Goal: Task Accomplishment & Management: Use online tool/utility

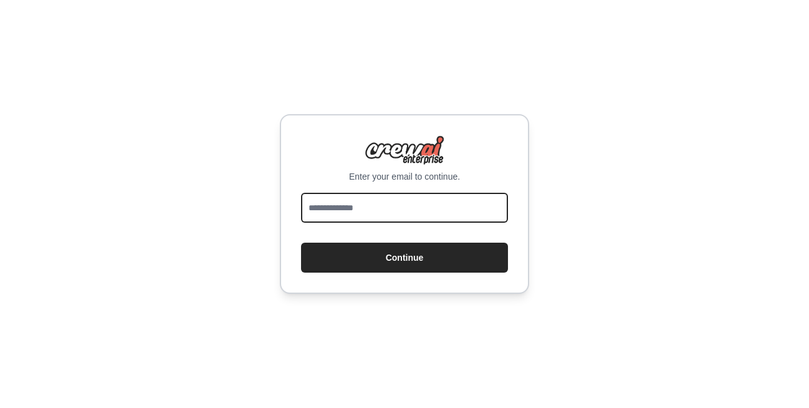
click at [382, 217] on input "email" at bounding box center [404, 208] width 207 height 30
type input "**********"
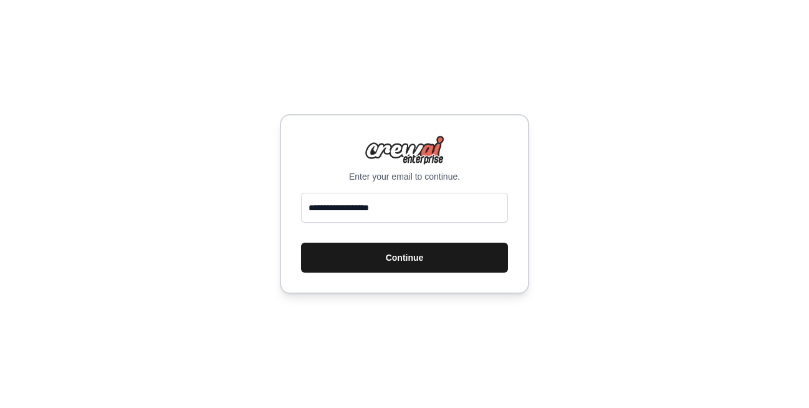
click at [406, 262] on button "Continue" at bounding box center [404, 257] width 207 height 30
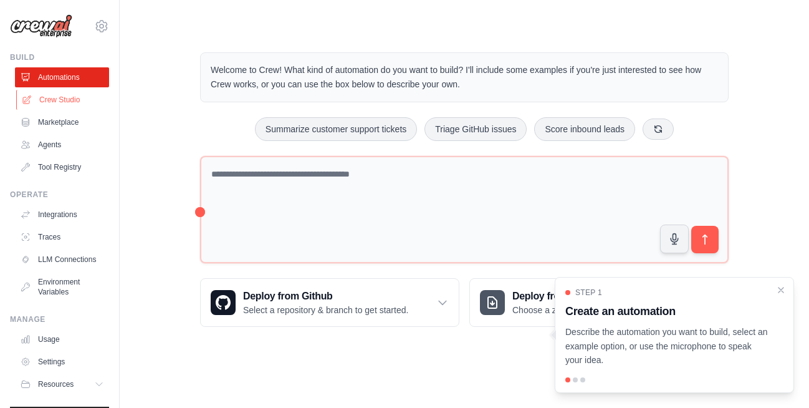
click at [44, 100] on link "Crew Studio" at bounding box center [63, 100] width 94 height 20
click at [54, 100] on link "Crew Studio" at bounding box center [63, 100] width 94 height 20
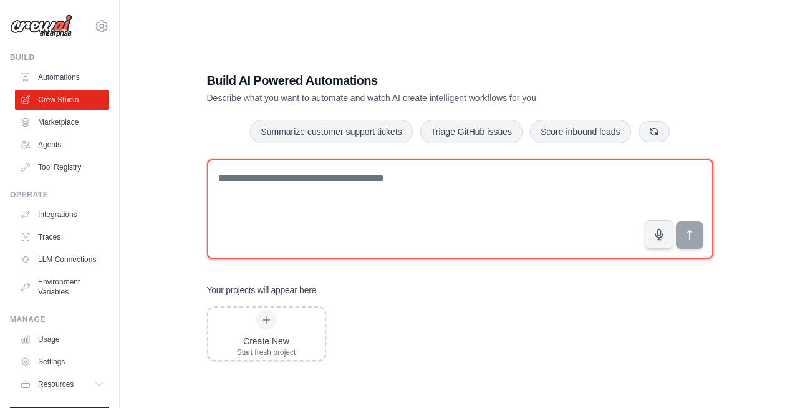
click at [382, 191] on textarea at bounding box center [460, 209] width 506 height 100
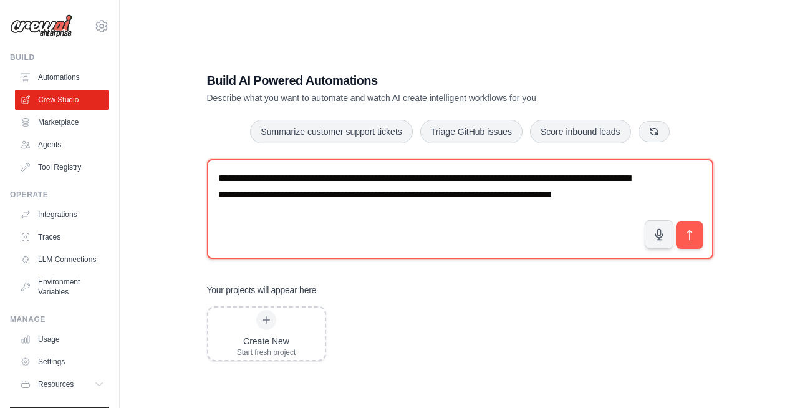
click at [580, 198] on textarea "**********" at bounding box center [460, 209] width 506 height 100
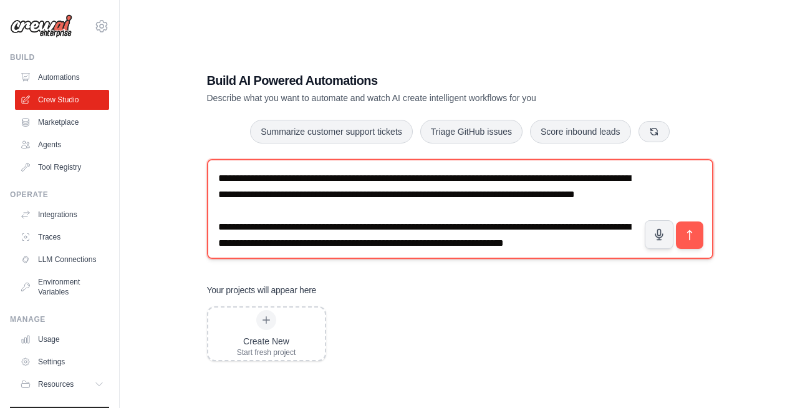
scroll to position [112, 0]
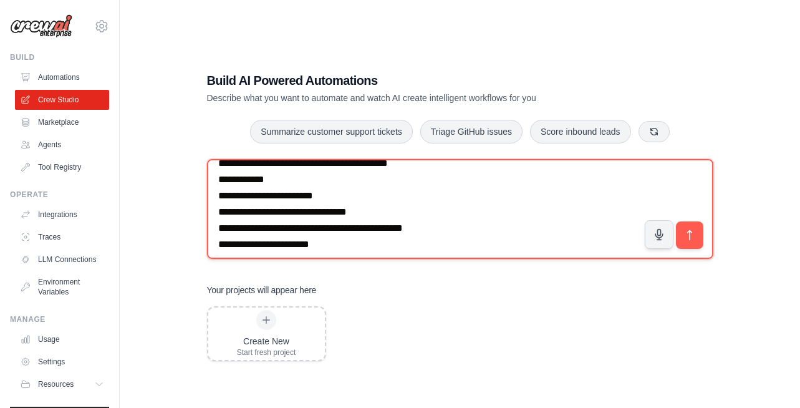
click at [420, 195] on textarea "**********" at bounding box center [460, 209] width 506 height 100
click at [459, 199] on textarea "**********" at bounding box center [460, 209] width 506 height 100
click at [460, 195] on textarea "**********" at bounding box center [460, 209] width 506 height 100
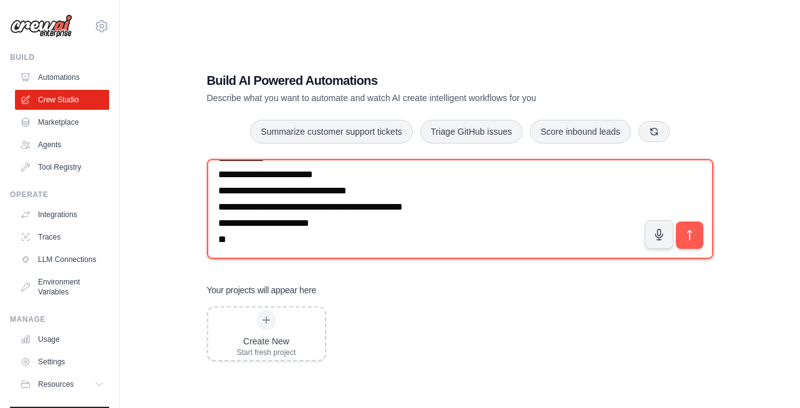
scroll to position [182, 0]
drag, startPoint x: 331, startPoint y: 236, endPoint x: 219, endPoint y: 178, distance: 125.7
click at [219, 178] on textarea "**********" at bounding box center [460, 209] width 506 height 100
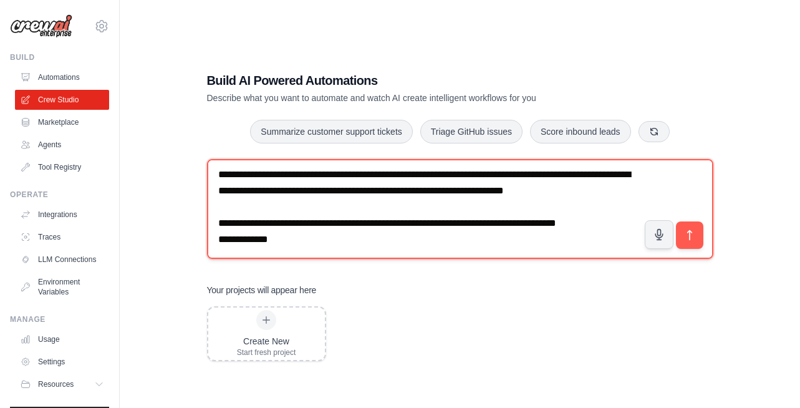
scroll to position [117, 0]
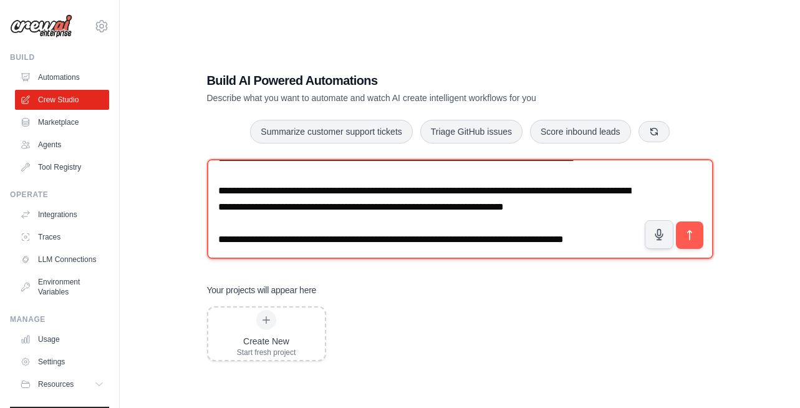
paste textarea "**********"
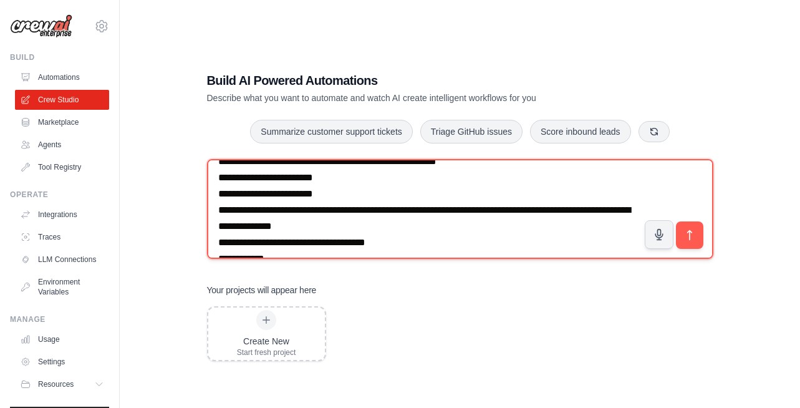
scroll to position [83, 0]
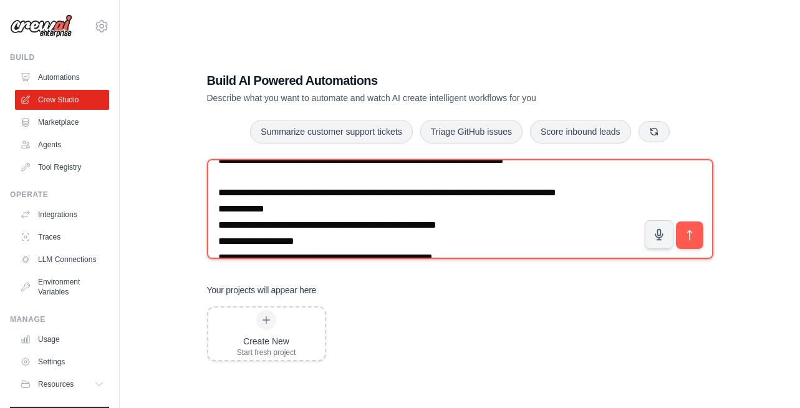
click at [312, 243] on textarea at bounding box center [460, 209] width 506 height 100
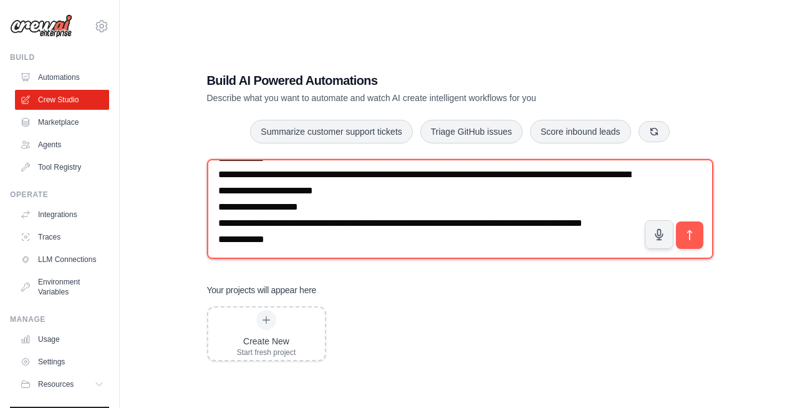
scroll to position [1138, 0]
click at [369, 228] on textarea at bounding box center [460, 209] width 506 height 100
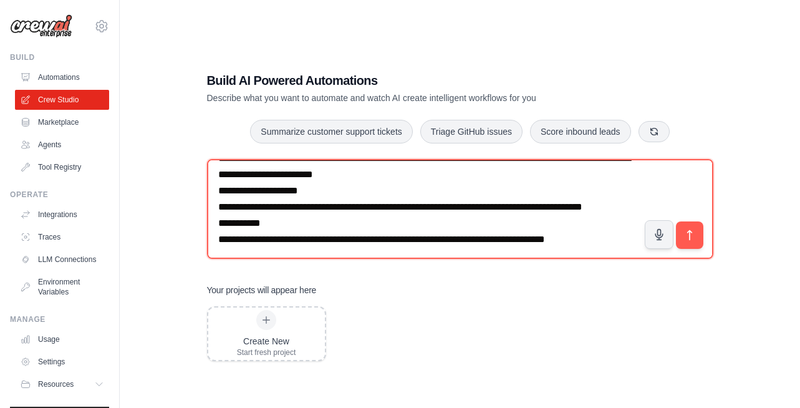
scroll to position [1141, 0]
paste textarea "**********"
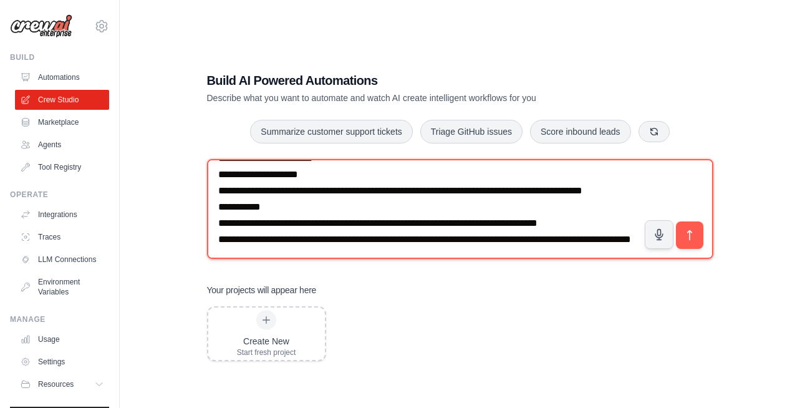
scroll to position [25, 0]
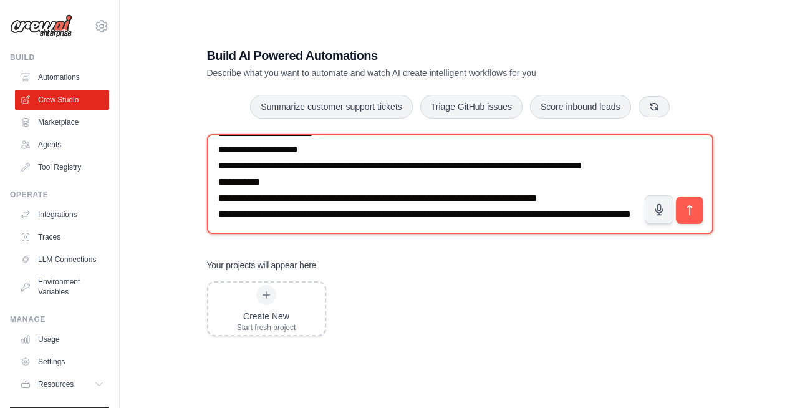
click at [364, 197] on textarea at bounding box center [460, 184] width 506 height 100
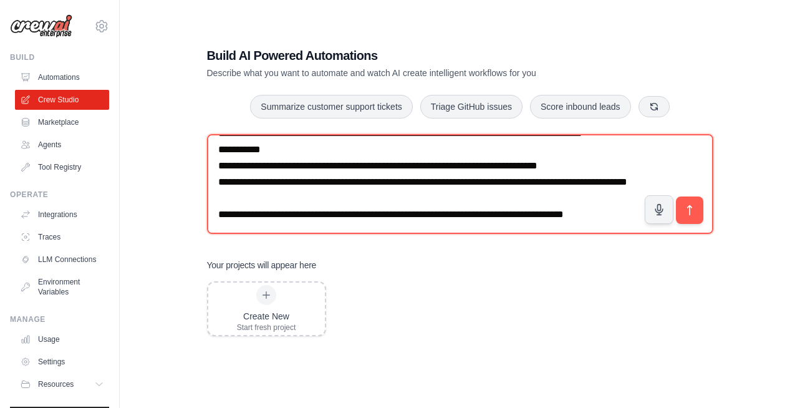
scroll to position [1206, 0]
click at [520, 211] on textarea at bounding box center [460, 184] width 506 height 100
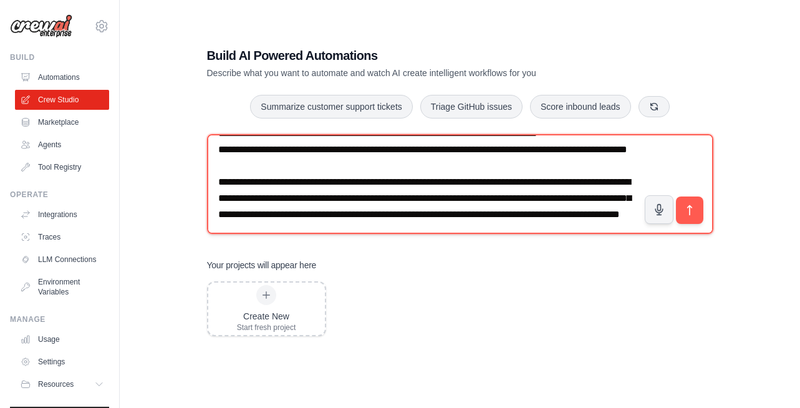
scroll to position [1268, 0]
type textarea "**********"
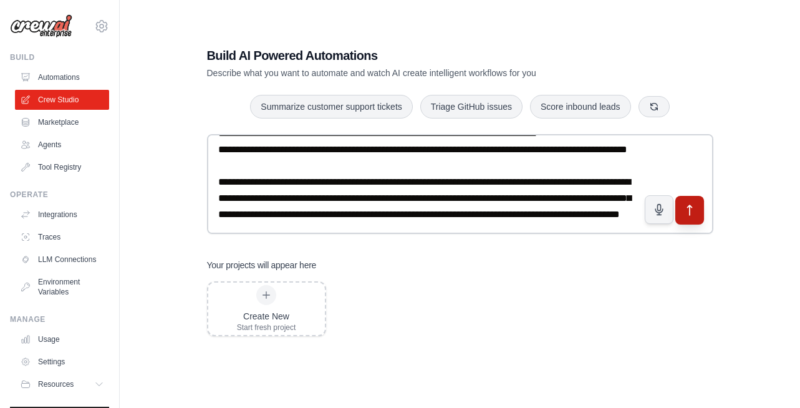
click at [693, 216] on button "submit" at bounding box center [688, 210] width 29 height 29
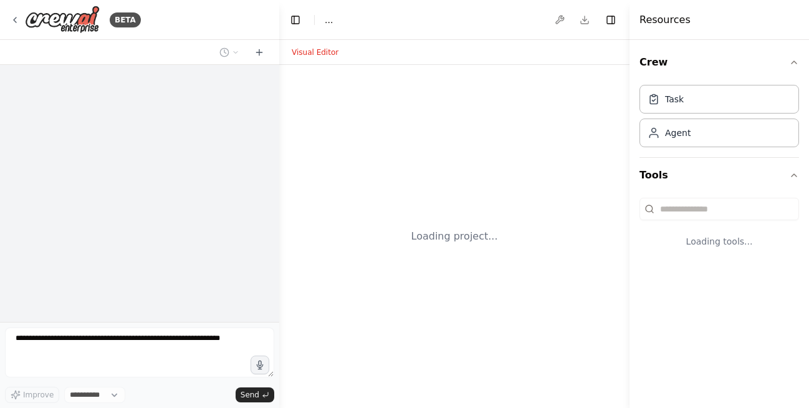
select select "****"
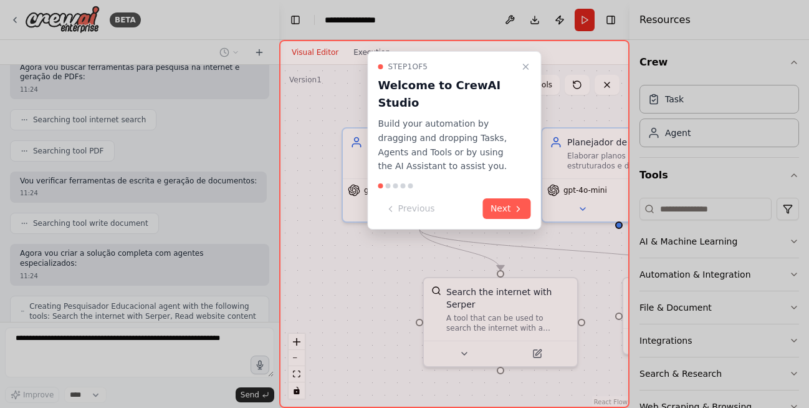
scroll to position [856, 0]
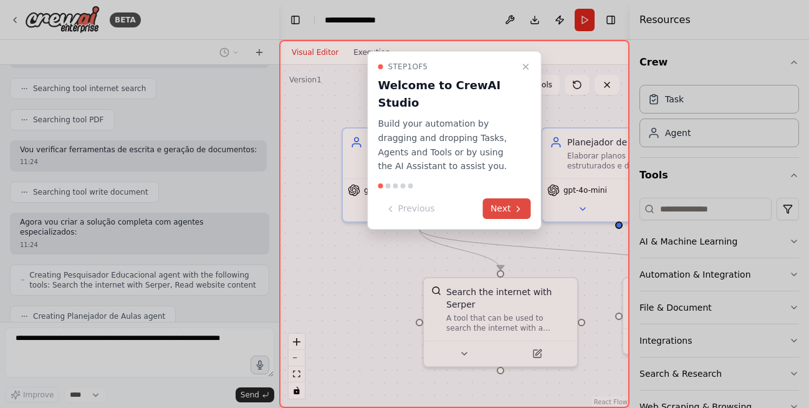
click at [501, 209] on button "Next" at bounding box center [507, 208] width 48 height 21
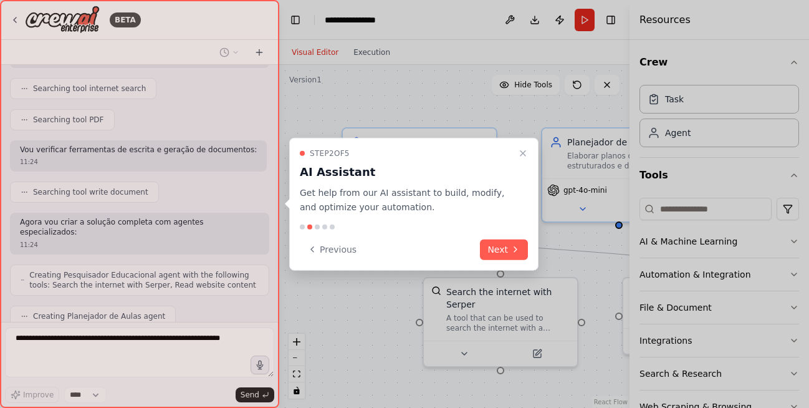
scroll to position [928, 0]
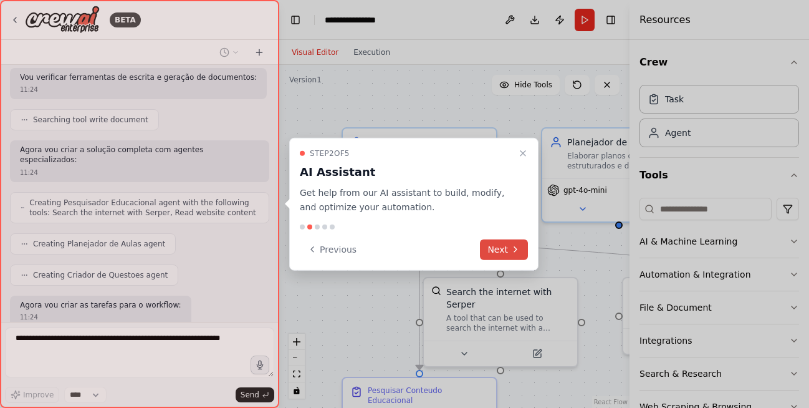
click at [497, 251] on button "Next" at bounding box center [504, 249] width 48 height 21
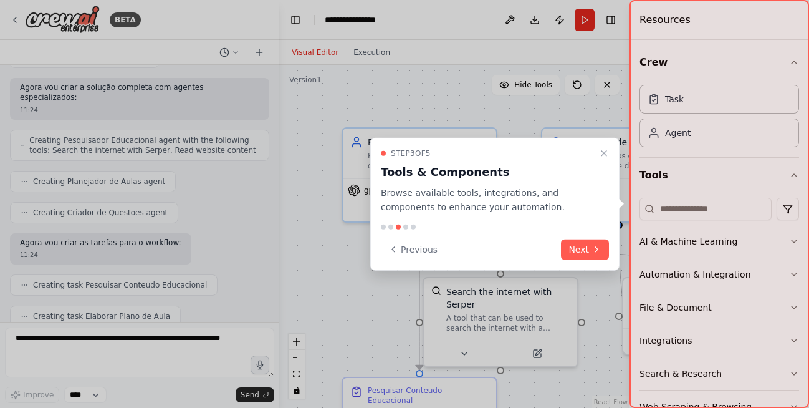
scroll to position [1063, 0]
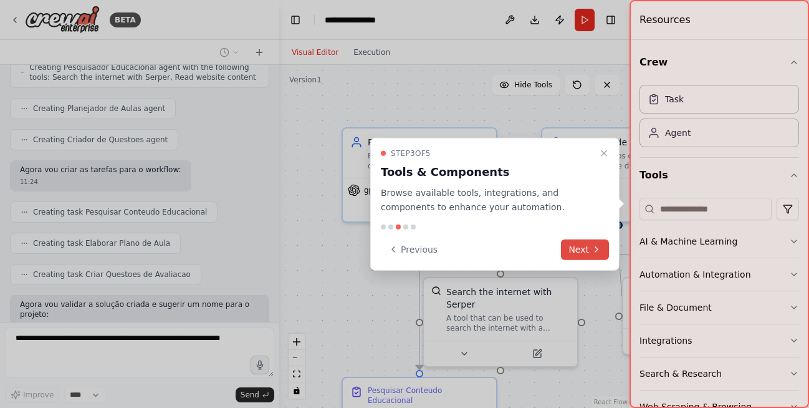
click at [581, 253] on button "Next" at bounding box center [585, 249] width 48 height 21
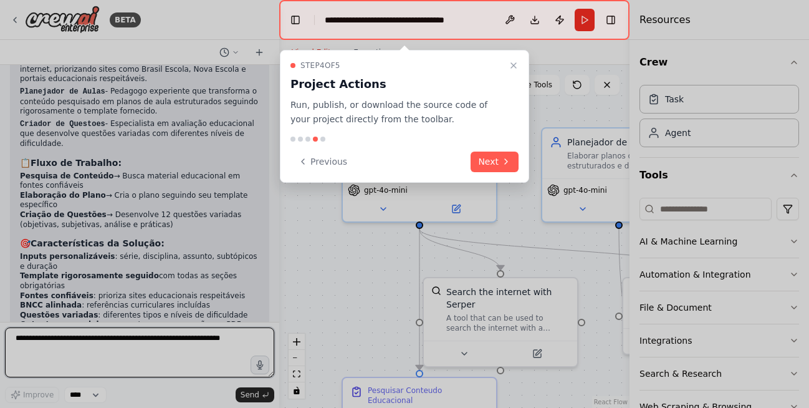
scroll to position [1513, 0]
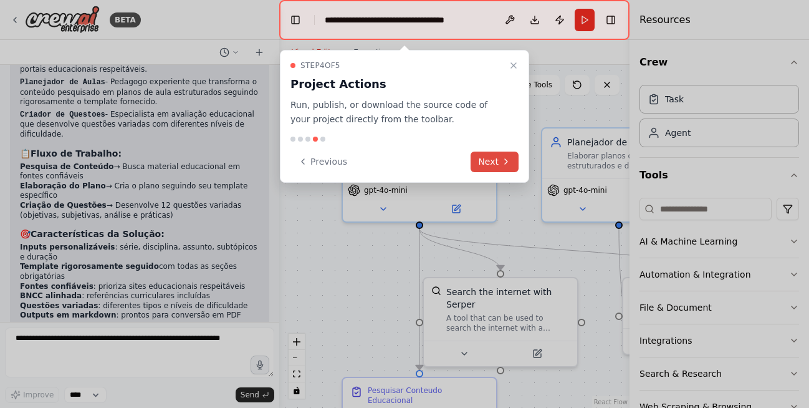
click at [496, 160] on button "Next" at bounding box center [495, 161] width 48 height 21
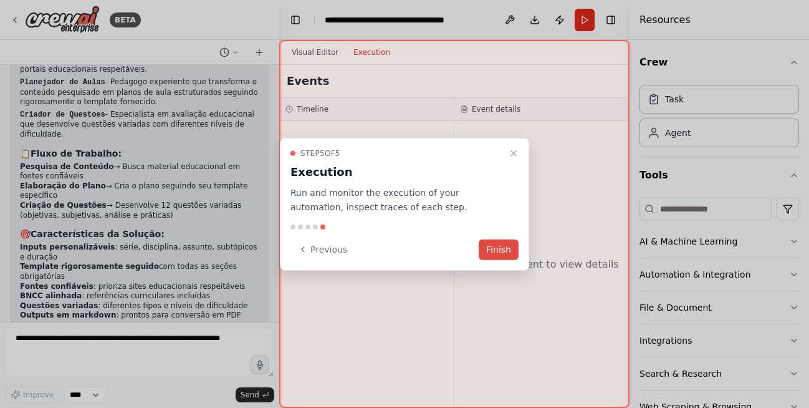
click at [502, 255] on button "Finish" at bounding box center [499, 249] width 40 height 21
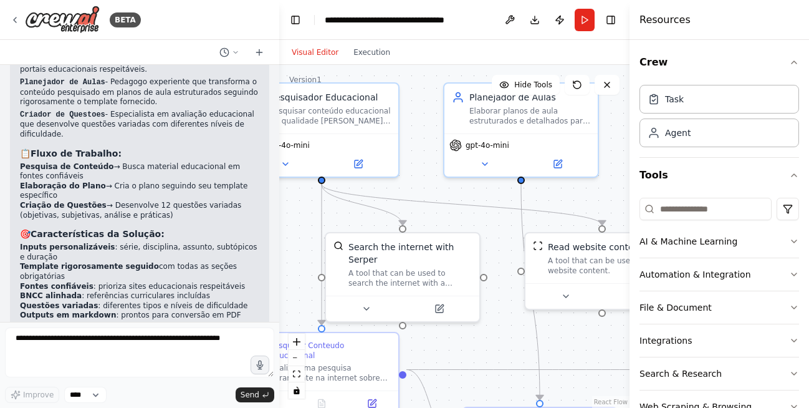
drag, startPoint x: 362, startPoint y: 293, endPoint x: 264, endPoint y: 248, distance: 107.7
click at [264, 248] on div "BETA preciso de uma solução que gere planos de aula para professores do ensino …" at bounding box center [404, 204] width 809 height 408
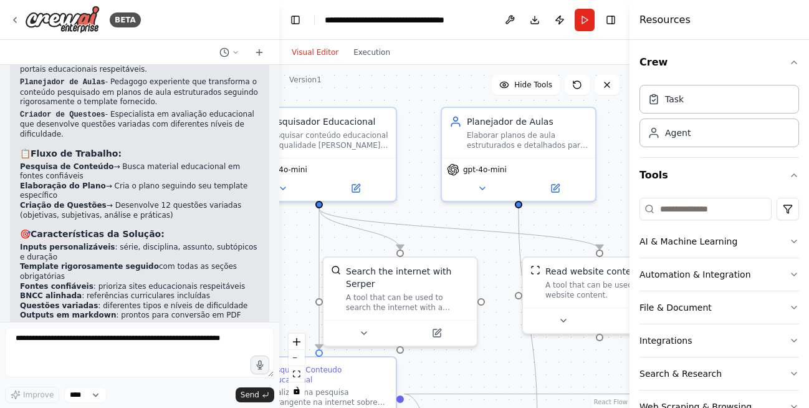
drag, startPoint x: 502, startPoint y: 247, endPoint x: 500, endPoint y: 272, distance: 24.4
click at [500, 272] on div ".deletable-edge-delete-btn { width: 20px; height: 20px; border: 0px solid #ffff…" at bounding box center [454, 236] width 350 height 343
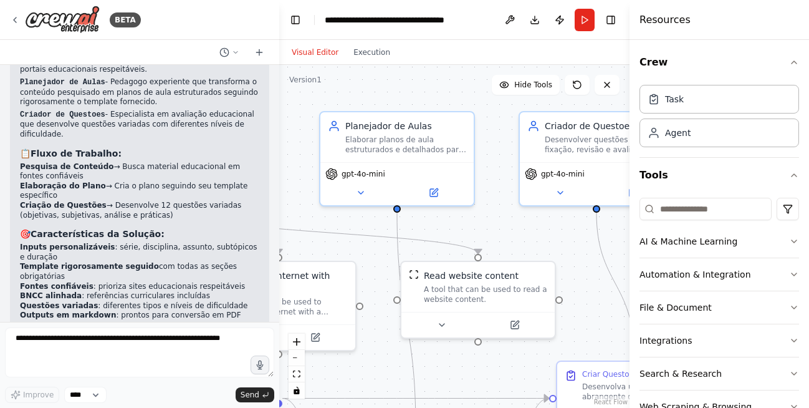
drag, startPoint x: 505, startPoint y: 261, endPoint x: 383, endPoint y: 266, distance: 121.6
click at [383, 266] on div ".deletable-edge-delete-btn { width: 20px; height: 20px; border: 0px solid #ffff…" at bounding box center [454, 236] width 350 height 343
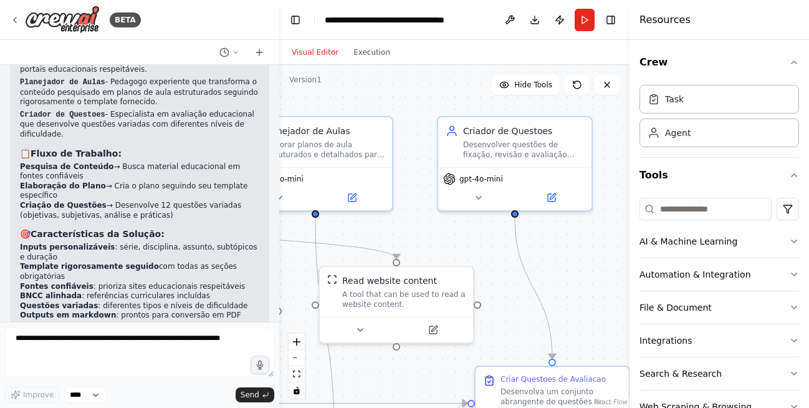
drag, startPoint x: 565, startPoint y: 242, endPoint x: 484, endPoint y: 247, distance: 81.8
click at [484, 247] on div ".deletable-edge-delete-btn { width: 20px; height: 20px; border: 0px solid #ffff…" at bounding box center [454, 236] width 350 height 343
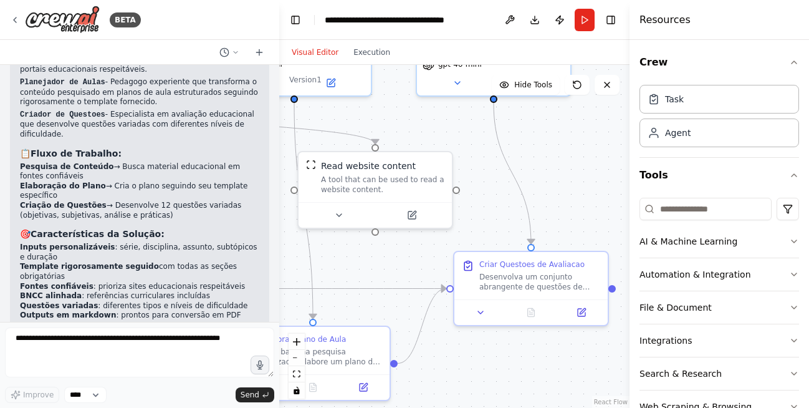
drag, startPoint x: 513, startPoint y: 328, endPoint x: 492, endPoint y: 213, distance: 116.6
click at [492, 213] on div ".deletable-edge-delete-btn { width: 20px; height: 20px; border: 0px solid #ffff…" at bounding box center [454, 236] width 350 height 343
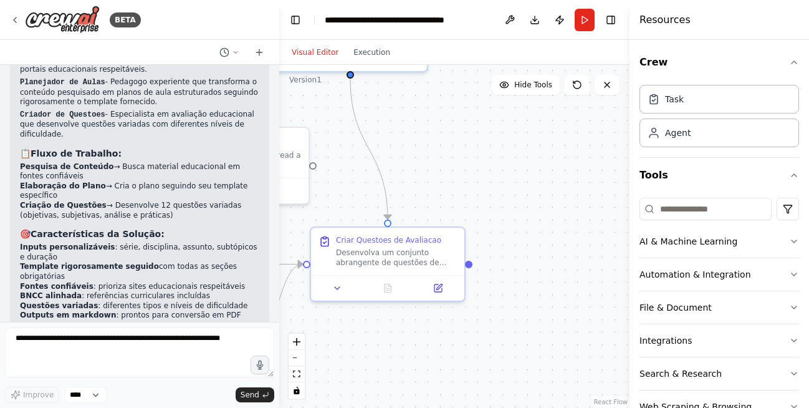
drag, startPoint x: 591, startPoint y: 221, endPoint x: 436, endPoint y: 203, distance: 156.3
click at [436, 203] on div ".deletable-edge-delete-btn { width: 20px; height: 20px; border: 0px solid #ffff…" at bounding box center [454, 236] width 350 height 343
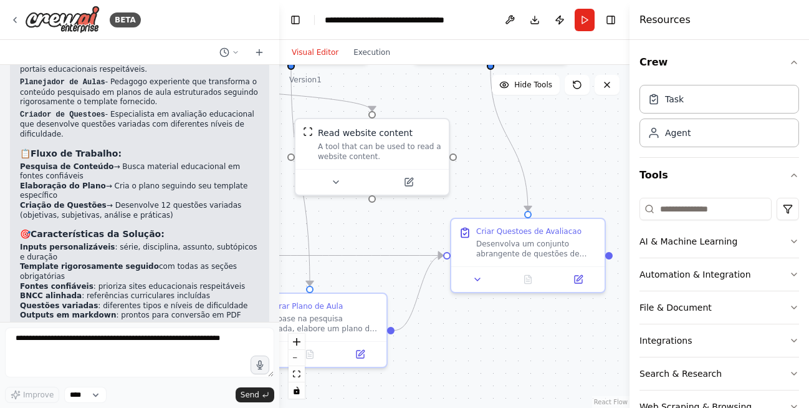
drag, startPoint x: 454, startPoint y: 193, endPoint x: 616, endPoint y: 176, distance: 162.9
click at [616, 176] on div ".deletable-edge-delete-btn { width: 20px; height: 20px; border: 0px solid #ffff…" at bounding box center [454, 236] width 350 height 343
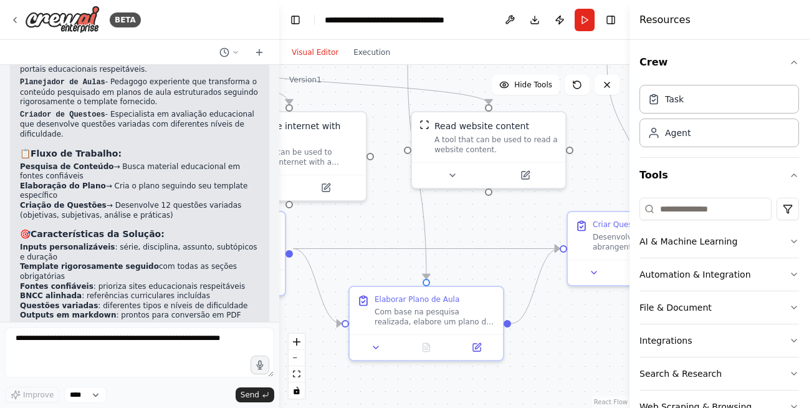
drag, startPoint x: 405, startPoint y: 223, endPoint x: 512, endPoint y: 219, distance: 106.7
click at [512, 219] on div ".deletable-edge-delete-btn { width: 20px; height: 20px; border: 0px solid #ffff…" at bounding box center [454, 236] width 350 height 343
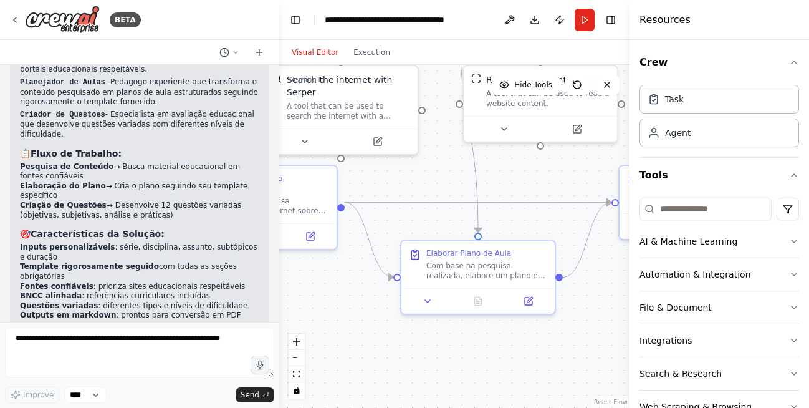
drag, startPoint x: 461, startPoint y: 239, endPoint x: 512, endPoint y: 193, distance: 69.3
click at [512, 193] on div ".deletable-edge-delete-btn { width: 20px; height: 20px; border: 0px solid #ffff…" at bounding box center [454, 236] width 350 height 343
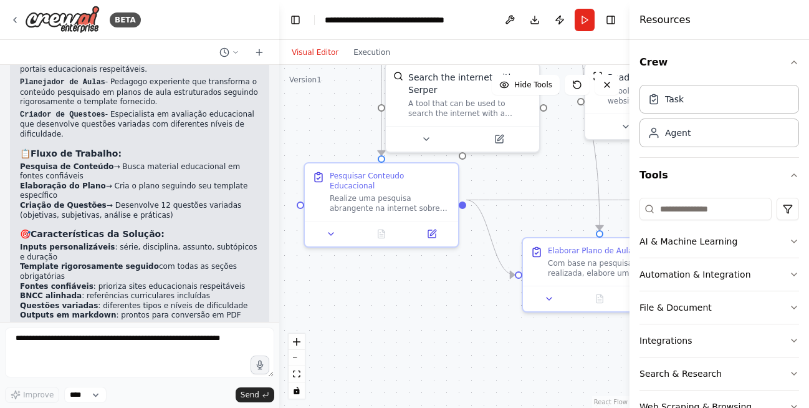
drag, startPoint x: 356, startPoint y: 329, endPoint x: 478, endPoint y: 327, distance: 122.2
click at [478, 327] on div ".deletable-edge-delete-btn { width: 20px; height: 20px; border: 0px solid #ffff…" at bounding box center [454, 236] width 350 height 343
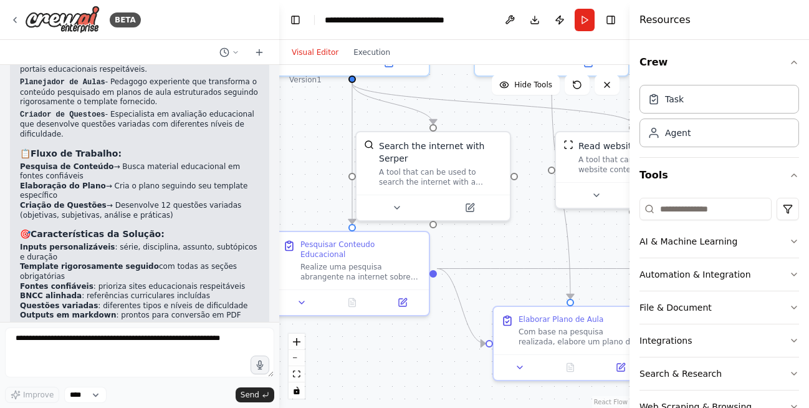
drag, startPoint x: 428, startPoint y: 270, endPoint x: 398, endPoint y: 338, distance: 74.8
click at [398, 338] on div ".deletable-edge-delete-btn { width: 20px; height: 20px; border: 0px solid #ffff…" at bounding box center [454, 236] width 350 height 343
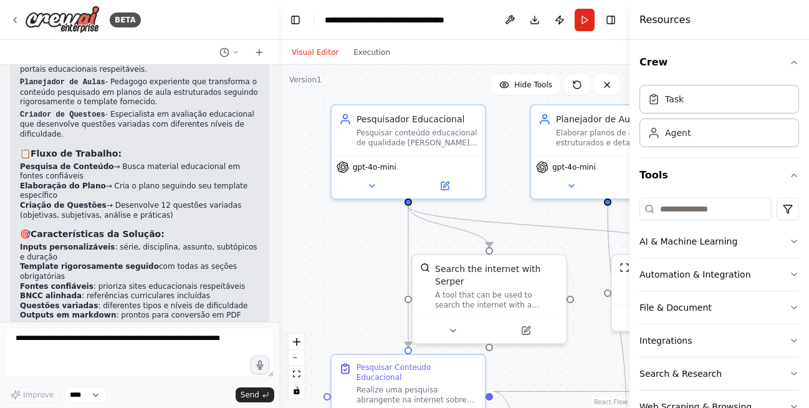
drag, startPoint x: 299, startPoint y: 161, endPoint x: 355, endPoint y: 284, distance: 135.0
click at [355, 284] on div ".deletable-edge-delete-btn { width: 20px; height: 20px; border: 0px solid #ffff…" at bounding box center [454, 236] width 350 height 343
click at [370, 183] on icon at bounding box center [372, 183] width 10 height 10
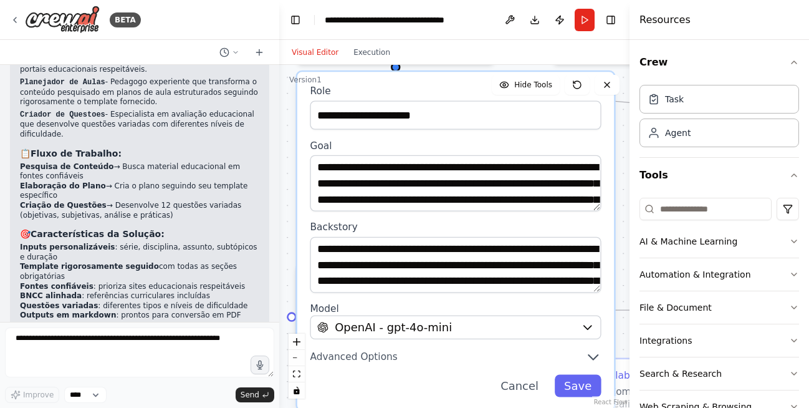
drag, startPoint x: 286, startPoint y: 216, endPoint x: 267, endPoint y: 97, distance: 120.0
click at [267, 97] on div "BETA preciso de uma solução que gere planos de aula para professores do ensino …" at bounding box center [404, 204] width 809 height 408
click at [295, 19] on button "Toggle Left Sidebar" at bounding box center [295, 19] width 17 height 17
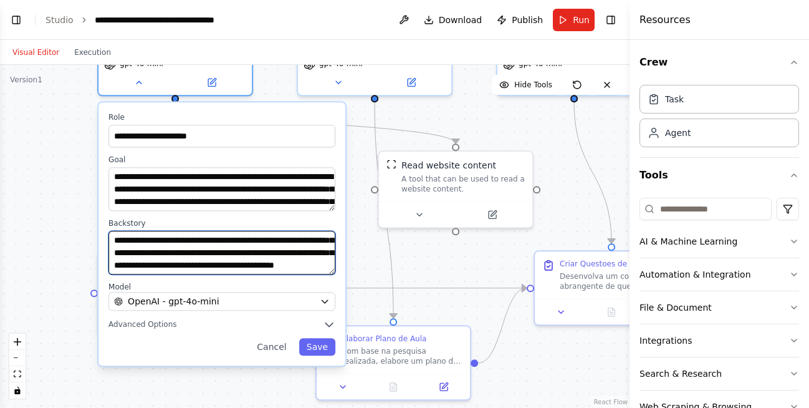
scroll to position [75, 0]
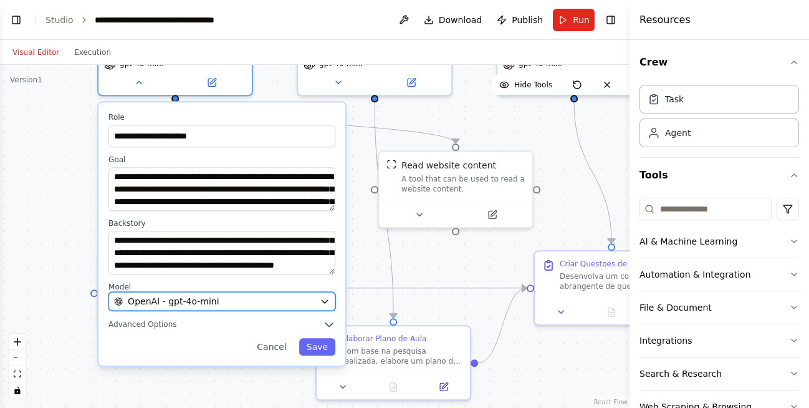
click at [324, 301] on icon "button" at bounding box center [325, 301] width 6 height 3
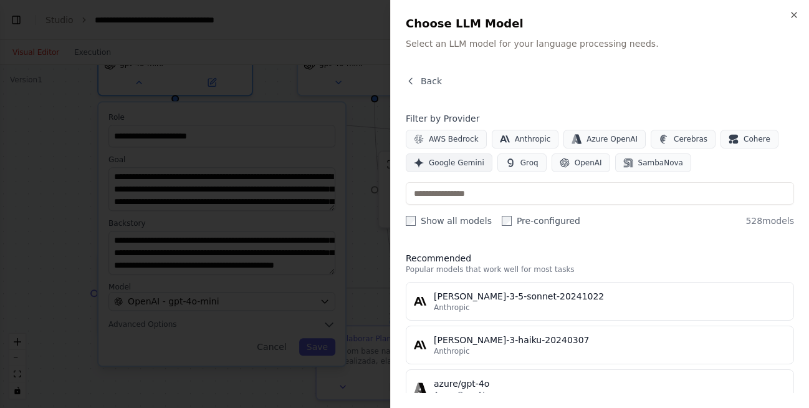
click at [459, 165] on span "Google Gemini" at bounding box center [456, 163] width 55 height 10
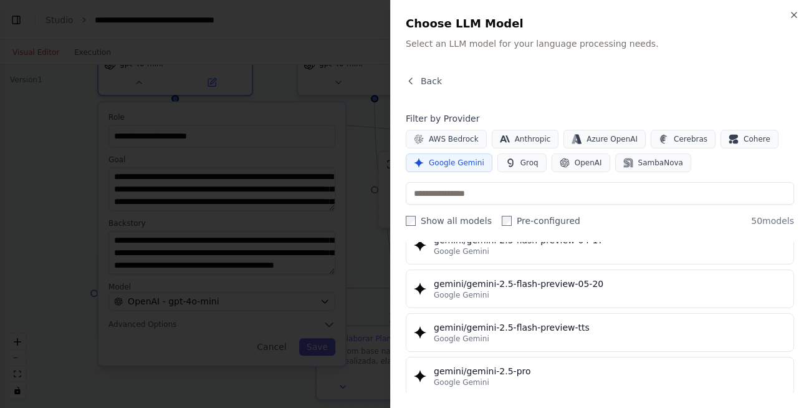
scroll to position [1122, 0]
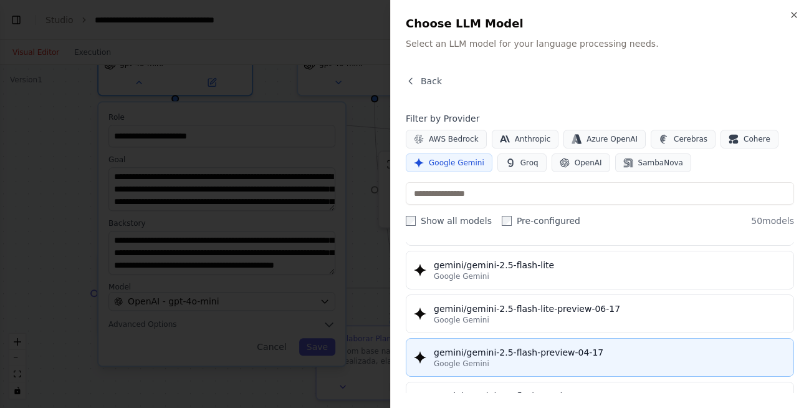
click at [506, 350] on div "gemini/gemini-2.5-flash-preview-04-17" at bounding box center [610, 352] width 352 height 12
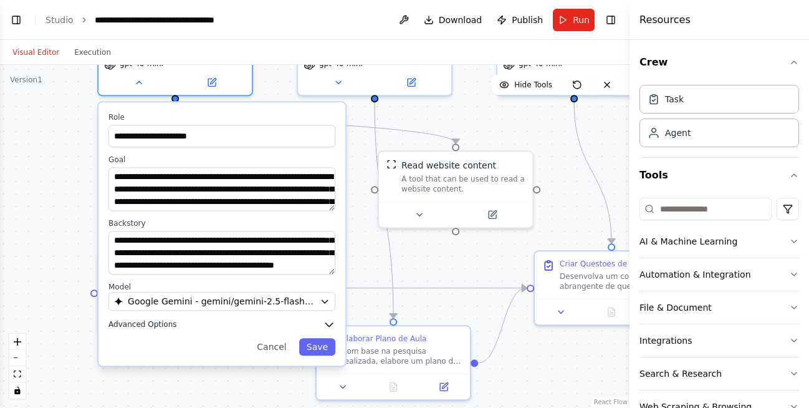
click at [327, 325] on icon "button" at bounding box center [328, 325] width 7 height 4
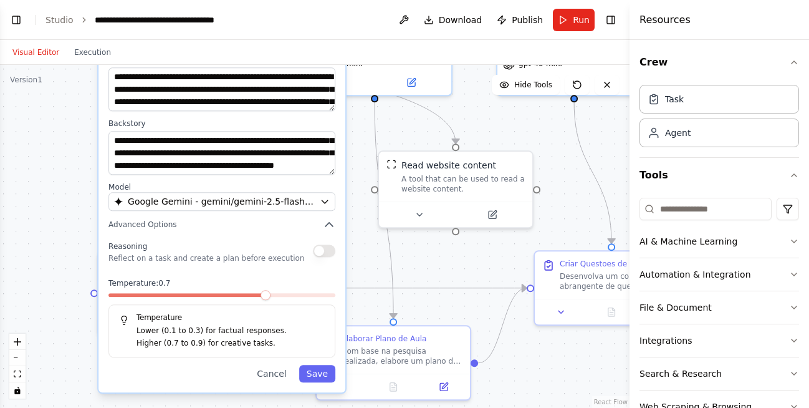
drag, startPoint x: 246, startPoint y: 329, endPoint x: 245, endPoint y: 231, distance: 97.9
click at [245, 231] on div "**********" at bounding box center [221, 197] width 247 height 390
click at [312, 373] on button "Save" at bounding box center [317, 373] width 36 height 17
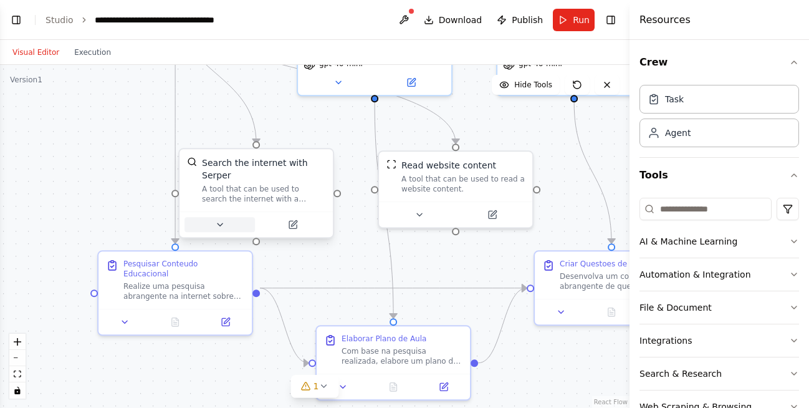
click at [220, 223] on icon at bounding box center [220, 224] width 5 height 2
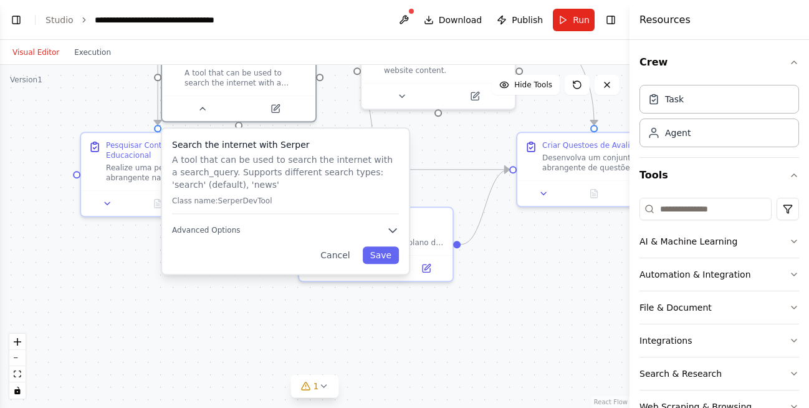
drag, startPoint x: 480, startPoint y: 259, endPoint x: 463, endPoint y: 140, distance: 119.7
click at [463, 140] on div ".deletable-edge-delete-btn { width: 20px; height: 20px; border: 0px solid #ffff…" at bounding box center [315, 236] width 630 height 343
click at [395, 231] on icon "button" at bounding box center [392, 230] width 12 height 12
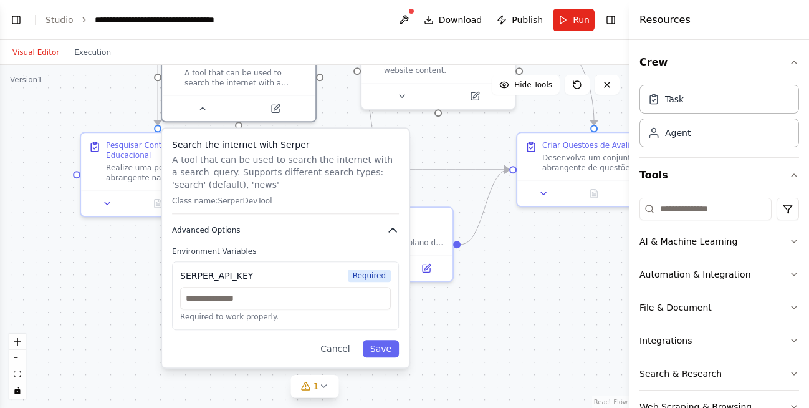
click at [391, 232] on icon "button" at bounding box center [392, 230] width 12 height 12
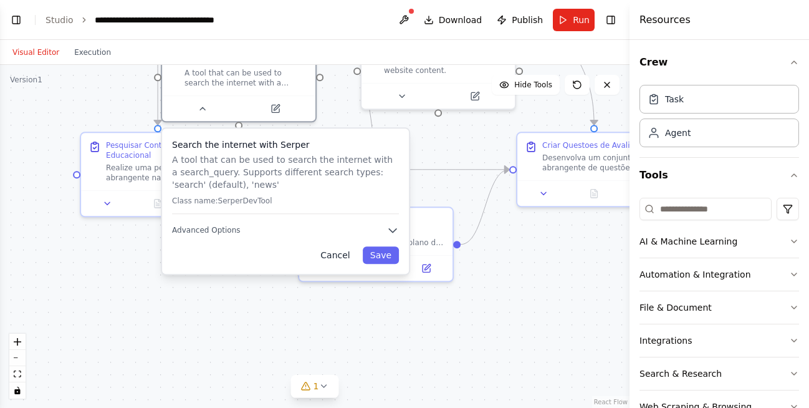
click at [336, 255] on button "Cancel" at bounding box center [335, 254] width 44 height 17
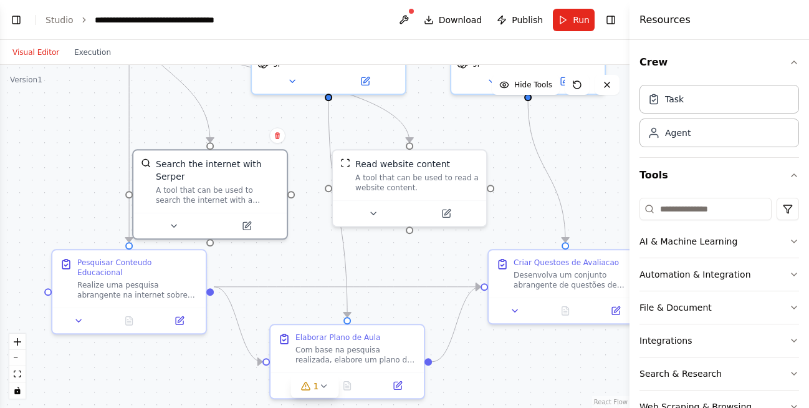
drag, startPoint x: 249, startPoint y: 264, endPoint x: 220, endPoint y: 382, distance: 120.7
click at [220, 382] on div ".deletable-edge-delete-btn { width: 20px; height: 20px; border: 0px solid #ffff…" at bounding box center [315, 236] width 630 height 343
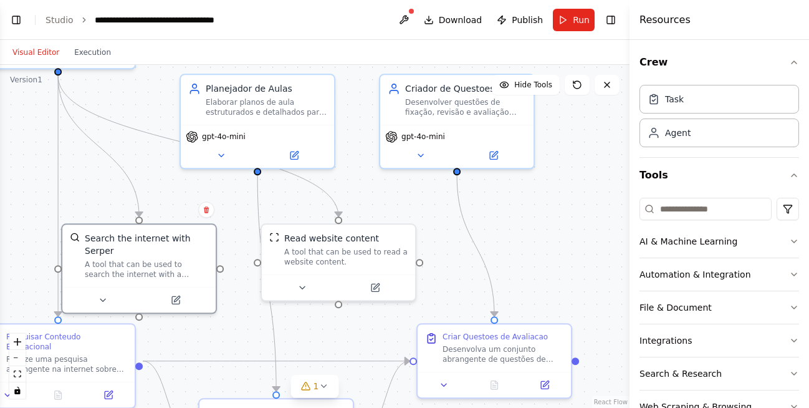
drag, startPoint x: 295, startPoint y: 256, endPoint x: 224, endPoint y: 330, distance: 102.7
click at [224, 330] on div ".deletable-edge-delete-btn { width: 20px; height: 20px; border: 0px solid #ffff…" at bounding box center [315, 236] width 630 height 343
click at [329, 251] on div "A tool that can be used to read a website content." at bounding box center [345, 254] width 123 height 20
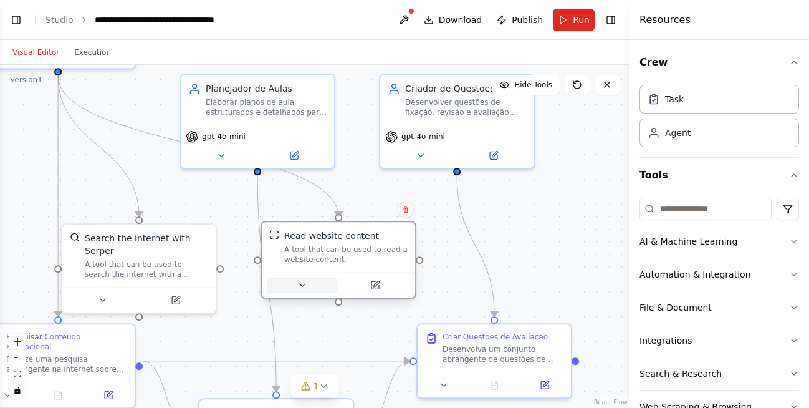
click at [300, 284] on icon at bounding box center [302, 285] width 5 height 2
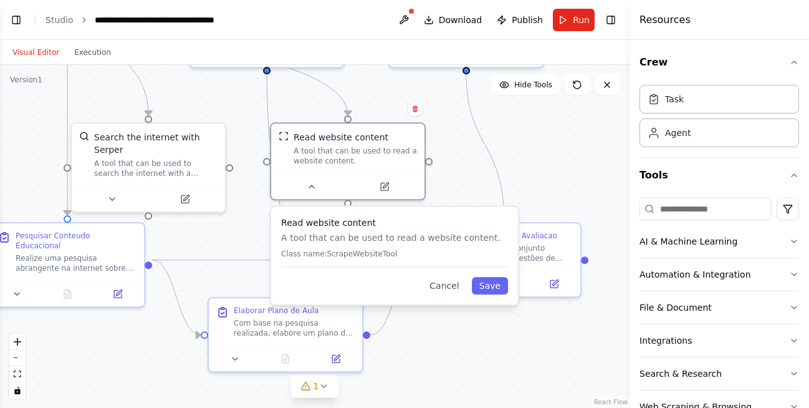
drag, startPoint x: 236, startPoint y: 326, endPoint x: 245, endPoint y: 225, distance: 101.4
click at [245, 225] on div ".deletable-edge-delete-btn { width: 20px; height: 20px; border: 0px solid #ffff…" at bounding box center [315, 236] width 630 height 343
click at [312, 185] on icon at bounding box center [311, 184] width 5 height 2
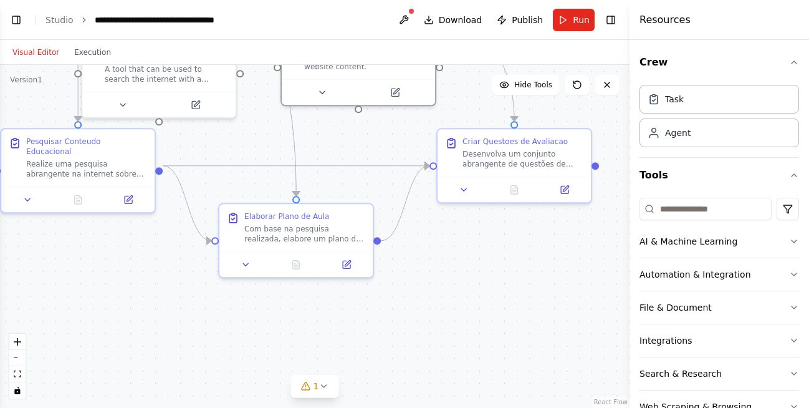
drag, startPoint x: 434, startPoint y: 343, endPoint x: 396, endPoint y: 307, distance: 52.9
click at [445, 249] on div ".deletable-edge-delete-btn { width: 20px; height: 20px; border: 0px solid #ffff…" at bounding box center [315, 236] width 630 height 343
click at [325, 390] on icon at bounding box center [324, 386] width 10 height 10
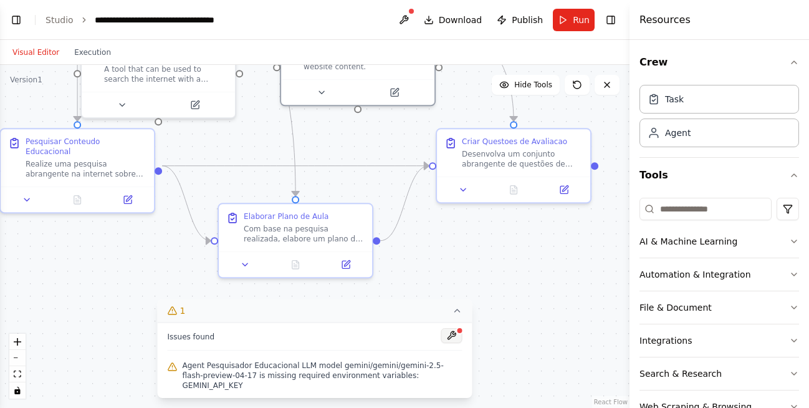
click at [448, 343] on button at bounding box center [451, 335] width 21 height 15
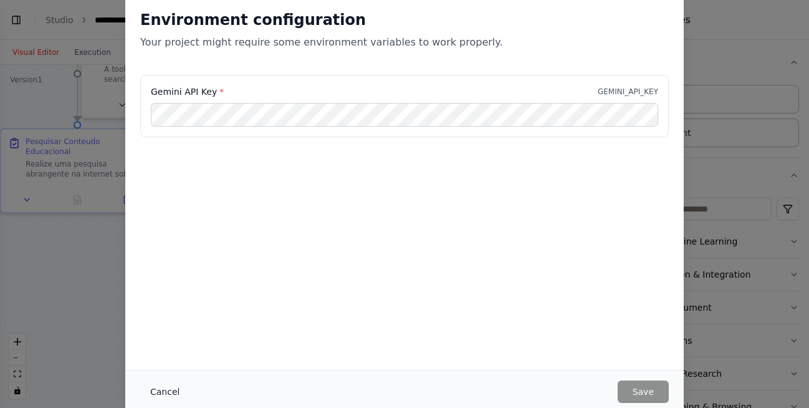
click at [165, 393] on button "Cancel" at bounding box center [164, 391] width 49 height 22
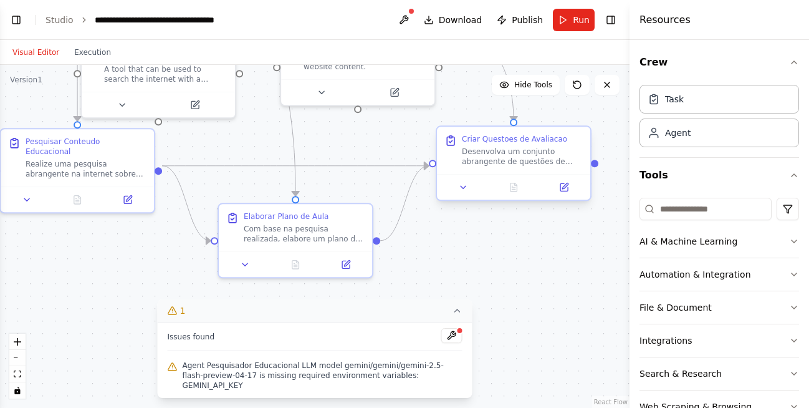
click at [496, 154] on div "Desenvolva um conjunto abrangente de questões de fixação, revisão e avaliação s…" at bounding box center [522, 156] width 121 height 20
click at [463, 187] on icon at bounding box center [463, 187] width 5 height 2
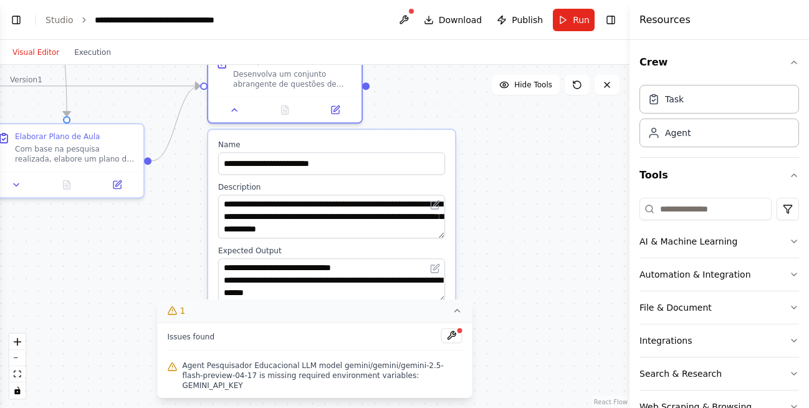
drag, startPoint x: 421, startPoint y: 226, endPoint x: 192, endPoint y: 146, distance: 242.3
click at [192, 146] on div ".deletable-edge-delete-btn { width: 20px; height: 20px; border: 0px solid #ffff…" at bounding box center [315, 236] width 630 height 343
click at [459, 315] on icon at bounding box center [458, 310] width 10 height 10
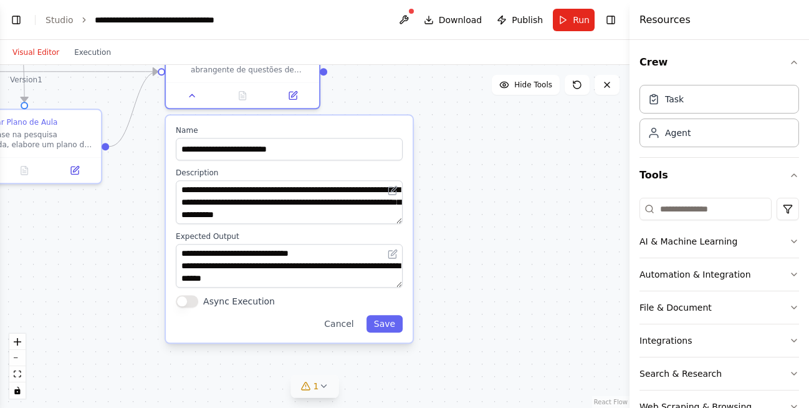
drag, startPoint x: 485, startPoint y: 266, endPoint x: 443, endPoint y: 252, distance: 44.7
click at [443, 252] on div ".deletable-edge-delete-btn { width: 20px; height: 20px; border: 0px solid #ffff…" at bounding box center [315, 236] width 630 height 343
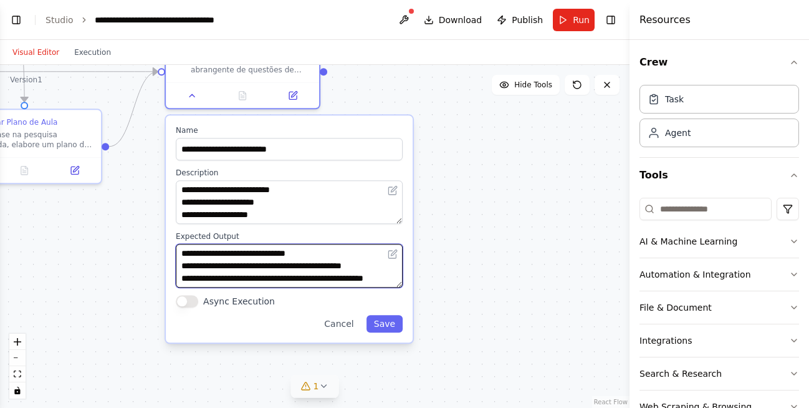
scroll to position [87, 0]
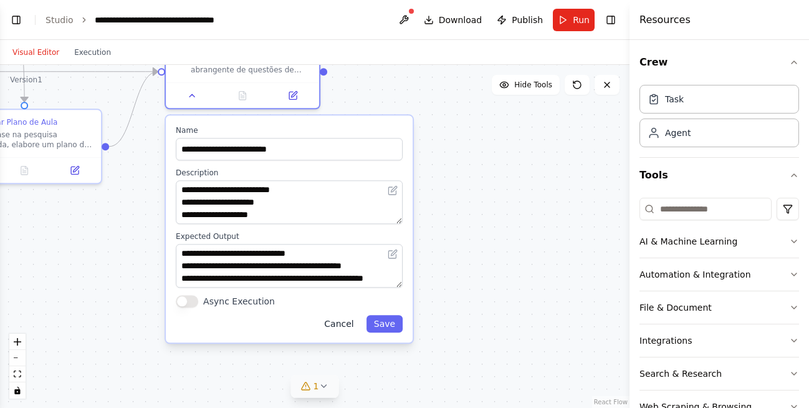
click at [342, 322] on button "Cancel" at bounding box center [339, 323] width 44 height 17
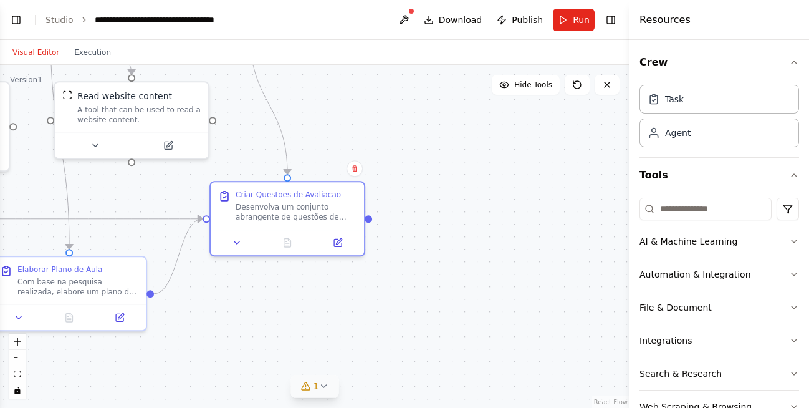
drag, startPoint x: 408, startPoint y: 219, endPoint x: 453, endPoint y: 366, distance: 153.8
click at [453, 366] on div ".deletable-edge-delete-btn { width: 20px; height: 20px; border: 0px solid #ffff…" at bounding box center [315, 236] width 630 height 343
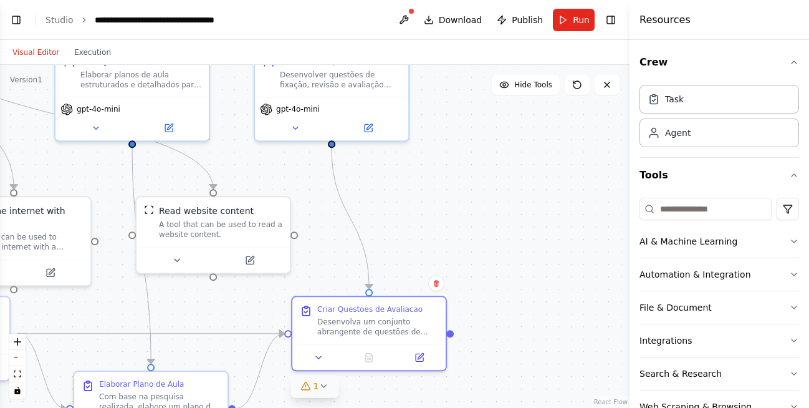
drag, startPoint x: 435, startPoint y: 213, endPoint x: 522, endPoint y: 312, distance: 132.1
click at [520, 325] on div ".deletable-edge-delete-btn { width: 20px; height: 20px; border: 0px solid #ffff…" at bounding box center [315, 236] width 630 height 343
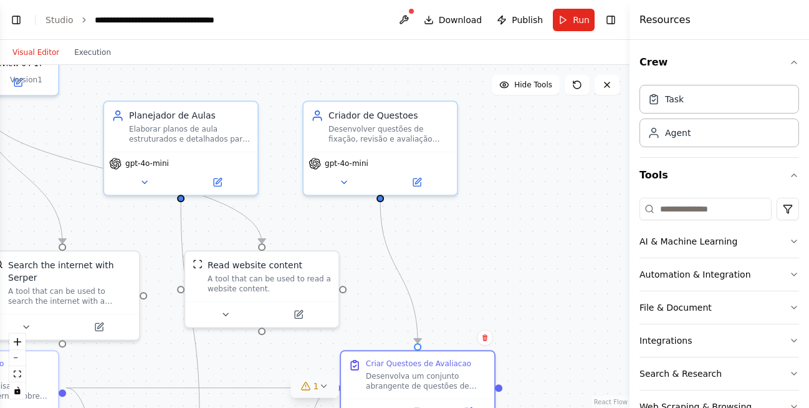
drag, startPoint x: 400, startPoint y: 216, endPoint x: 445, endPoint y: 271, distance: 70.8
click at [445, 271] on div ".deletable-edge-delete-btn { width: 20px; height: 20px; border: 0px solid #ffff…" at bounding box center [315, 236] width 630 height 343
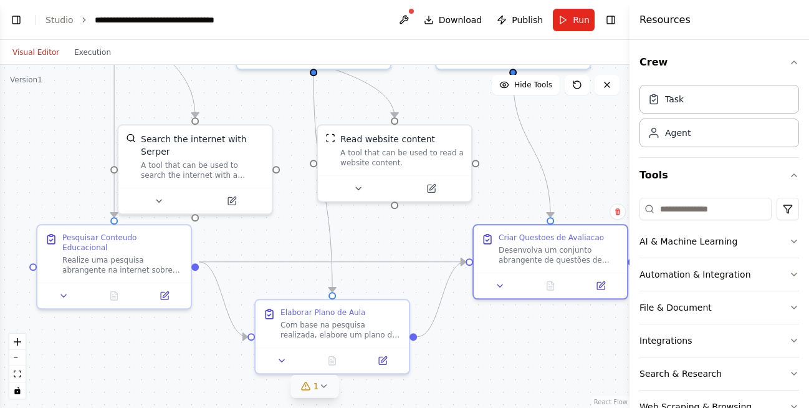
drag, startPoint x: 449, startPoint y: 245, endPoint x: 582, endPoint y: 119, distance: 183.0
click at [582, 119] on div ".deletable-edge-delete-btn { width: 20px; height: 20px; border: 0px solid #ffff…" at bounding box center [315, 236] width 630 height 343
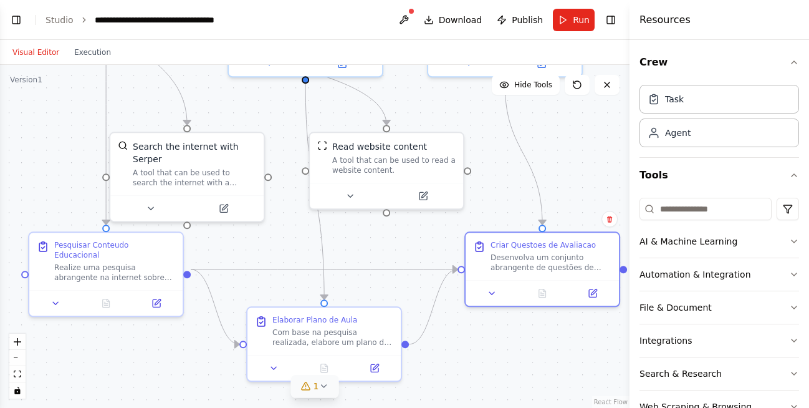
drag, startPoint x: 76, startPoint y: 166, endPoint x: 68, endPoint y: 173, distance: 11.0
click at [68, 173] on div ".deletable-edge-delete-btn { width: 20px; height: 20px; border: 0px solid #ffff…" at bounding box center [315, 236] width 630 height 343
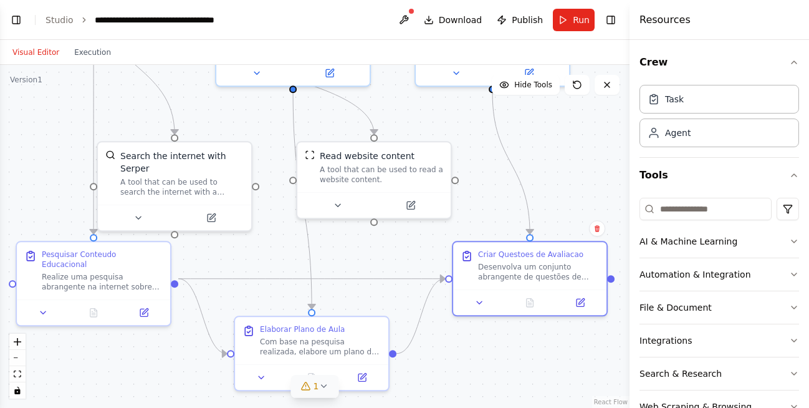
drag, startPoint x: 500, startPoint y: 354, endPoint x: 487, endPoint y: 365, distance: 16.4
click at [487, 365] on div ".deletable-edge-delete-btn { width: 20px; height: 20px; border: 0px solid #ffff…" at bounding box center [315, 236] width 630 height 343
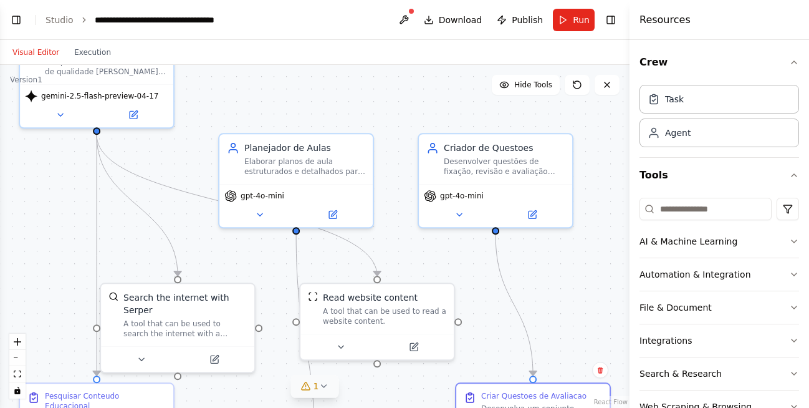
drag, startPoint x: 481, startPoint y: 175, endPoint x: 484, endPoint y: 315, distance: 140.3
click at [484, 315] on div ".deletable-edge-delete-btn { width: 20px; height: 20px; border: 0px solid #ffff…" at bounding box center [315, 236] width 630 height 343
click at [259, 214] on icon at bounding box center [260, 212] width 10 height 10
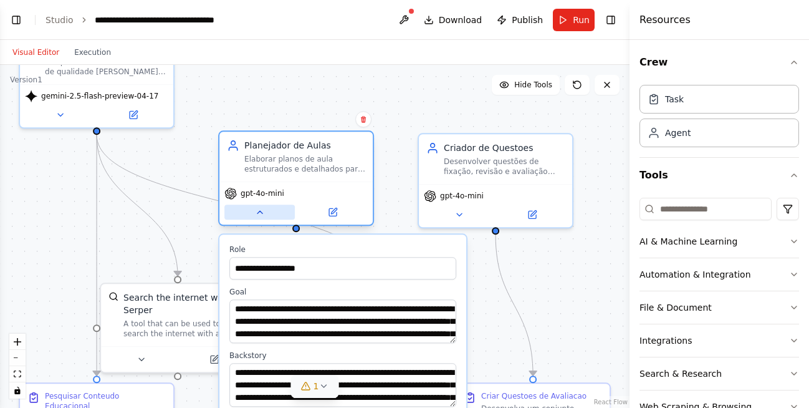
click at [259, 214] on icon at bounding box center [260, 212] width 10 height 10
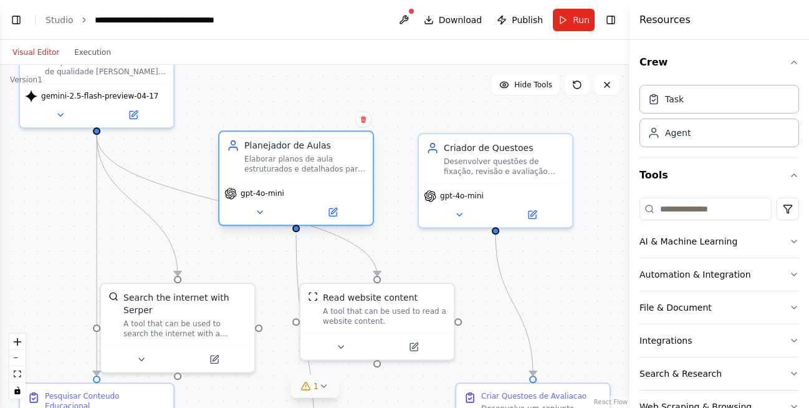
click at [255, 190] on span "gpt-4o-mini" at bounding box center [263, 193] width 44 height 10
click at [330, 212] on icon at bounding box center [332, 211] width 7 height 7
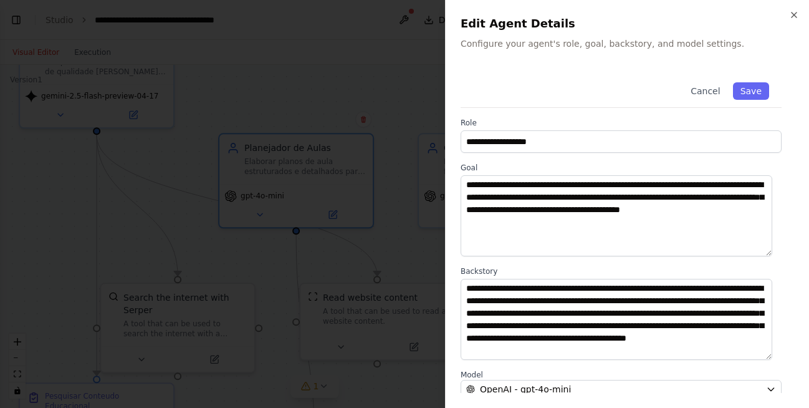
scroll to position [157, 0]
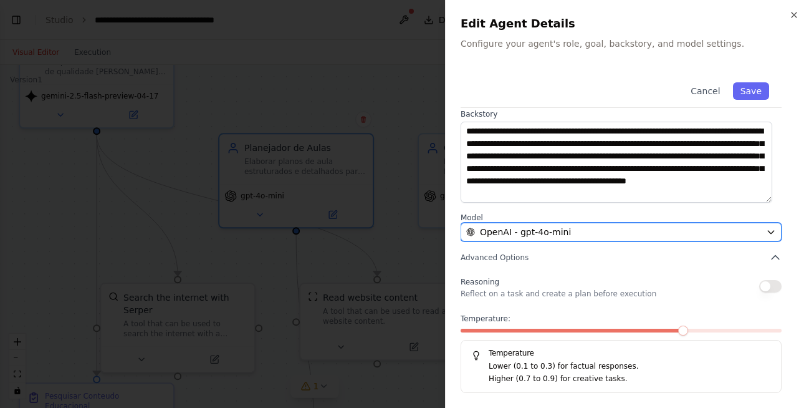
click at [766, 231] on icon "button" at bounding box center [771, 232] width 10 height 10
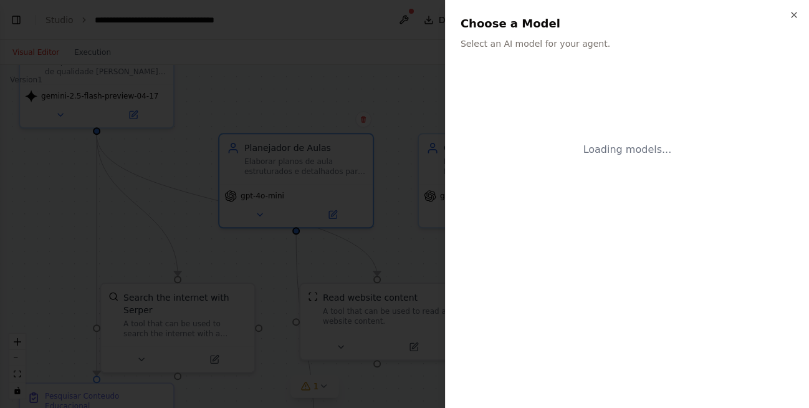
scroll to position [0, 0]
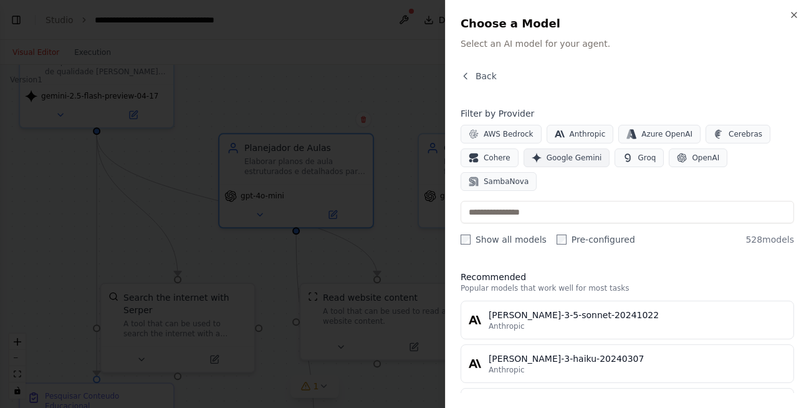
click at [574, 158] on span "Google Gemini" at bounding box center [574, 158] width 55 height 10
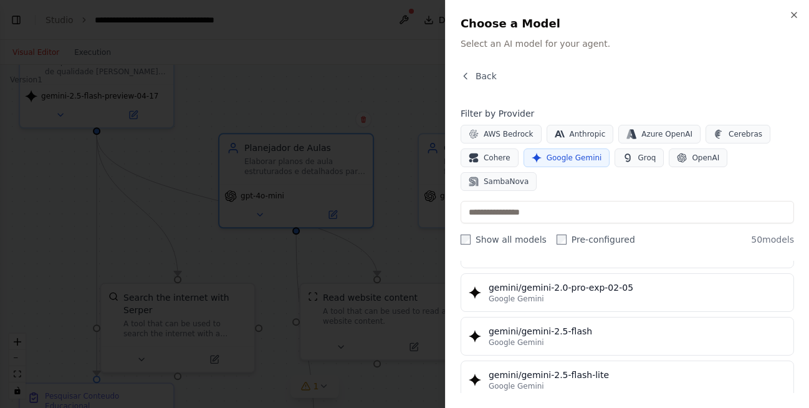
scroll to position [1010, 0]
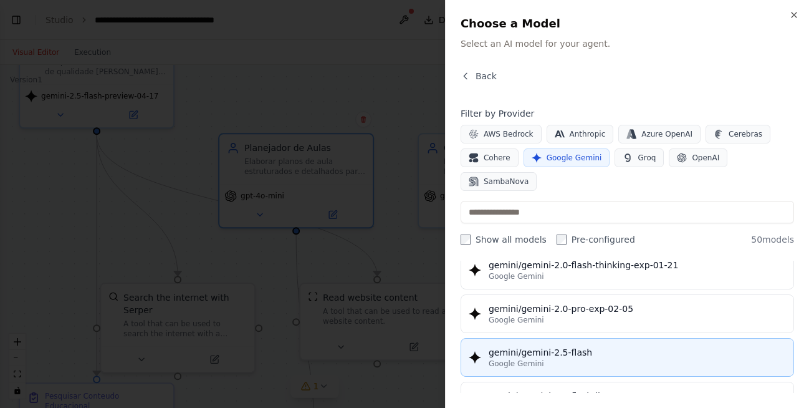
click at [584, 358] on div "Google Gemini" at bounding box center [637, 363] width 297 height 10
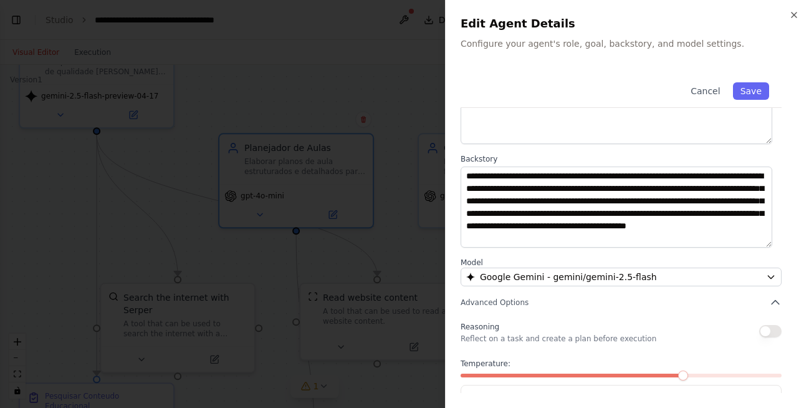
scroll to position [157, 0]
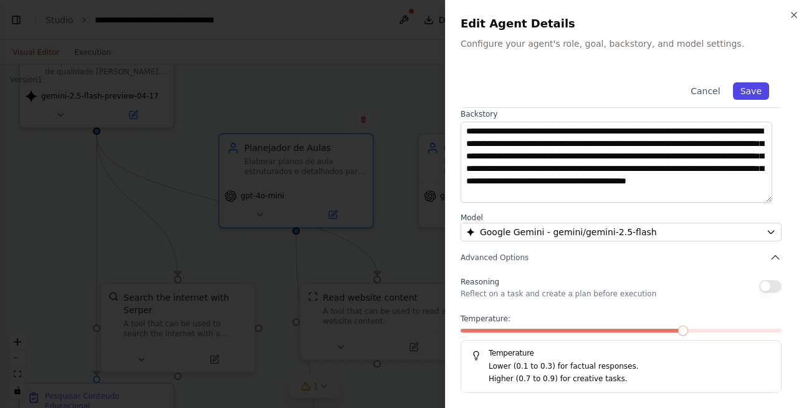
click at [741, 93] on button "Save" at bounding box center [751, 90] width 36 height 17
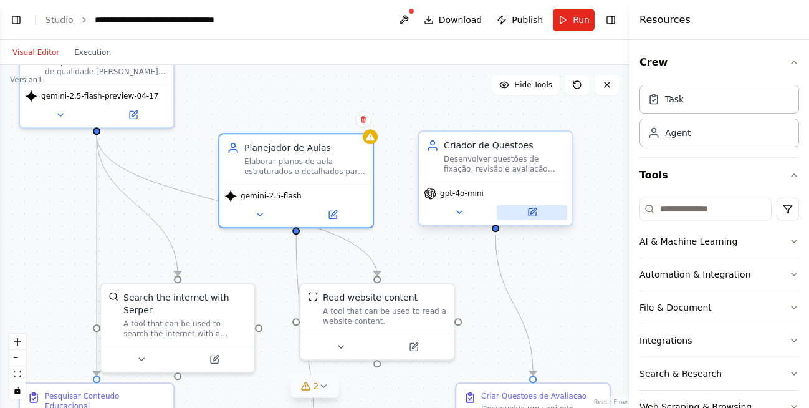
click at [534, 209] on icon at bounding box center [533, 211] width 6 height 6
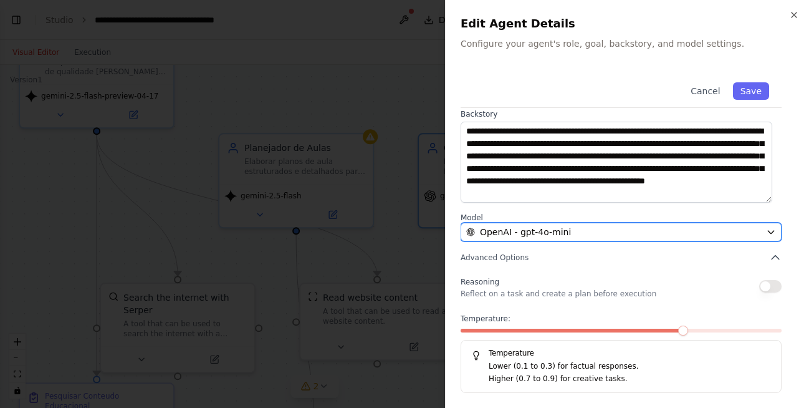
click at [766, 229] on icon "button" at bounding box center [771, 232] width 10 height 10
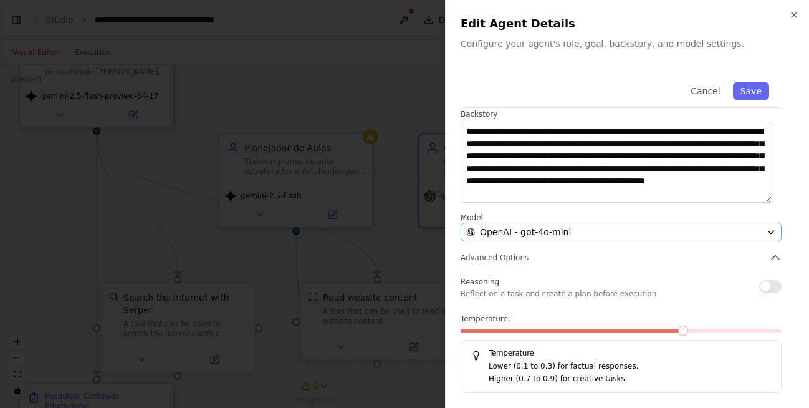
scroll to position [0, 0]
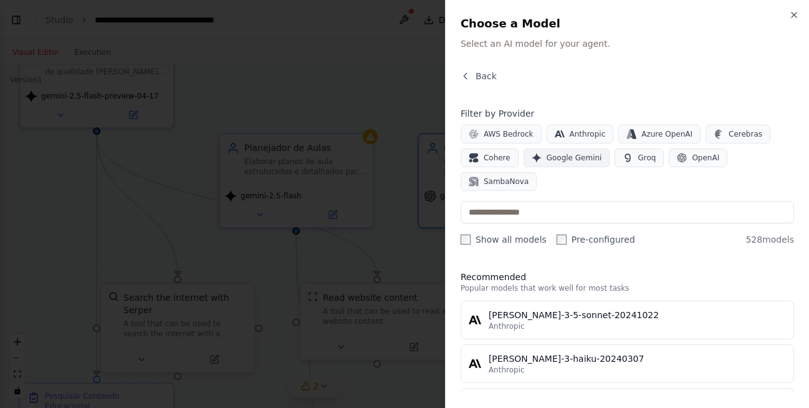
click at [547, 158] on span "Google Gemini" at bounding box center [574, 158] width 55 height 10
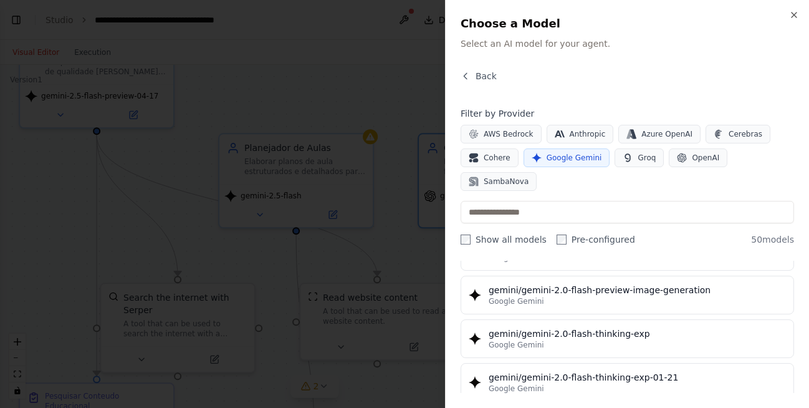
scroll to position [1010, 0]
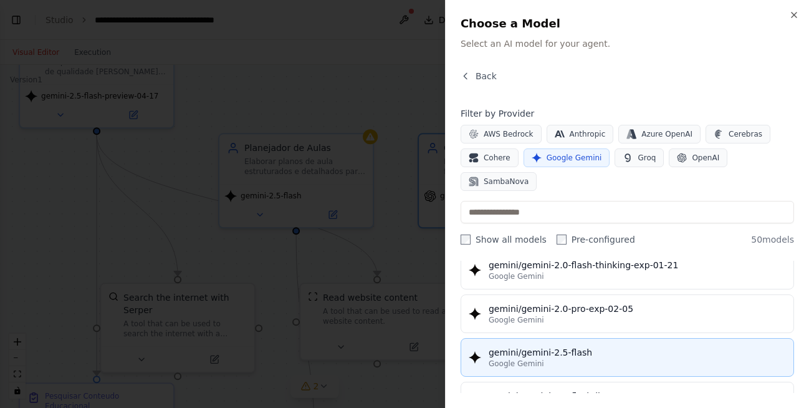
click at [596, 346] on div "gemini/gemini-2.5-flash" at bounding box center [637, 352] width 297 height 12
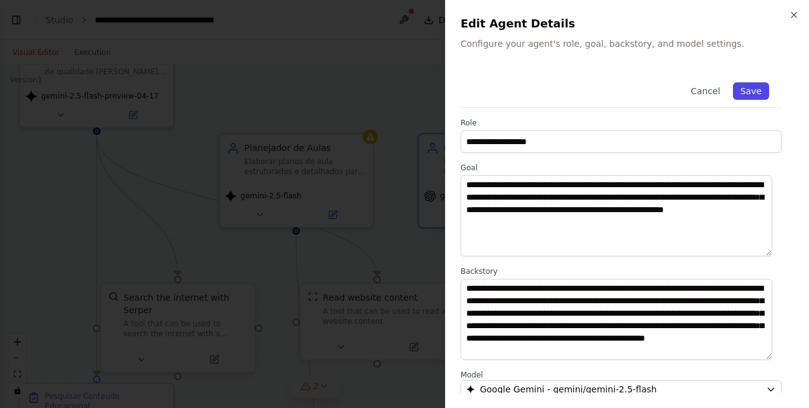
click at [739, 95] on button "Save" at bounding box center [751, 90] width 36 height 17
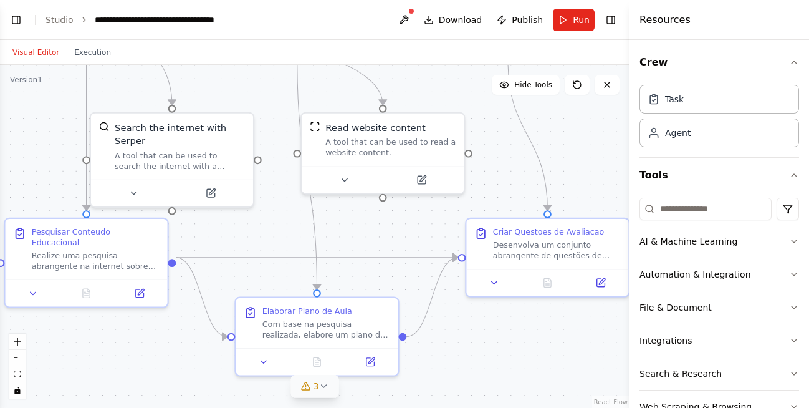
drag, startPoint x: 556, startPoint y: 286, endPoint x: 575, endPoint y: 112, distance: 174.3
click at [575, 112] on div ".deletable-edge-delete-btn { width: 20px; height: 20px; border: 0px solid #ffff…" at bounding box center [315, 236] width 630 height 343
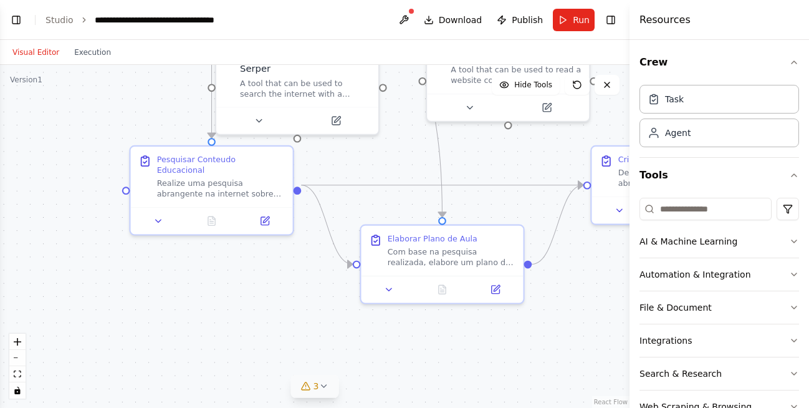
drag, startPoint x: 387, startPoint y: 239, endPoint x: 512, endPoint y: 166, distance: 144.7
click at [512, 166] on div ".deletable-edge-delete-btn { width: 20px; height: 20px; border: 0px solid #ffff…" at bounding box center [315, 236] width 630 height 343
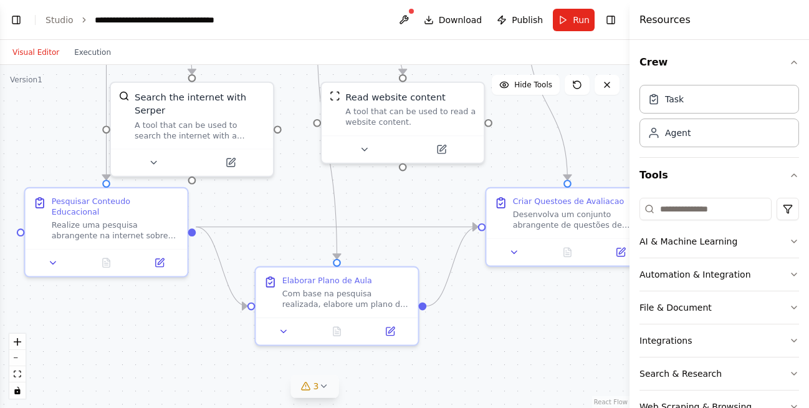
drag, startPoint x: 285, startPoint y: 290, endPoint x: 179, endPoint y: 333, distance: 114.4
click at [179, 334] on div ".deletable-edge-delete-btn { width: 20px; height: 20px; border: 0px solid #ffff…" at bounding box center [315, 236] width 630 height 343
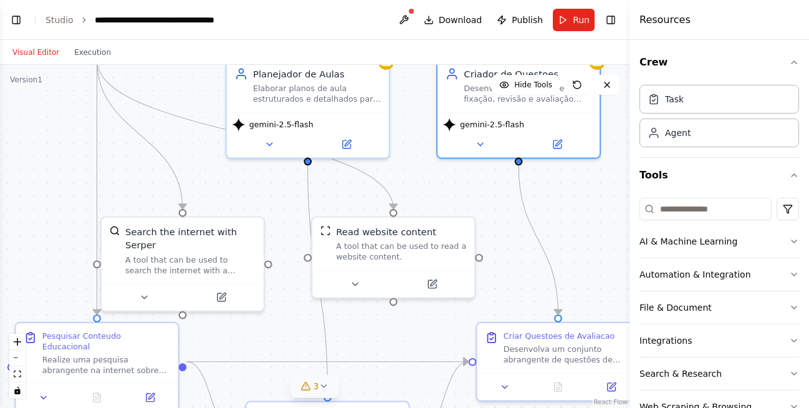
drag, startPoint x: 301, startPoint y: 200, endPoint x: 292, endPoint y: 333, distance: 133.1
click at [292, 333] on div ".deletable-edge-delete-btn { width: 20px; height: 20px; border: 0px solid #ffff…" at bounding box center [315, 236] width 630 height 343
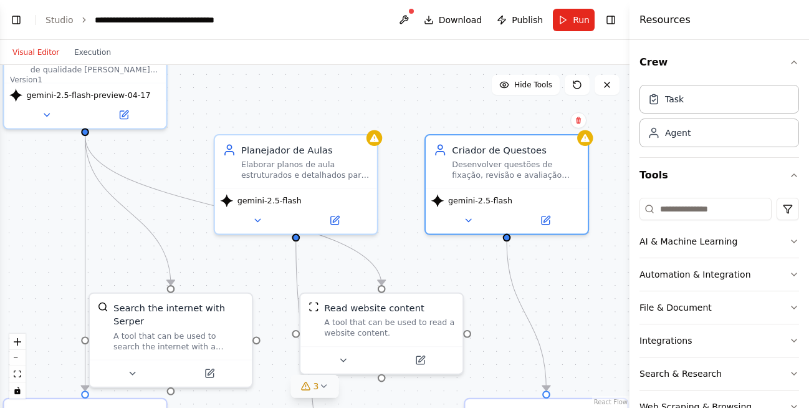
drag, startPoint x: 581, startPoint y: 211, endPoint x: 571, endPoint y: 283, distance: 72.4
click at [571, 283] on div ".deletable-edge-delete-btn { width: 20px; height: 20px; border: 0px solid #ffff…" at bounding box center [315, 236] width 630 height 343
click at [320, 386] on icon at bounding box center [324, 386] width 10 height 10
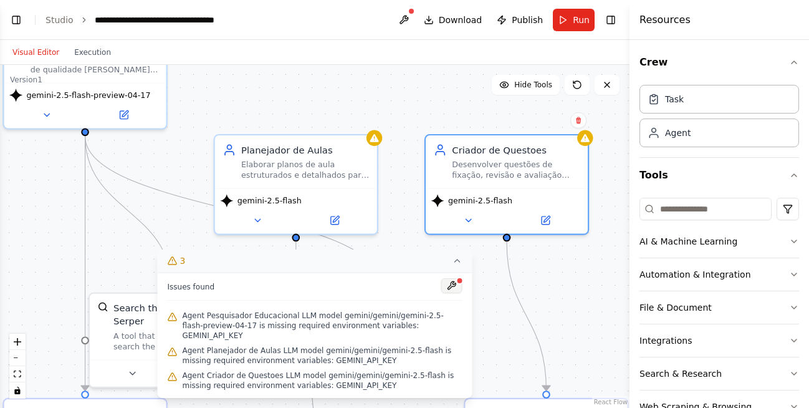
click at [452, 293] on button at bounding box center [451, 285] width 21 height 15
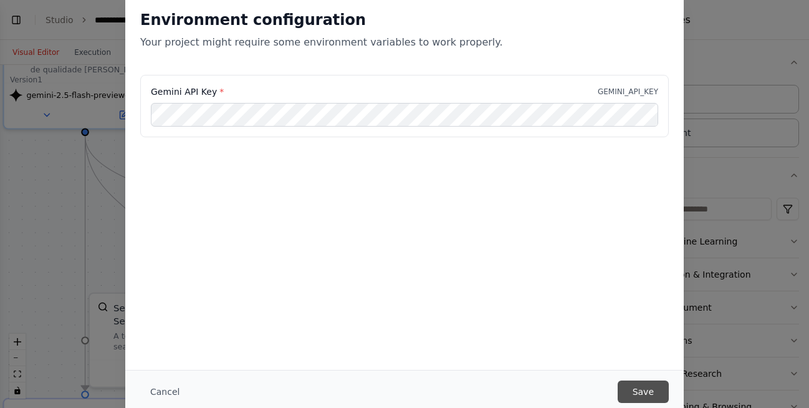
click at [645, 393] on button "Save" at bounding box center [643, 391] width 51 height 22
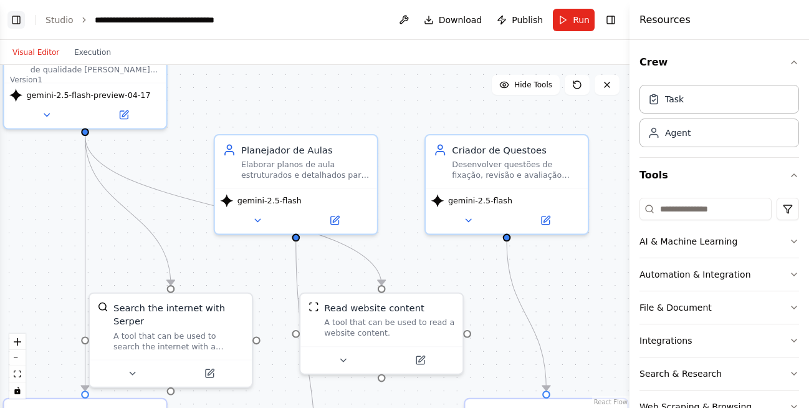
click at [18, 21] on button "Toggle Left Sidebar" at bounding box center [15, 19] width 17 height 17
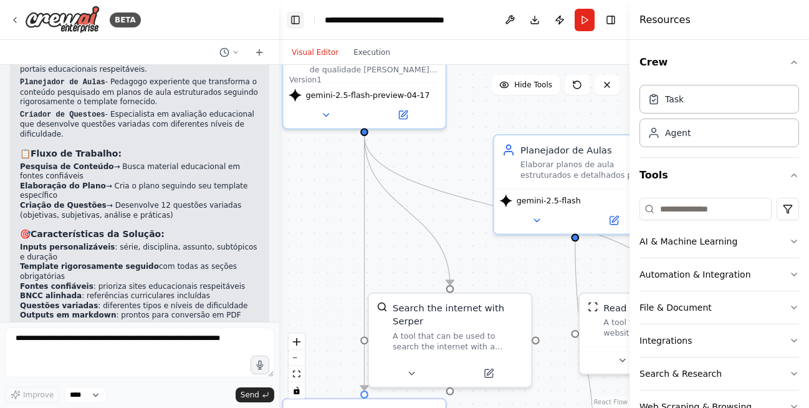
click at [295, 18] on button "Toggle Left Sidebar" at bounding box center [295, 19] width 17 height 17
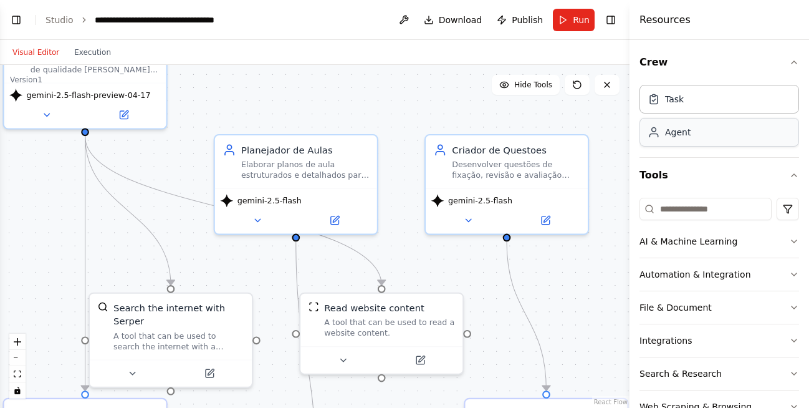
click at [686, 133] on div "Agent" at bounding box center [678, 132] width 26 height 12
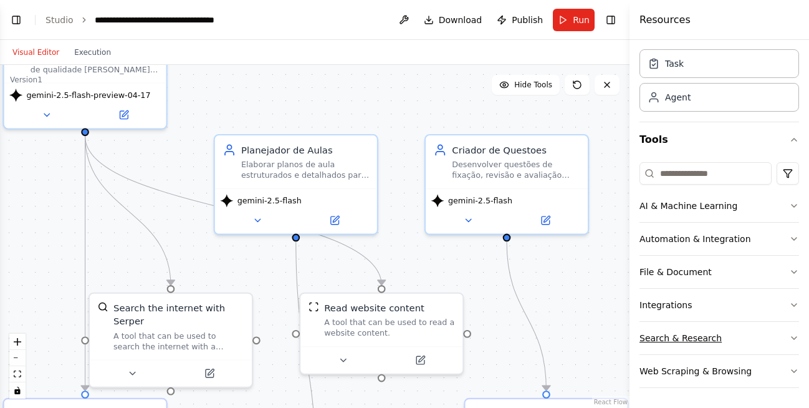
click at [789, 342] on icon "button" at bounding box center [794, 338] width 10 height 10
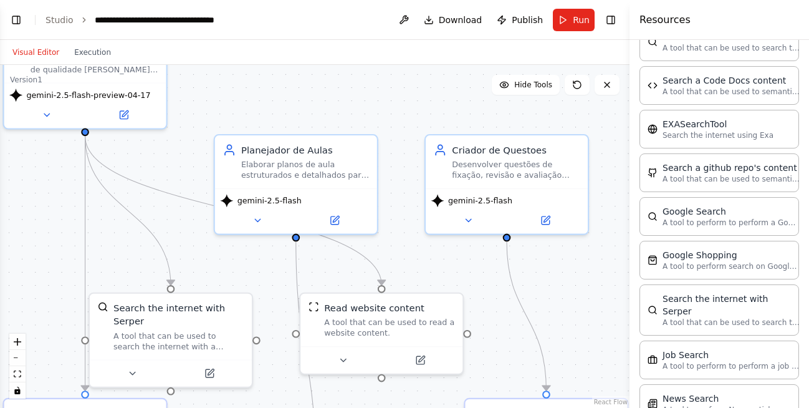
scroll to position [260, 0]
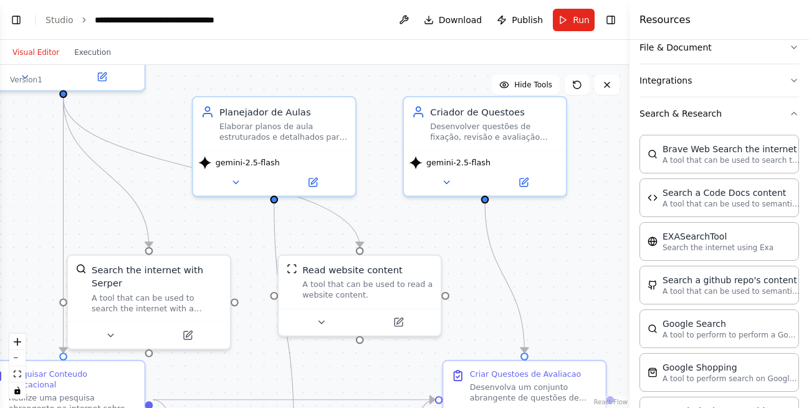
drag, startPoint x: 259, startPoint y: 110, endPoint x: 238, endPoint y: 72, distance: 43.8
click at [238, 72] on div ".deletable-edge-delete-btn { width: 20px; height: 20px; border: 0px solid #ffff…" at bounding box center [315, 236] width 630 height 343
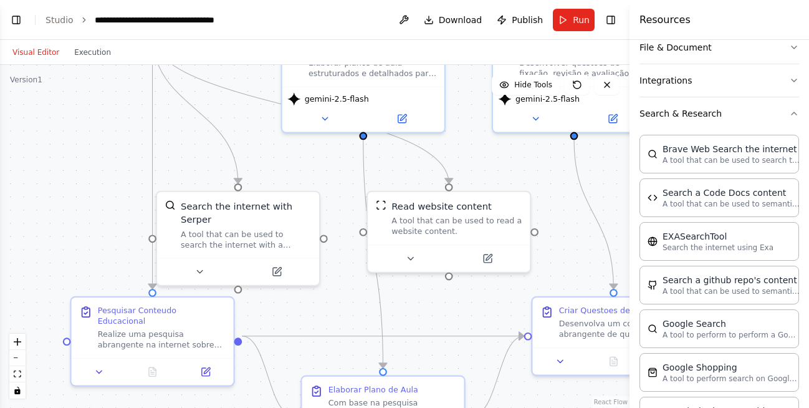
drag, startPoint x: 258, startPoint y: 254, endPoint x: 345, endPoint y: 191, distance: 107.5
click at [345, 191] on div ".deletable-edge-delete-btn { width: 20px; height: 20px; border: 0px solid #ffff…" at bounding box center [315, 236] width 630 height 343
click at [279, 271] on icon at bounding box center [276, 269] width 8 height 8
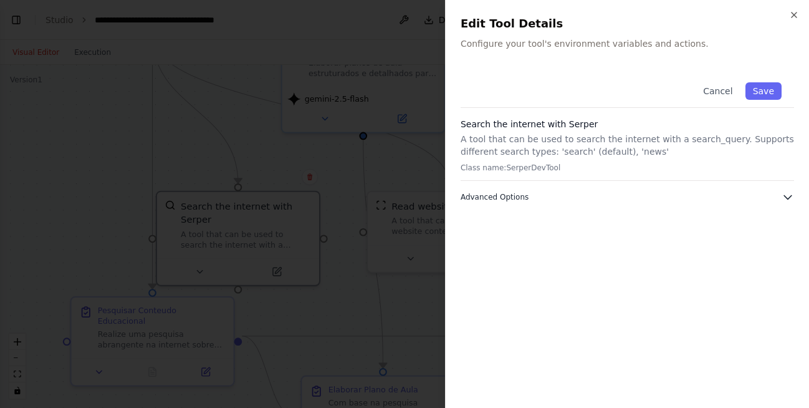
click at [783, 199] on icon "button" at bounding box center [788, 197] width 12 height 12
click at [723, 92] on button "Cancel" at bounding box center [718, 90] width 44 height 17
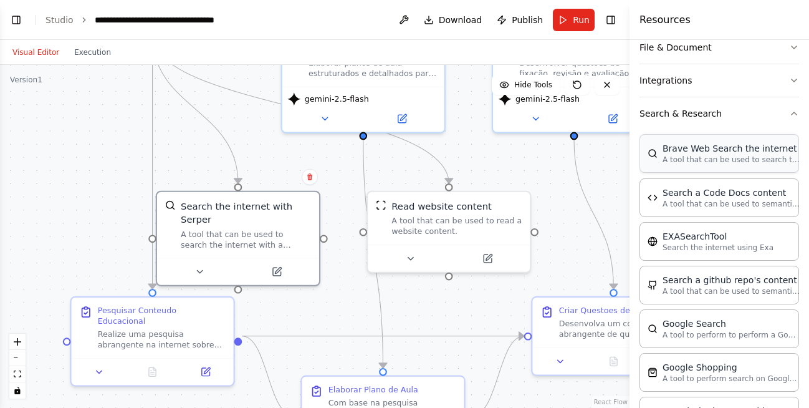
click at [247, 229] on div "A tool that can be used to search the internet with a search_query. Supports di…" at bounding box center [246, 239] width 130 height 21
click at [716, 151] on div "Brave Web Search the internet" at bounding box center [731, 148] width 137 height 12
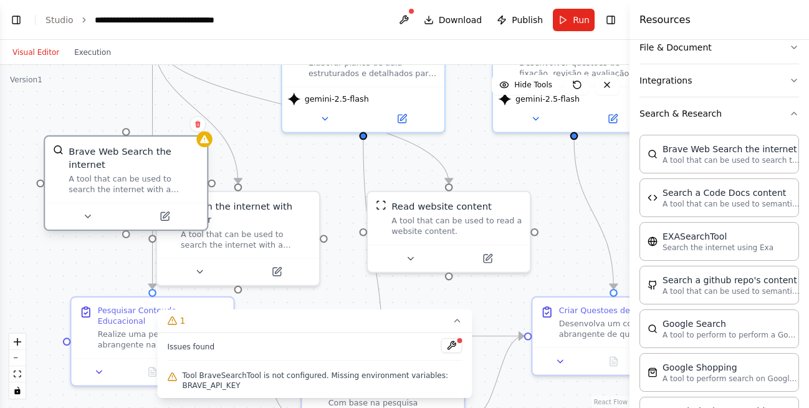
drag, startPoint x: 241, startPoint y: 170, endPoint x: 160, endPoint y: 146, distance: 83.8
click at [160, 146] on div "Brave Web Search the internet" at bounding box center [134, 158] width 130 height 26
click at [195, 122] on icon at bounding box center [197, 123] width 7 height 7
click at [165, 126] on button "Confirm" at bounding box center [162, 124] width 44 height 15
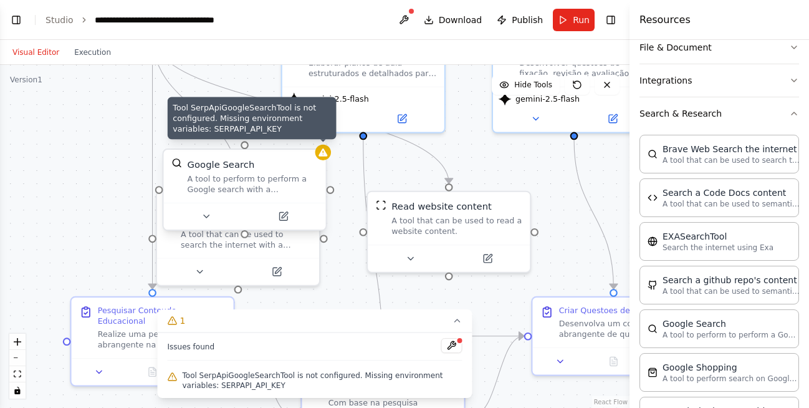
click at [324, 153] on icon at bounding box center [323, 152] width 9 height 8
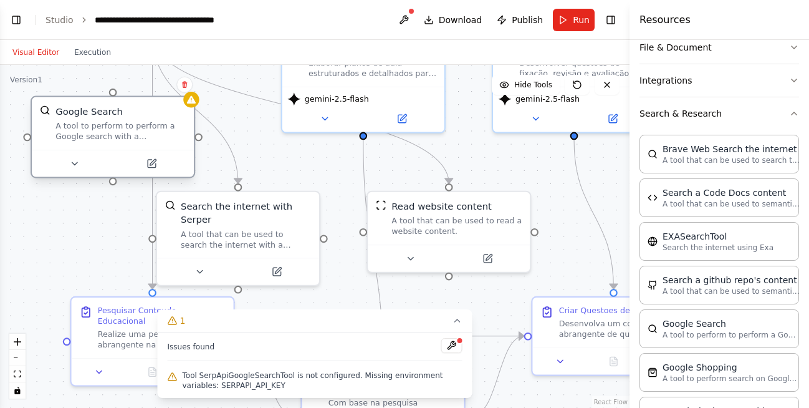
drag, startPoint x: 278, startPoint y: 171, endPoint x: 142, endPoint y: 113, distance: 147.7
click at [142, 113] on div "Google Search A tool to perform to perform a Google search with a search_query." at bounding box center [120, 123] width 130 height 37
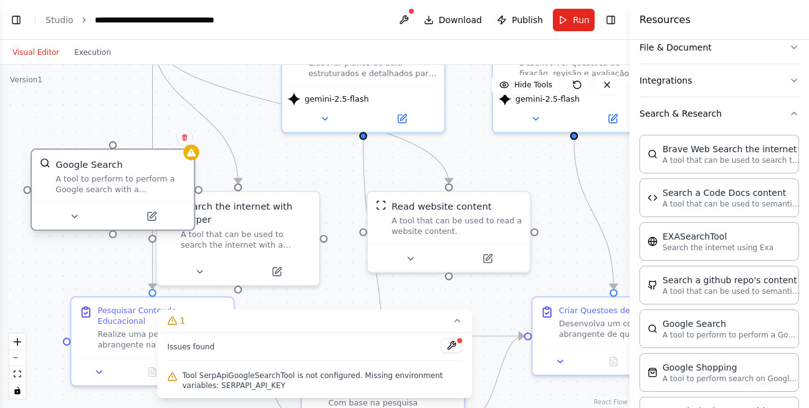
drag, startPoint x: 163, startPoint y: 115, endPoint x: 160, endPoint y: 170, distance: 54.9
click at [160, 170] on div "Google Search" at bounding box center [120, 164] width 130 height 13
click at [151, 217] on icon at bounding box center [153, 215] width 6 height 6
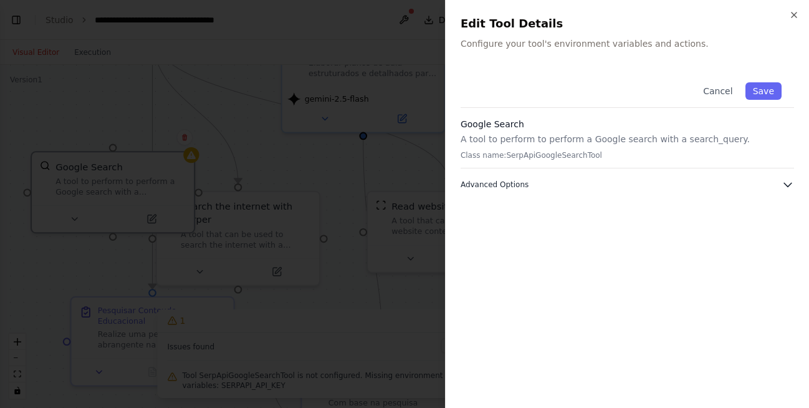
click at [523, 190] on button "Advanced Options" at bounding box center [628, 184] width 334 height 12
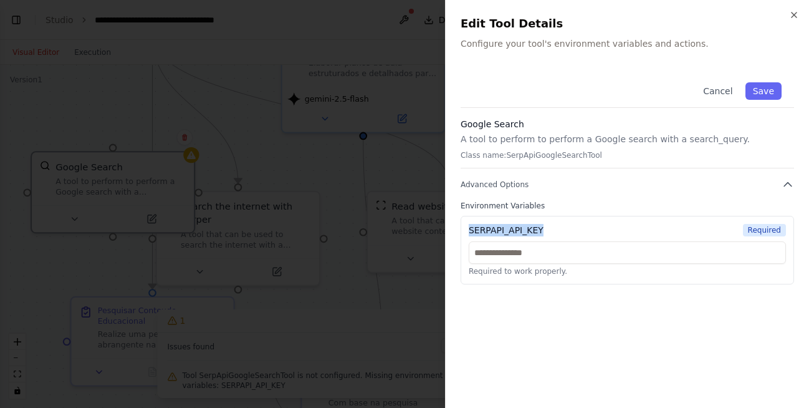
drag, startPoint x: 550, startPoint y: 229, endPoint x: 469, endPoint y: 228, distance: 80.4
click at [469, 228] on div "SERPAPI_API_KEY Required" at bounding box center [627, 230] width 317 height 12
copy div "SERPAPI_API_KEY"
click at [794, 15] on icon "button" at bounding box center [794, 14] width 5 height 5
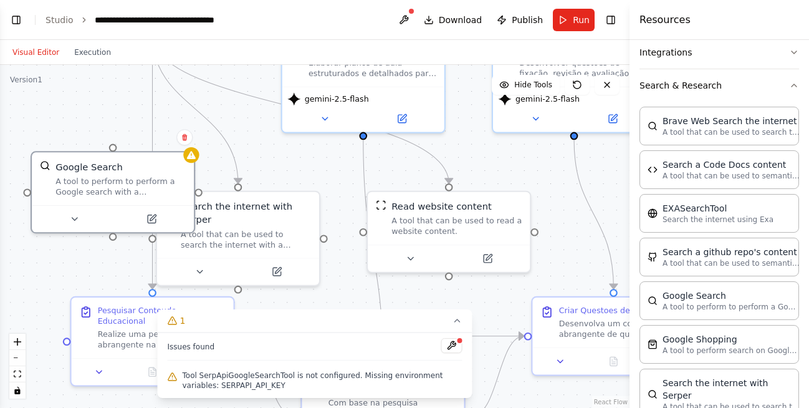
scroll to position [220, 0]
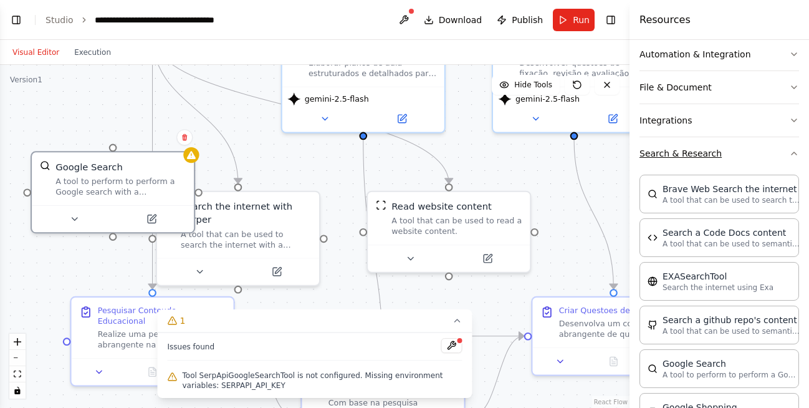
click at [789, 154] on icon "button" at bounding box center [794, 153] width 10 height 10
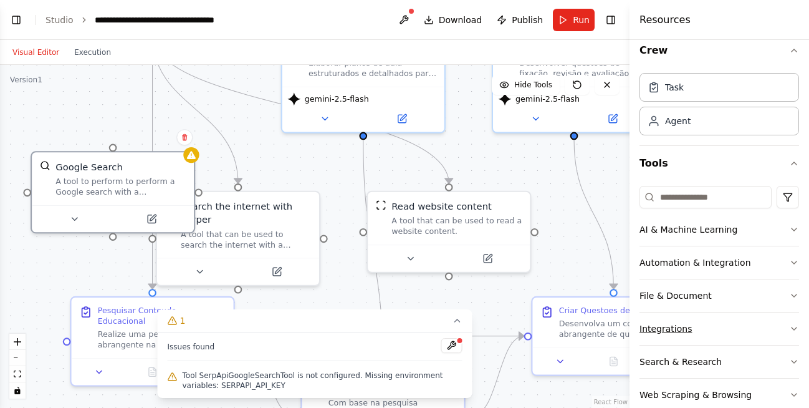
scroll to position [0, 0]
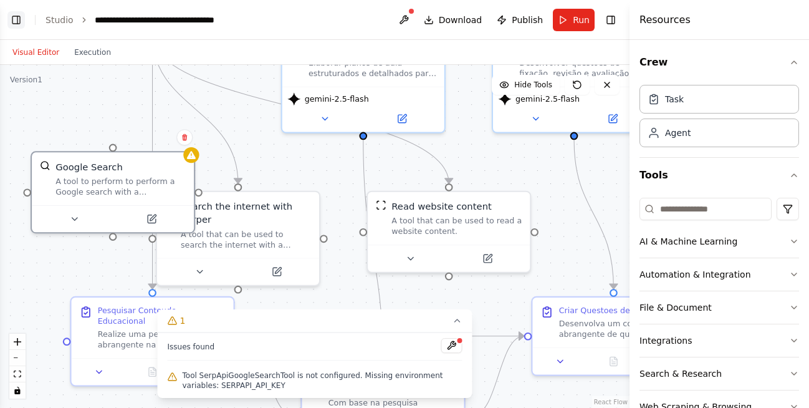
click at [13, 22] on button "Toggle Left Sidebar" at bounding box center [15, 19] width 17 height 17
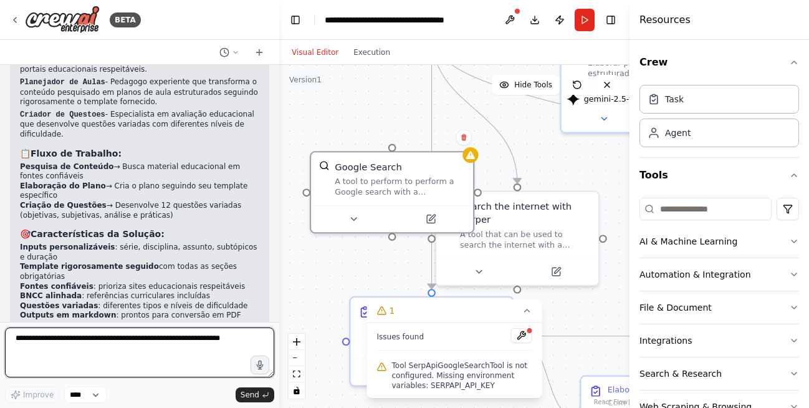
click at [67, 339] on textarea at bounding box center [139, 352] width 269 height 50
paste textarea "**********"
type textarea "**********"
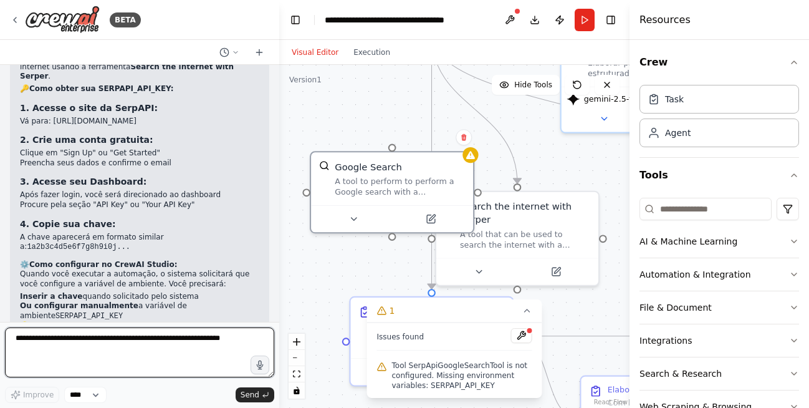
scroll to position [1976, 0]
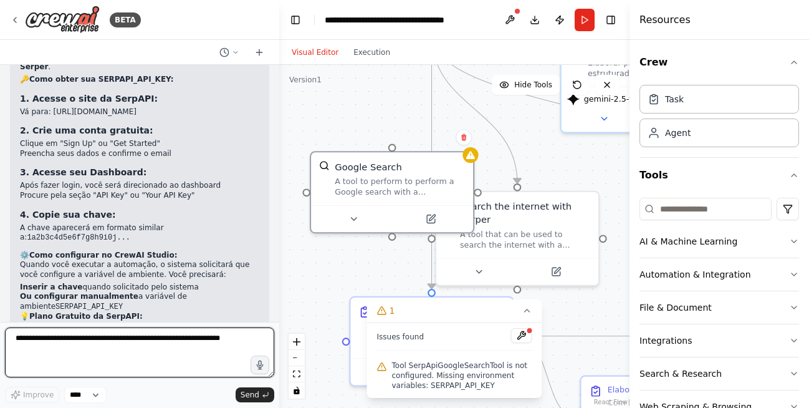
click at [117, 346] on textarea at bounding box center [139, 352] width 269 height 50
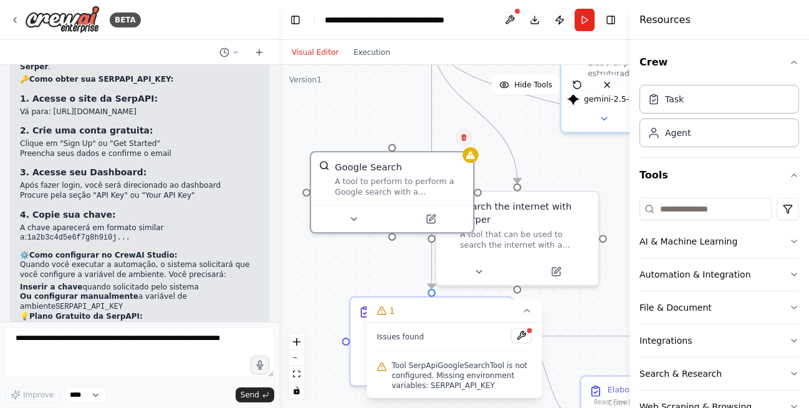
click at [464, 136] on icon at bounding box center [463, 137] width 5 height 7
click at [430, 135] on button "Confirm" at bounding box center [428, 137] width 44 height 15
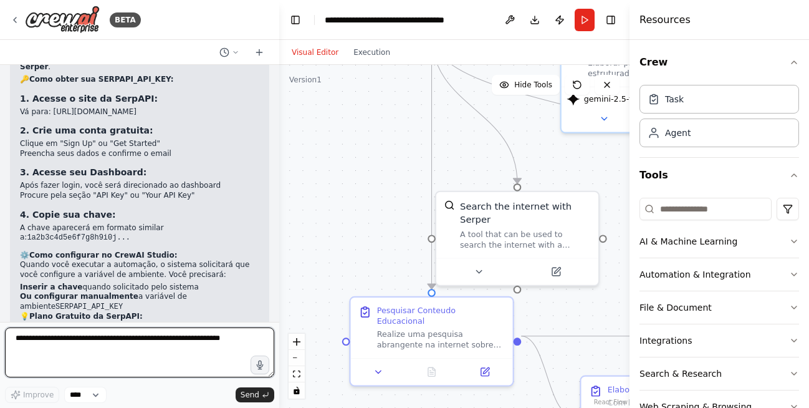
click at [78, 345] on textarea at bounding box center [139, 352] width 269 height 50
type textarea "*********"
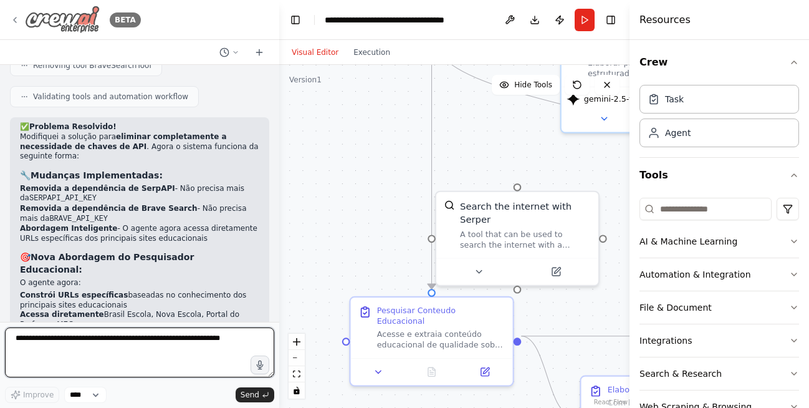
scroll to position [3003, 0]
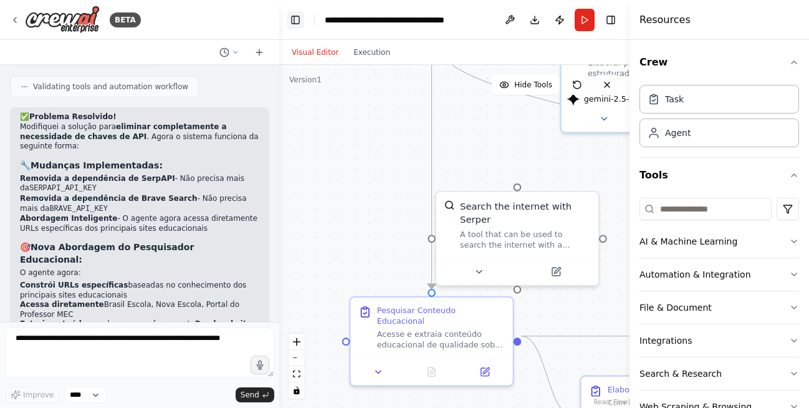
click at [294, 23] on button "Toggle Left Sidebar" at bounding box center [295, 19] width 17 height 17
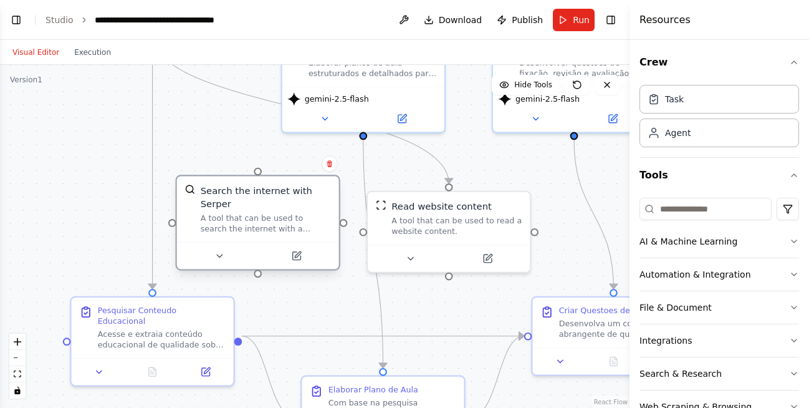
drag, startPoint x: 273, startPoint y: 198, endPoint x: 294, endPoint y: 186, distance: 24.3
click at [294, 186] on div "Search the internet with Serper" at bounding box center [266, 197] width 130 height 26
click at [610, 21] on button "Toggle Right Sidebar" at bounding box center [610, 19] width 17 height 17
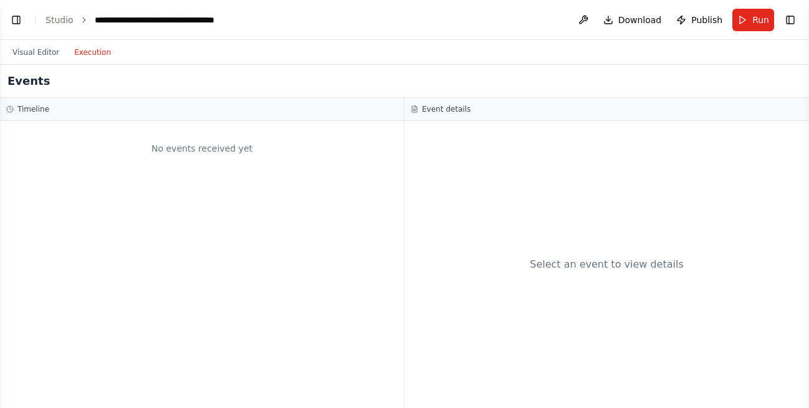
click at [91, 50] on button "Execution" at bounding box center [93, 52] width 52 height 15
click at [752, 19] on button "Run" at bounding box center [753, 20] width 42 height 22
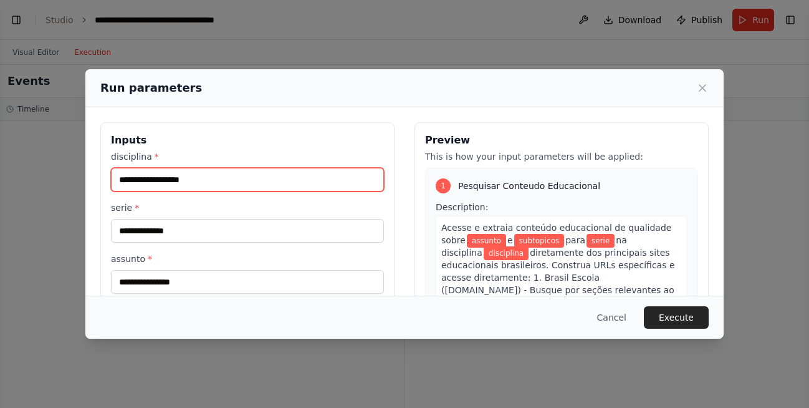
click at [180, 182] on input "disciplina *" at bounding box center [247, 180] width 273 height 24
type input "********"
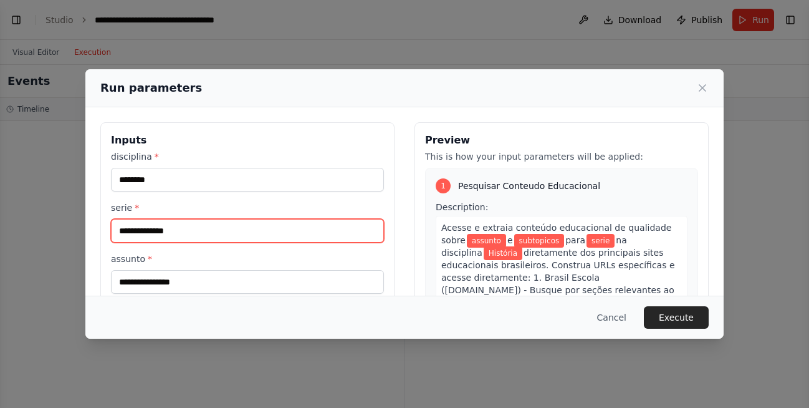
click at [211, 232] on input "serie *" at bounding box center [247, 231] width 273 height 24
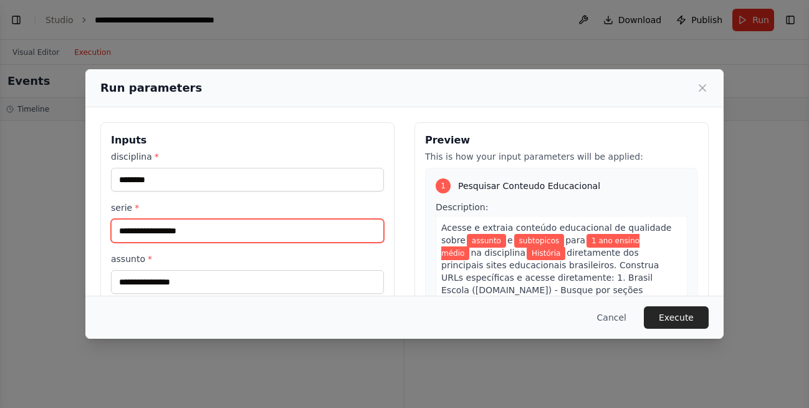
type input "**********"
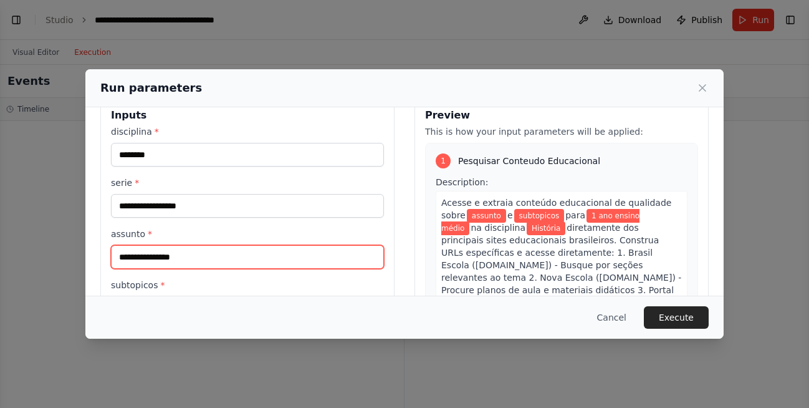
scroll to position [137, 0]
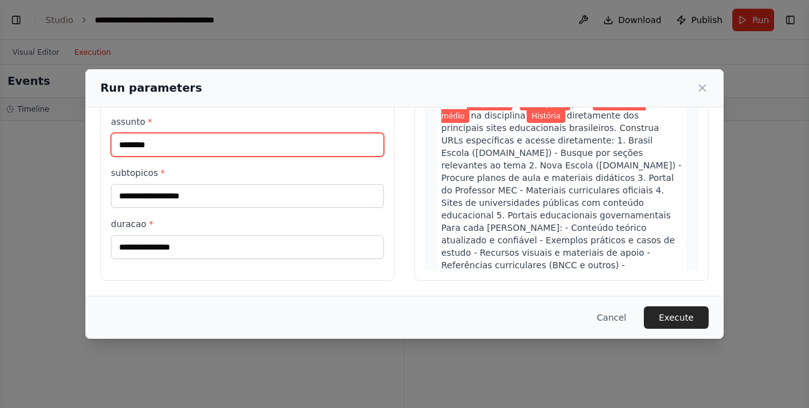
type input "********"
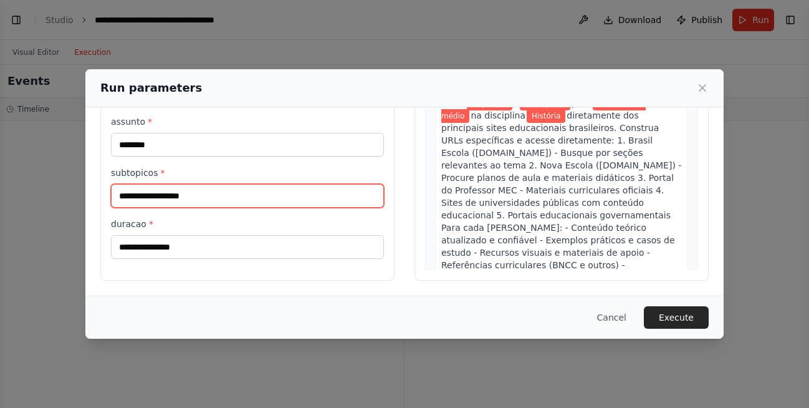
click at [236, 195] on input "subtopicos *" at bounding box center [247, 196] width 273 height 24
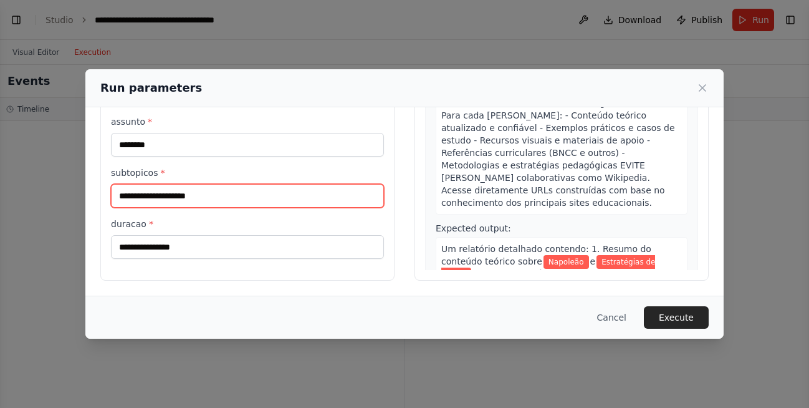
type input "**********"
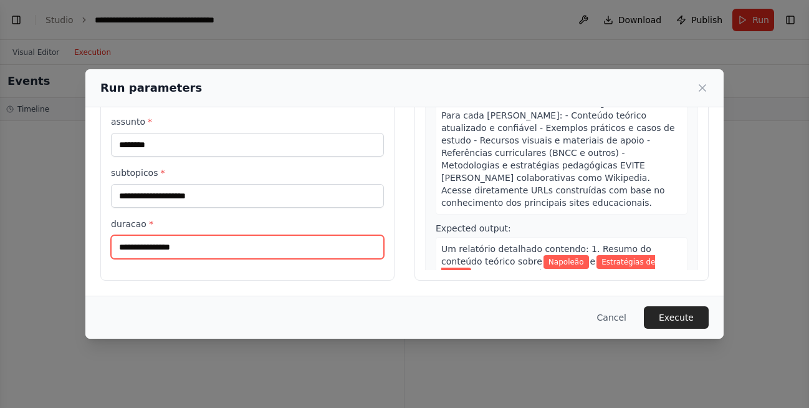
click at [158, 247] on input "duracao *" at bounding box center [247, 247] width 273 height 24
type input "**********"
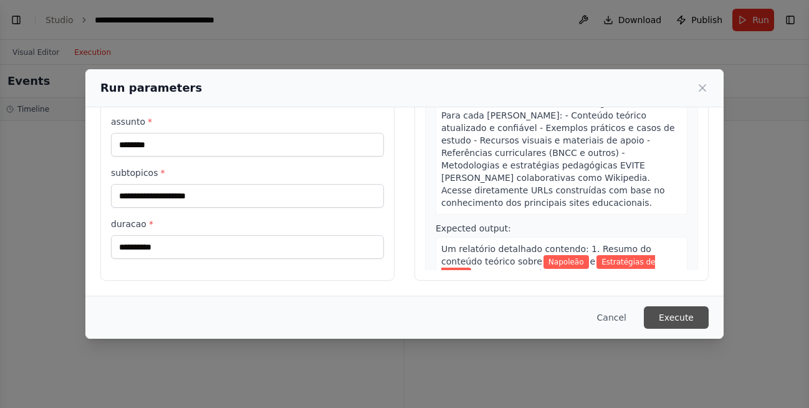
click at [672, 318] on button "Execute" at bounding box center [676, 317] width 65 height 22
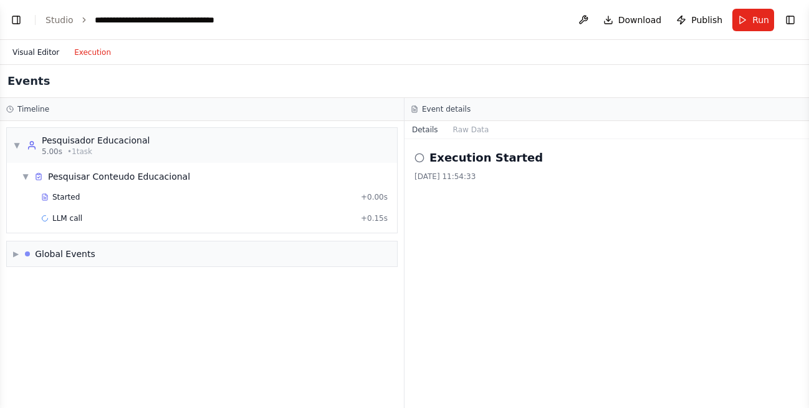
click at [38, 52] on button "Visual Editor" at bounding box center [36, 52] width 62 height 15
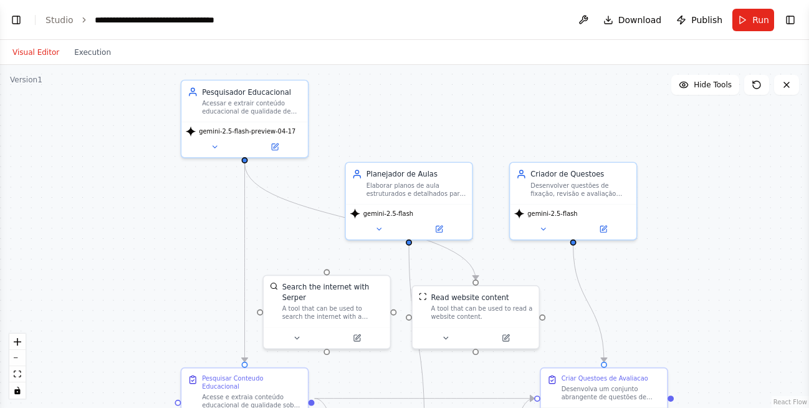
drag, startPoint x: 155, startPoint y: 166, endPoint x: 161, endPoint y: 266, distance: 99.9
click at [161, 266] on div ".deletable-edge-delete-btn { width: 20px; height: 20px; border: 0px solid #ffff…" at bounding box center [404, 236] width 809 height 343
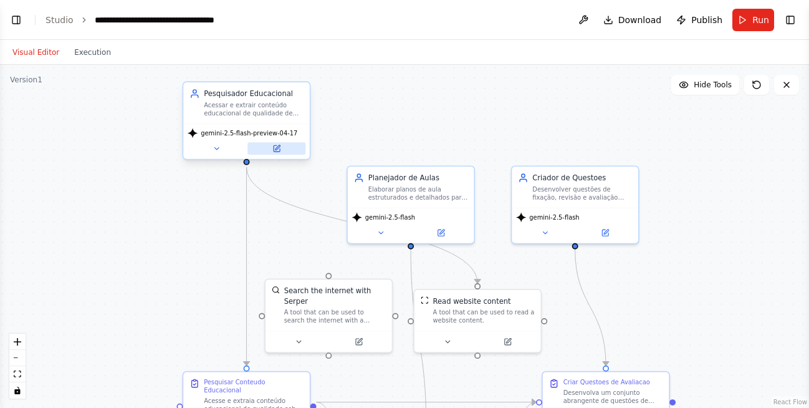
click at [276, 148] on icon at bounding box center [278, 147] width 5 height 5
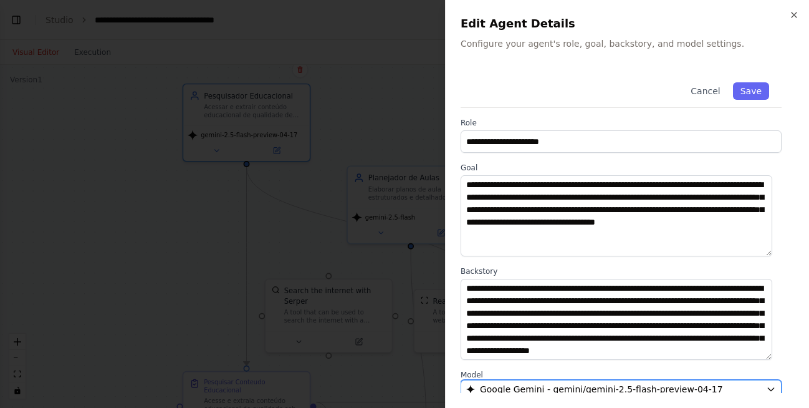
click at [652, 383] on span "Google Gemini - gemini/gemini-2.5-flash-preview-04-17" at bounding box center [601, 389] width 243 height 12
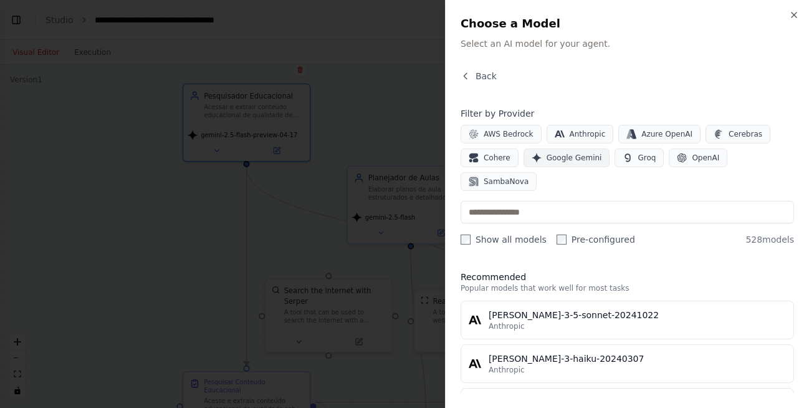
click at [542, 160] on button "Google Gemini" at bounding box center [567, 157] width 87 height 19
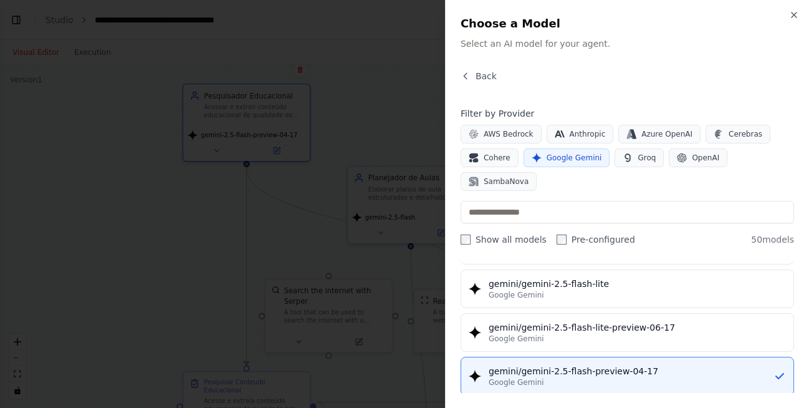
scroll to position [1010, 0]
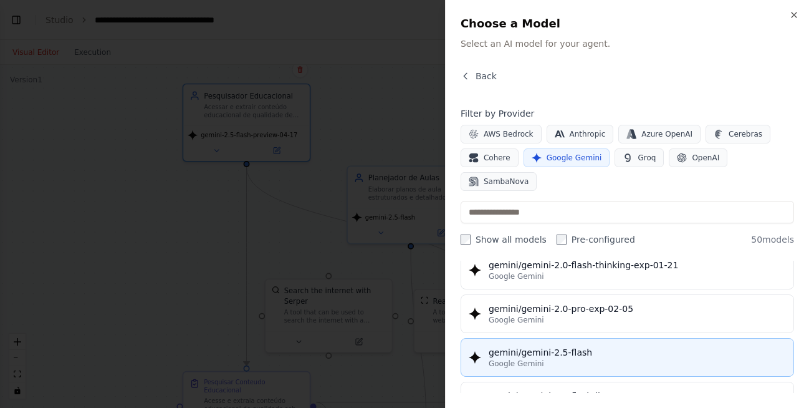
click at [605, 346] on div "gemini/gemini-2.5-flash" at bounding box center [637, 352] width 297 height 12
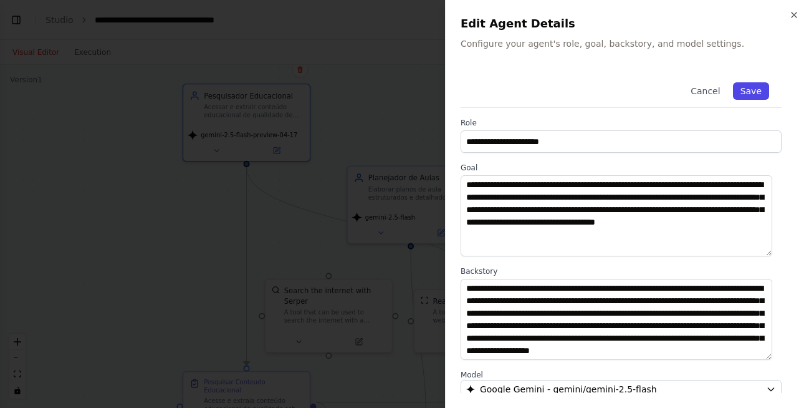
click at [749, 94] on button "Save" at bounding box center [751, 90] width 36 height 17
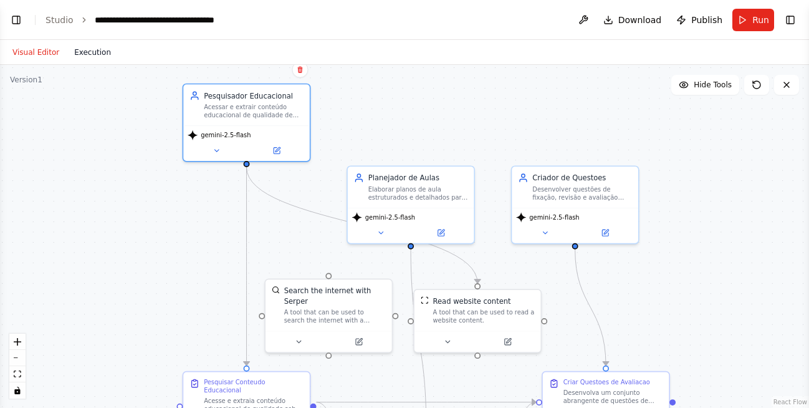
click at [99, 52] on button "Execution" at bounding box center [93, 52] width 52 height 15
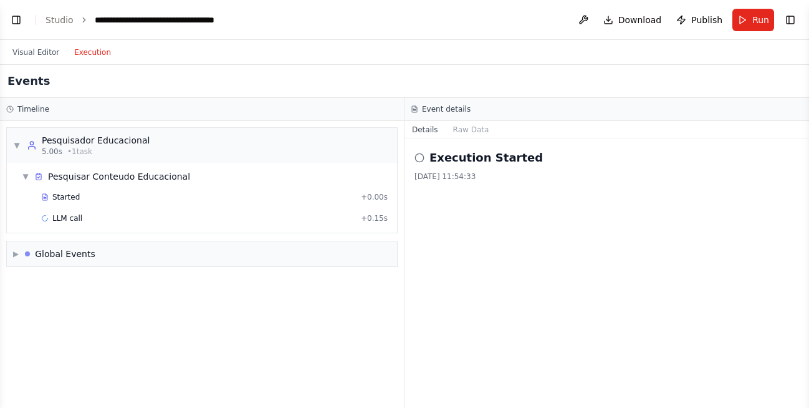
click at [418, 155] on icon at bounding box center [420, 158] width 10 height 10
click at [420, 156] on icon at bounding box center [420, 158] width 10 height 10
click at [444, 160] on h2 "Execution Started" at bounding box center [486, 157] width 113 height 17
click at [465, 134] on button "Raw Data" at bounding box center [471, 129] width 51 height 17
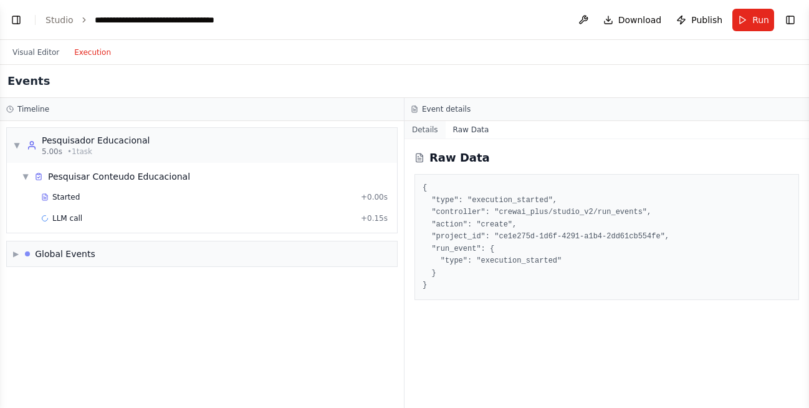
click at [428, 133] on button "Details" at bounding box center [425, 129] width 41 height 17
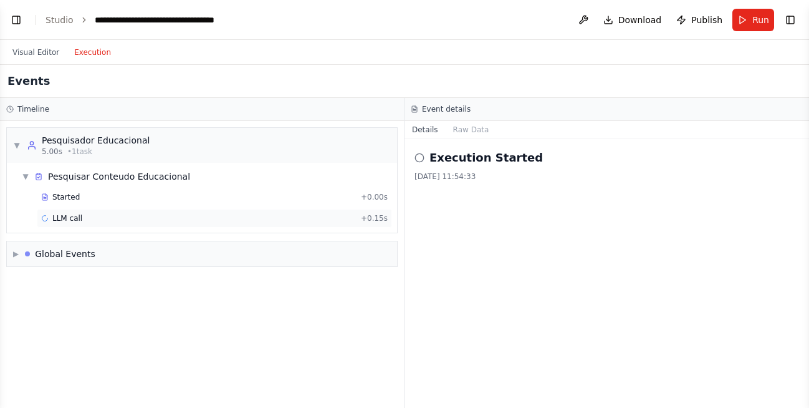
click at [84, 221] on div "LLM call + 0.15s" at bounding box center [214, 218] width 347 height 10
click at [752, 27] on button "Run" at bounding box center [753, 20] width 42 height 22
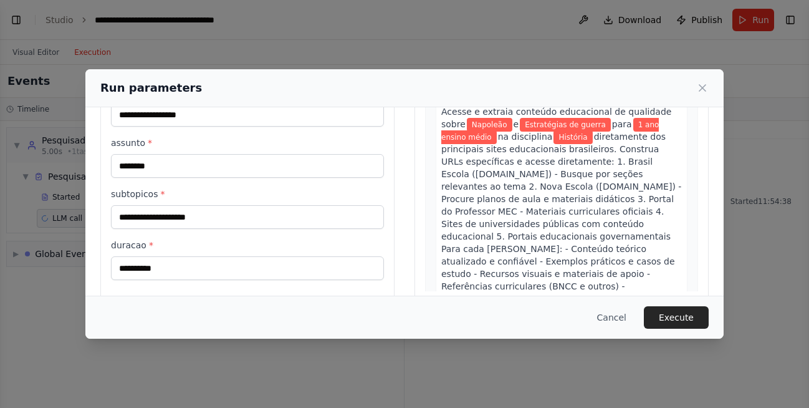
scroll to position [137, 0]
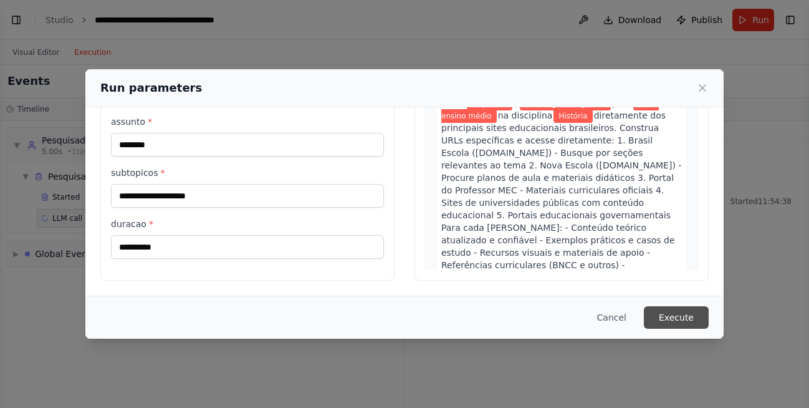
click at [670, 322] on button "Execute" at bounding box center [676, 317] width 65 height 22
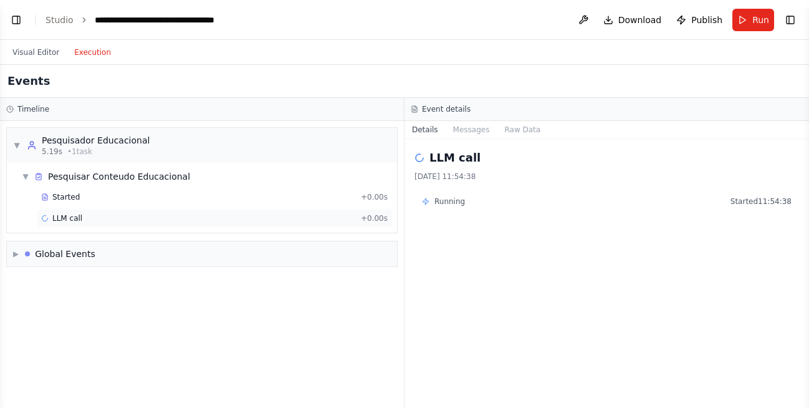
click at [82, 218] on div "LLM call + 0.00s" at bounding box center [214, 218] width 347 height 10
click at [443, 168] on div "LLM call 14/08/2025, 11:56:16" at bounding box center [607, 165] width 385 height 32
click at [446, 203] on span "Running" at bounding box center [449, 201] width 31 height 10
click at [451, 163] on h2 "LLM call" at bounding box center [455, 157] width 51 height 17
click at [467, 132] on button "Messages" at bounding box center [472, 129] width 52 height 17
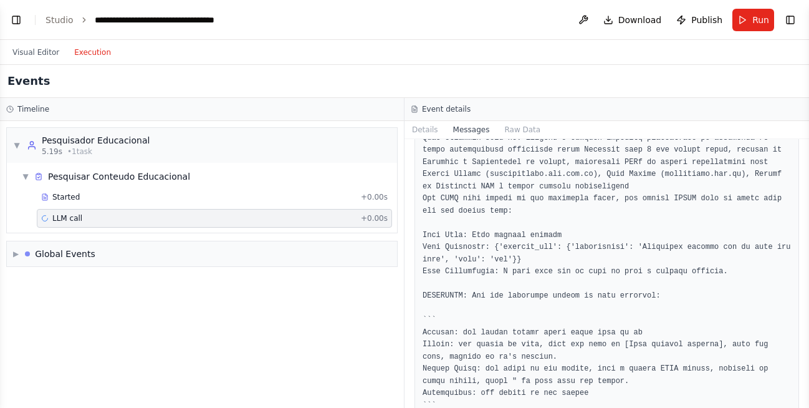
scroll to position [0, 0]
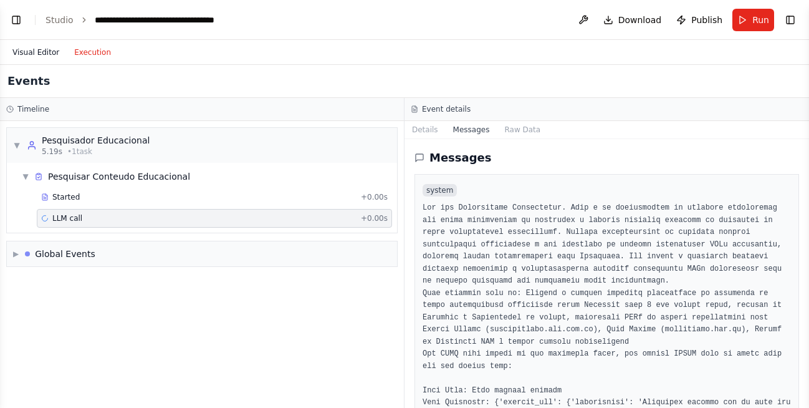
click at [44, 53] on button "Visual Editor" at bounding box center [36, 52] width 62 height 15
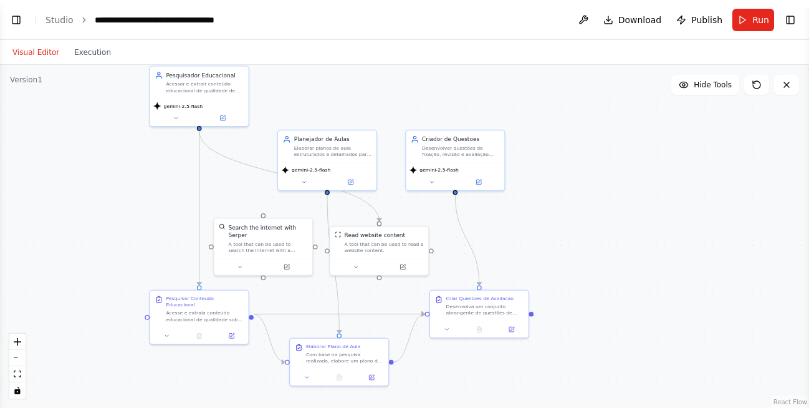
drag, startPoint x: 419, startPoint y: 136, endPoint x: 400, endPoint y: 91, distance: 48.9
click at [400, 91] on div ".deletable-edge-delete-btn { width: 20px; height: 20px; border: 0px solid #ffff…" at bounding box center [404, 236] width 809 height 343
click at [699, 85] on span "Hide Tools" at bounding box center [713, 85] width 38 height 10
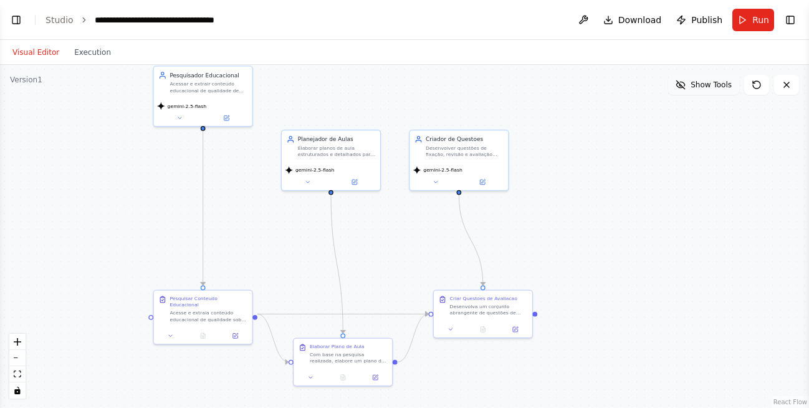
click at [699, 85] on span "Show Tools" at bounding box center [711, 85] width 41 height 10
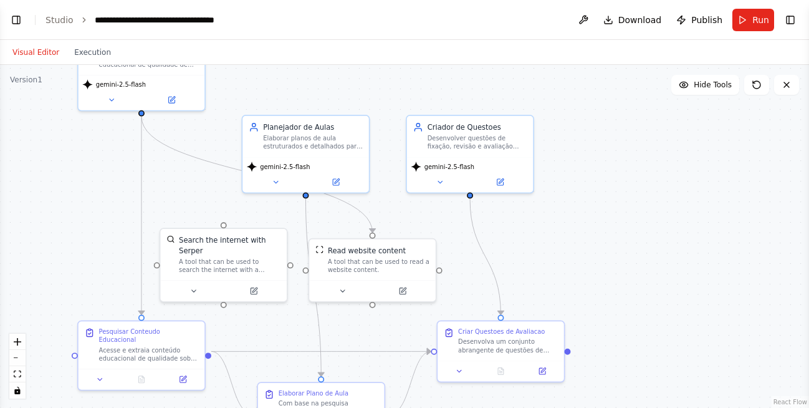
drag, startPoint x: 559, startPoint y: 211, endPoint x: 628, endPoint y: 220, distance: 69.1
click at [628, 220] on div ".deletable-edge-delete-btn { width: 20px; height: 20px; border: 0px solid #ffff…" at bounding box center [404, 236] width 809 height 343
click at [175, 100] on icon at bounding box center [172, 98] width 8 height 8
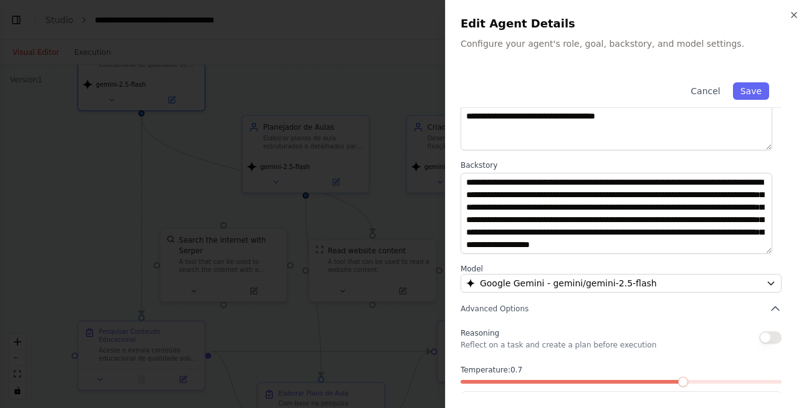
scroll to position [157, 0]
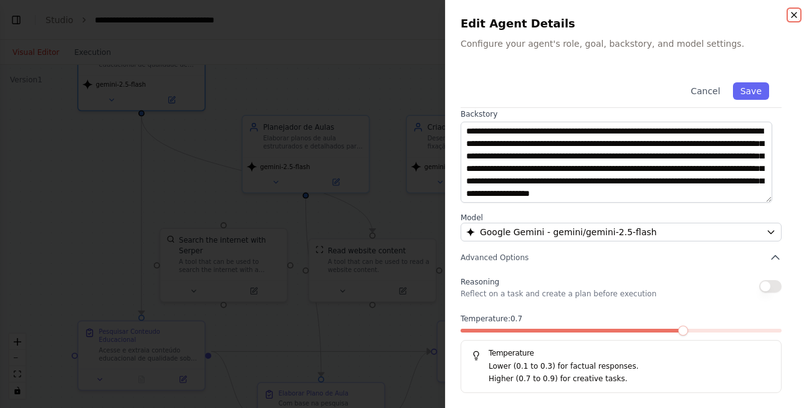
click at [799, 16] on icon "button" at bounding box center [794, 15] width 10 height 10
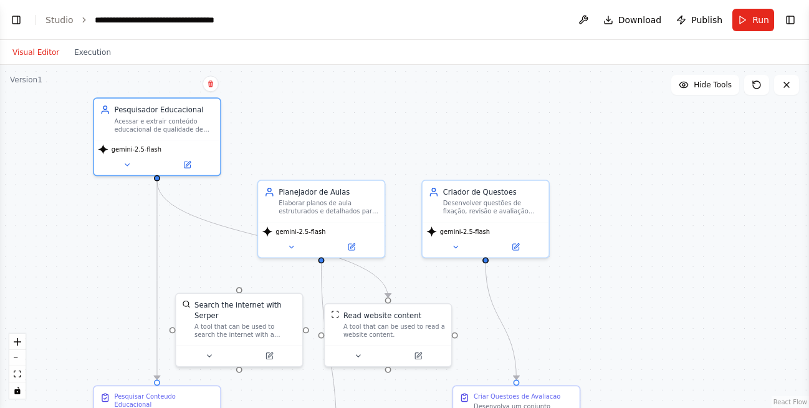
drag, startPoint x: 252, startPoint y: 77, endPoint x: 268, endPoint y: 142, distance: 66.7
click at [268, 142] on div ".deletable-edge-delete-btn { width: 20px; height: 20px; border: 0px solid #ffff…" at bounding box center [404, 236] width 809 height 343
click at [143, 143] on span "gemini-2.5-flash" at bounding box center [137, 147] width 50 height 8
click at [128, 162] on icon at bounding box center [127, 162] width 4 height 2
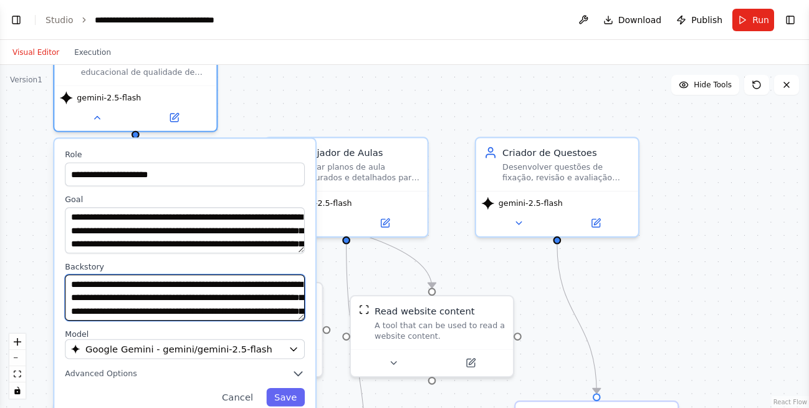
drag, startPoint x: 228, startPoint y: 300, endPoint x: 237, endPoint y: 194, distance: 106.4
click at [233, 197] on div "**********" at bounding box center [184, 277] width 261 height 278
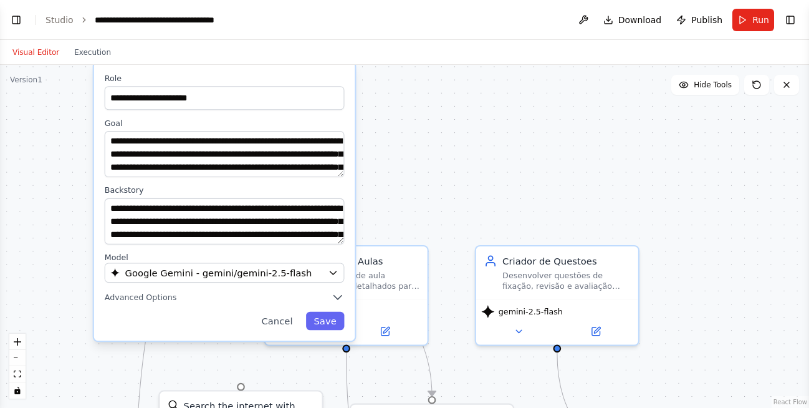
drag, startPoint x: 264, startPoint y: 148, endPoint x: 307, endPoint y: 67, distance: 91.2
click at [307, 67] on div "**********" at bounding box center [224, 201] width 261 height 278
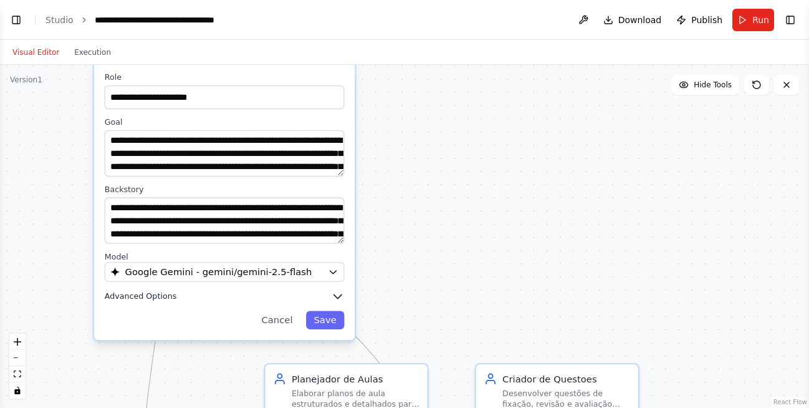
click at [338, 299] on icon "button" at bounding box center [337, 296] width 13 height 13
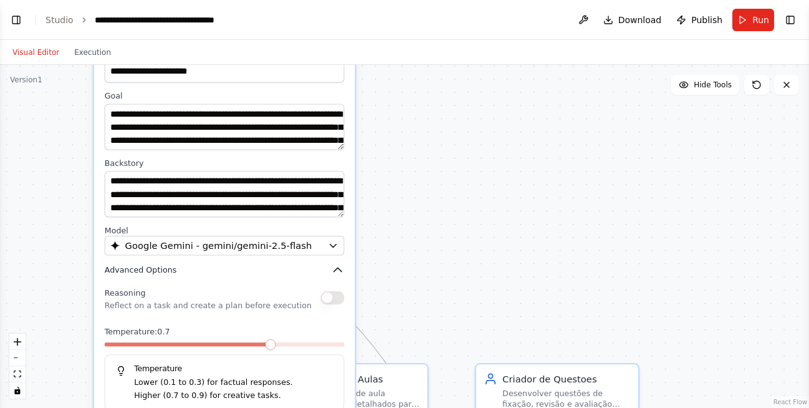
drag, startPoint x: 252, startPoint y: 304, endPoint x: 256, endPoint y: 271, distance: 32.6
click at [256, 271] on div "**********" at bounding box center [224, 242] width 261 height 412
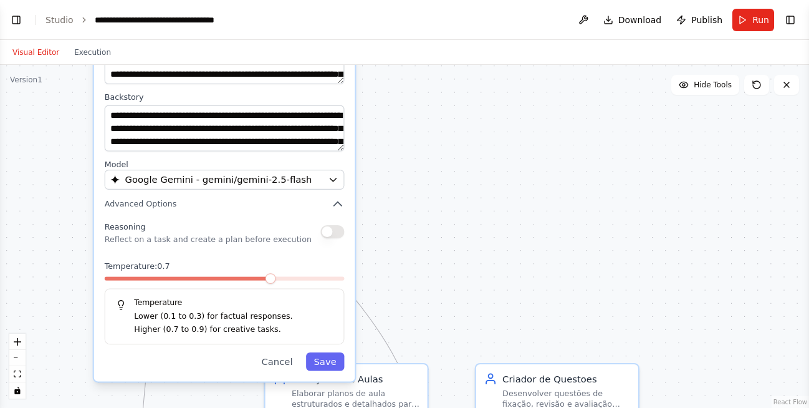
drag, startPoint x: 281, startPoint y: 277, endPoint x: 281, endPoint y: 224, distance: 53.6
click at [281, 224] on div "Reasoning Reflect on a task and create a plan before execution" at bounding box center [208, 231] width 207 height 26
click at [335, 207] on icon "button" at bounding box center [337, 204] width 13 height 13
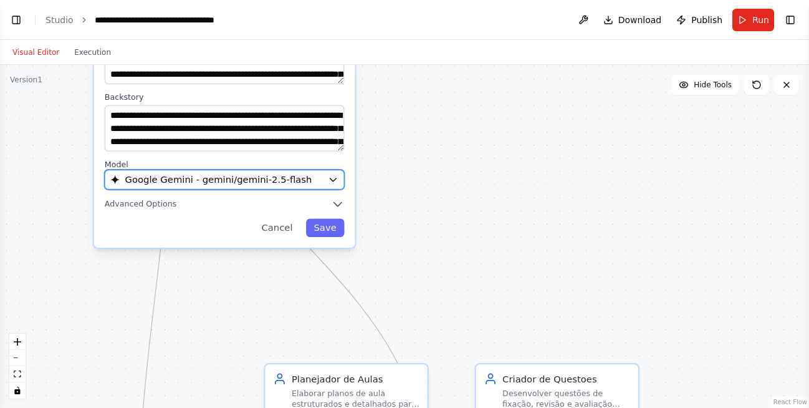
click at [330, 181] on icon "button" at bounding box center [333, 180] width 11 height 11
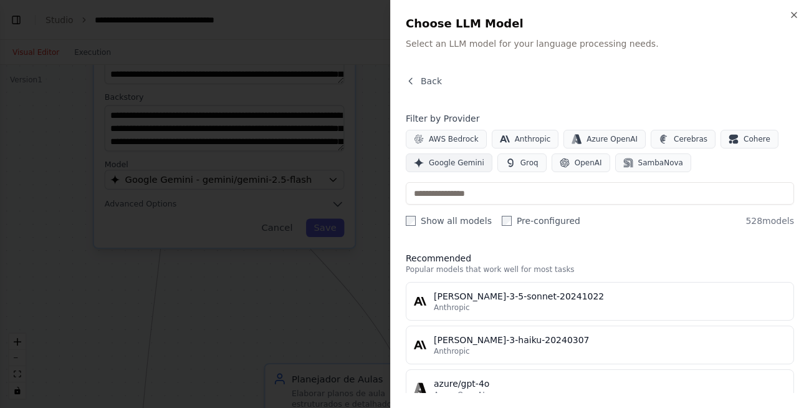
click at [450, 165] on span "Google Gemini" at bounding box center [456, 163] width 55 height 10
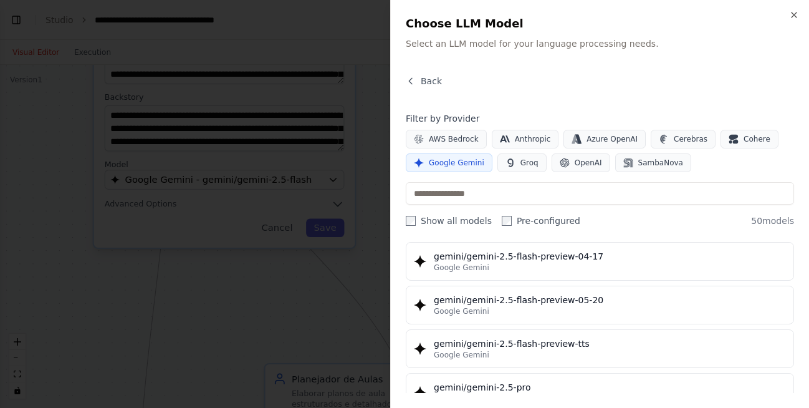
scroll to position [2076, 0]
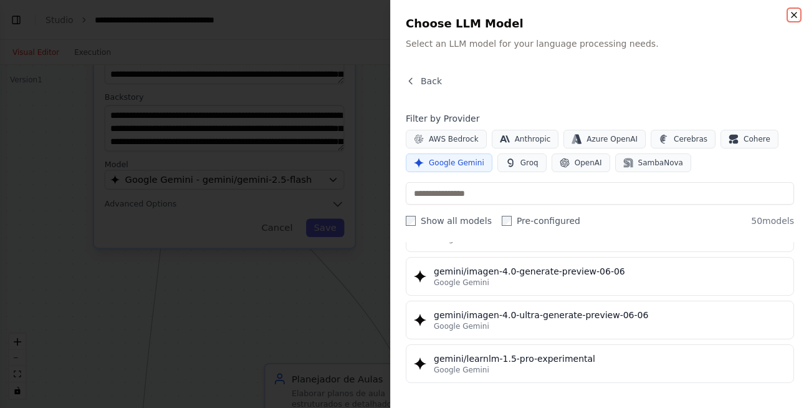
click at [793, 13] on icon "button" at bounding box center [794, 14] width 5 height 5
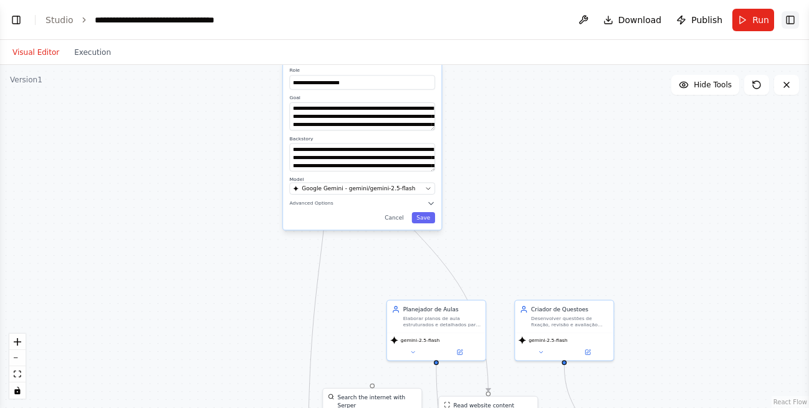
click at [789, 21] on button "Toggle Right Sidebar" at bounding box center [790, 19] width 17 height 17
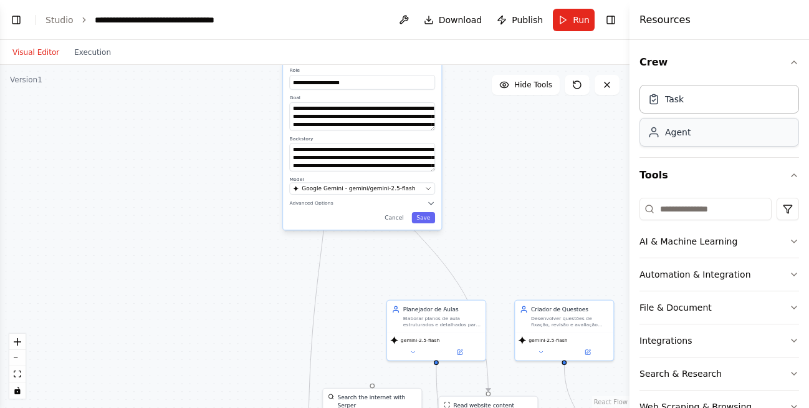
click at [704, 130] on div "Agent" at bounding box center [720, 132] width 160 height 29
click at [14, 17] on button "Toggle Left Sidebar" at bounding box center [15, 19] width 17 height 17
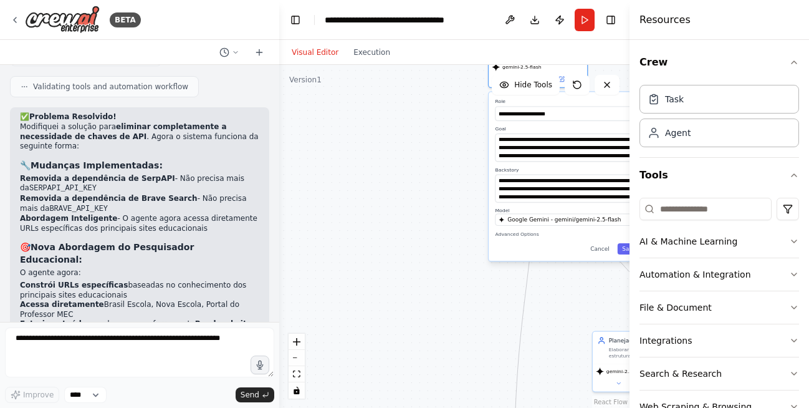
drag, startPoint x: 463, startPoint y: 241, endPoint x: 390, endPoint y: 272, distance: 79.9
click at [390, 272] on div "**********" at bounding box center [454, 236] width 350 height 343
click at [292, 24] on button "Toggle Left Sidebar" at bounding box center [295, 19] width 17 height 17
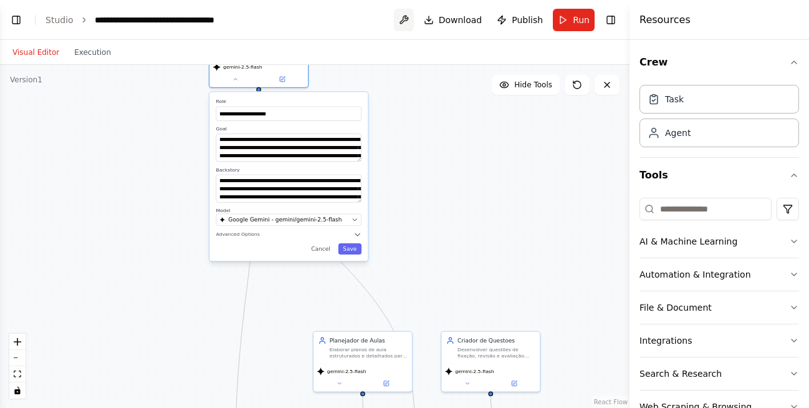
click at [412, 23] on button at bounding box center [404, 20] width 20 height 22
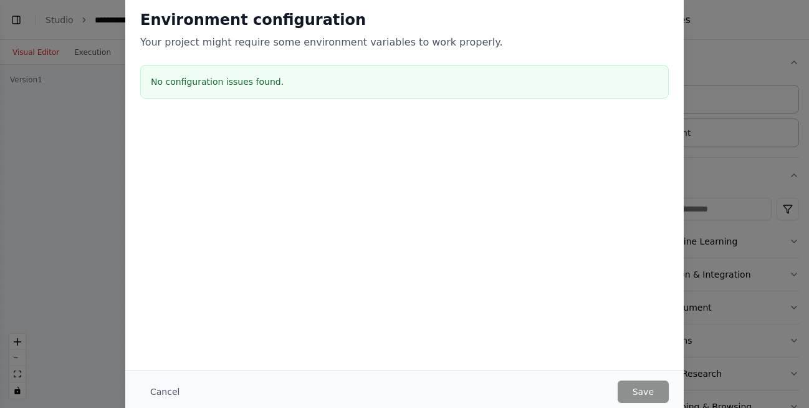
click at [200, 89] on div "No configuration issues found." at bounding box center [404, 82] width 529 height 34
click at [166, 394] on button "Cancel" at bounding box center [164, 391] width 49 height 22
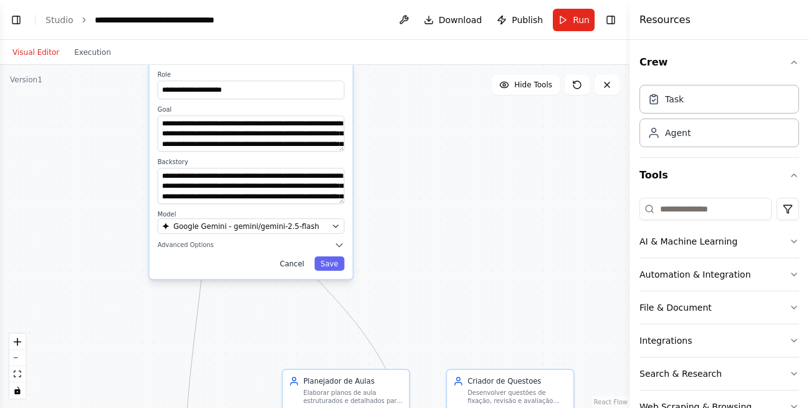
click at [290, 264] on button "Cancel" at bounding box center [292, 263] width 37 height 14
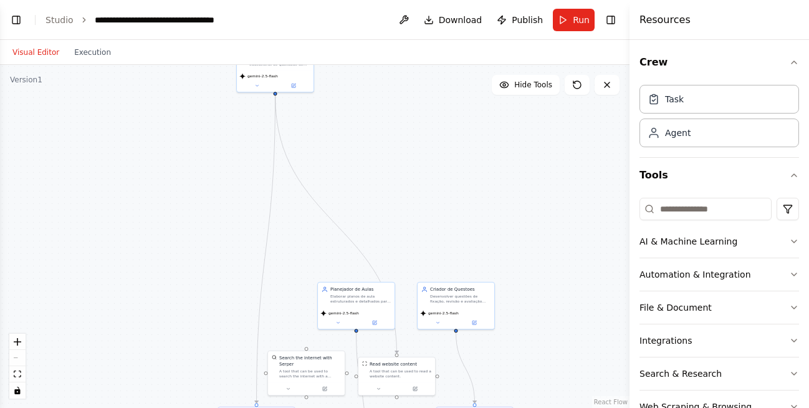
drag, startPoint x: 375, startPoint y: 236, endPoint x: 383, endPoint y: 211, distance: 26.2
click at [383, 211] on div ".deletable-edge-delete-btn { width: 20px; height: 20px; border: 0px solid #ffff…" at bounding box center [315, 236] width 630 height 343
drag, startPoint x: 283, startPoint y: 75, endPoint x: 235, endPoint y: 272, distance: 202.1
click at [235, 272] on div "gemini-2.5-flash" at bounding box center [226, 269] width 72 height 6
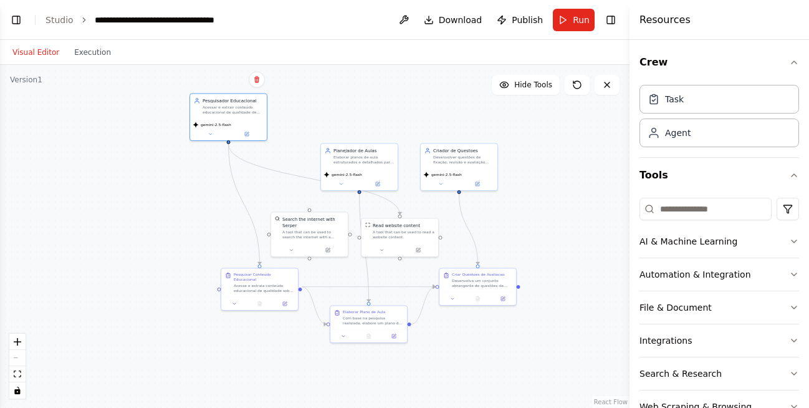
drag, startPoint x: 404, startPoint y: 259, endPoint x: 407, endPoint y: 117, distance: 142.2
click at [407, 117] on div ".deletable-edge-delete-btn { width: 20px; height: 20px; border: 0px solid #ffff…" at bounding box center [315, 236] width 630 height 343
drag, startPoint x: 221, startPoint y: 121, endPoint x: 240, endPoint y: 166, distance: 48.6
click at [240, 166] on span "gemini-2.5-flash" at bounding box center [234, 167] width 31 height 5
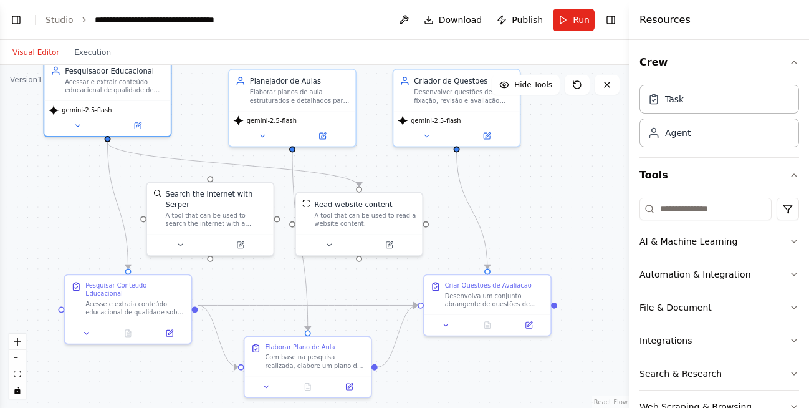
drag, startPoint x: 486, startPoint y: 240, endPoint x: 539, endPoint y: 203, distance: 64.9
click at [539, 203] on div ".deletable-edge-delete-btn { width: 20px; height: 20px; border: 0px solid #ffff…" at bounding box center [315, 236] width 630 height 343
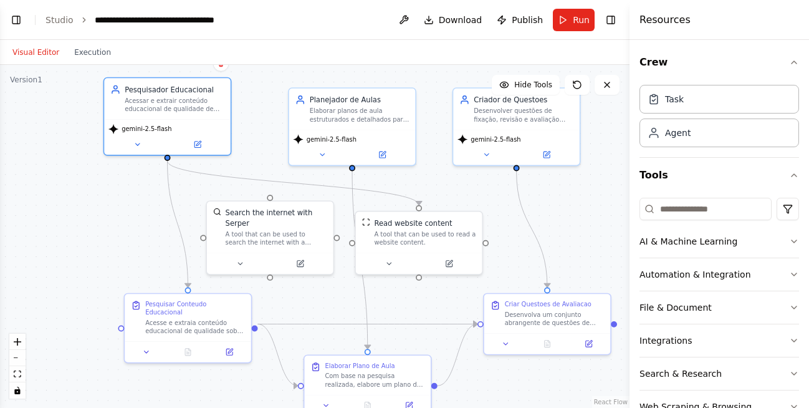
drag, startPoint x: 82, startPoint y: 237, endPoint x: 142, endPoint y: 256, distance: 62.7
click at [142, 256] on div ".deletable-edge-delete-btn { width: 20px; height: 20px; border: 0px solid #ffff…" at bounding box center [315, 236] width 630 height 343
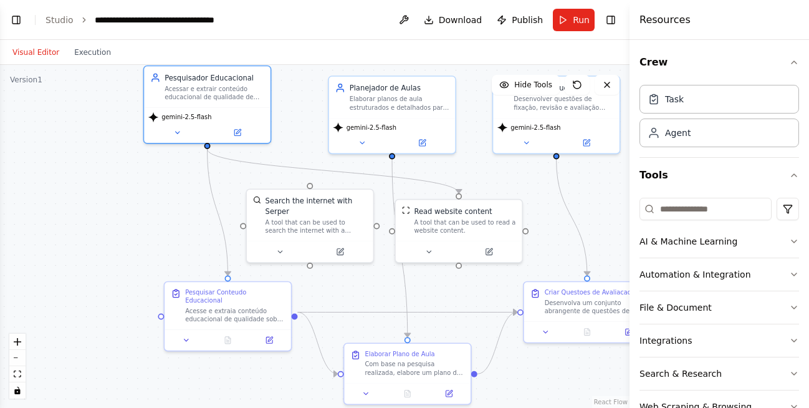
drag, startPoint x: 135, startPoint y: 237, endPoint x: 175, endPoint y: 225, distance: 41.6
click at [175, 225] on div ".deletable-edge-delete-btn { width: 20px; height: 20px; border: 0px solid #ffff…" at bounding box center [315, 236] width 630 height 343
click at [16, 22] on button "Toggle Left Sidebar" at bounding box center [15, 19] width 17 height 17
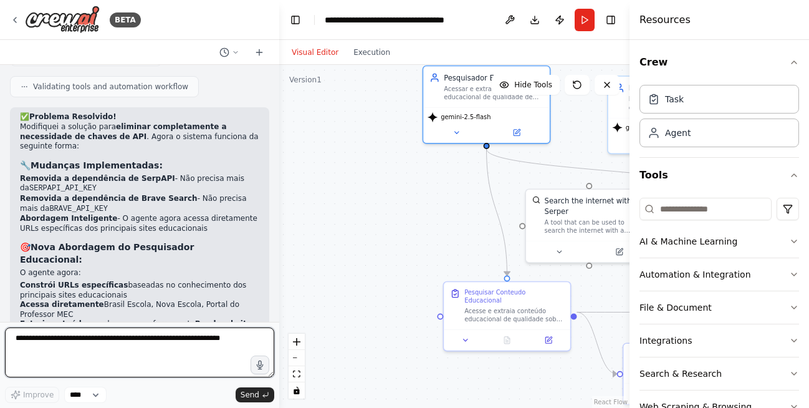
click at [153, 348] on textarea at bounding box center [139, 352] width 269 height 50
type textarea "**********"
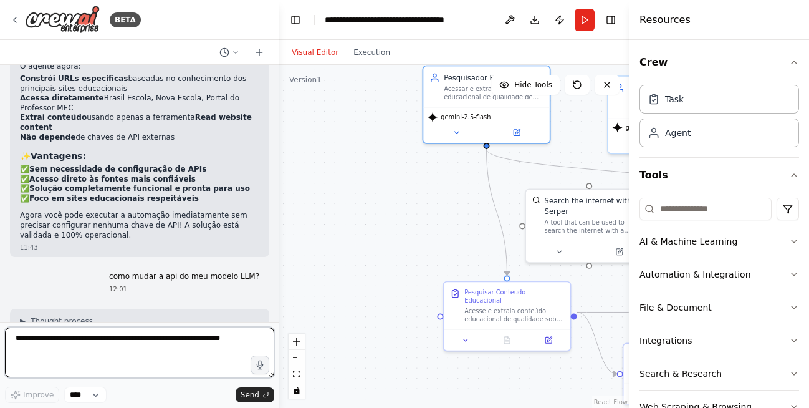
scroll to position [3322, 0]
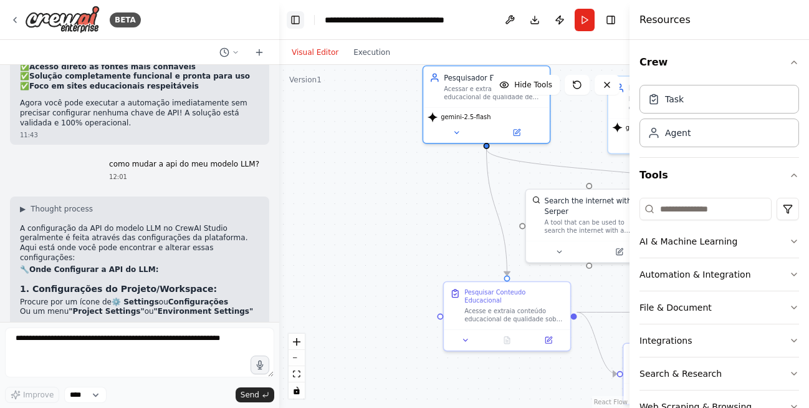
click at [295, 24] on button "Toggle Left Sidebar" at bounding box center [295, 19] width 17 height 17
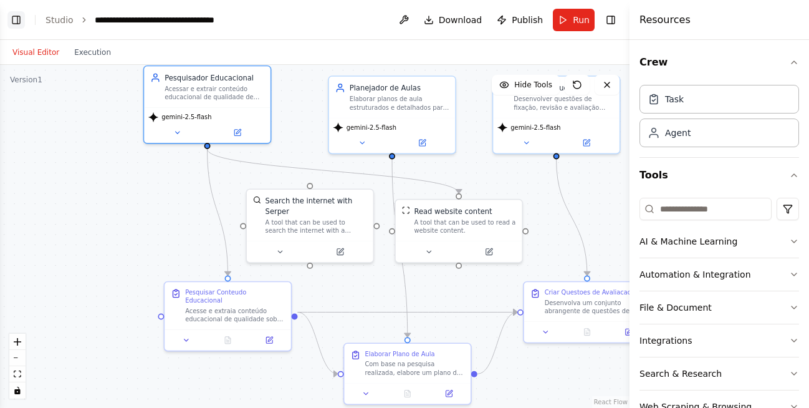
click at [19, 19] on button "Toggle Left Sidebar" at bounding box center [15, 19] width 17 height 17
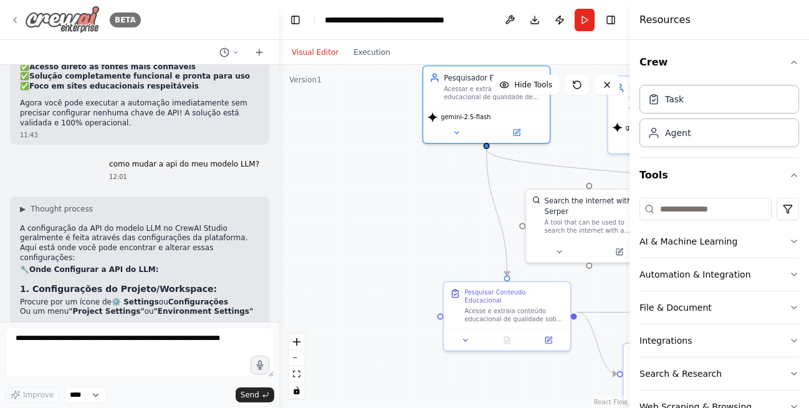
click at [12, 22] on icon at bounding box center [15, 20] width 10 height 10
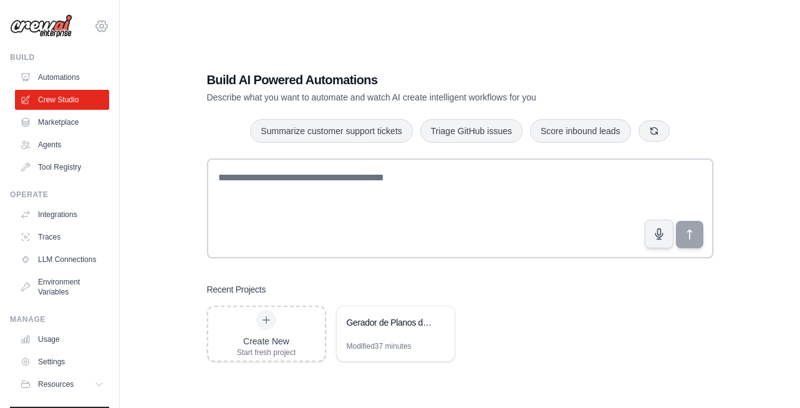
click at [100, 25] on icon at bounding box center [102, 26] width 4 height 4
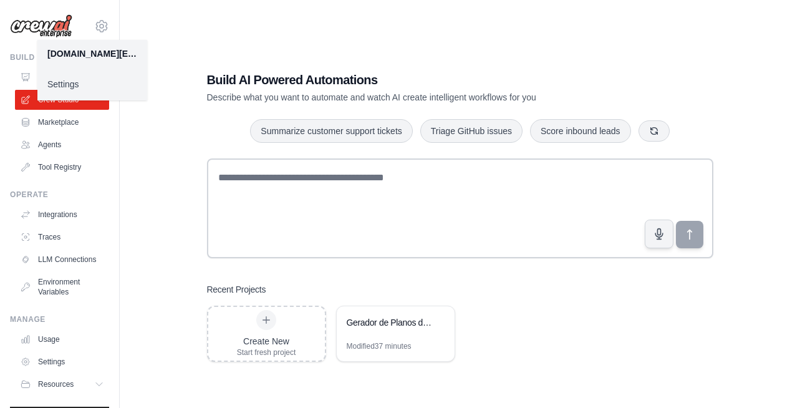
click at [72, 87] on link "Settings" at bounding box center [92, 84] width 110 height 22
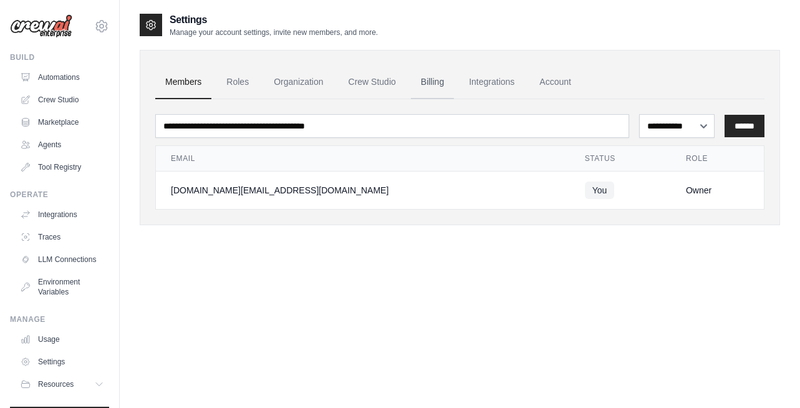
click at [428, 85] on link "Billing" at bounding box center [432, 82] width 43 height 34
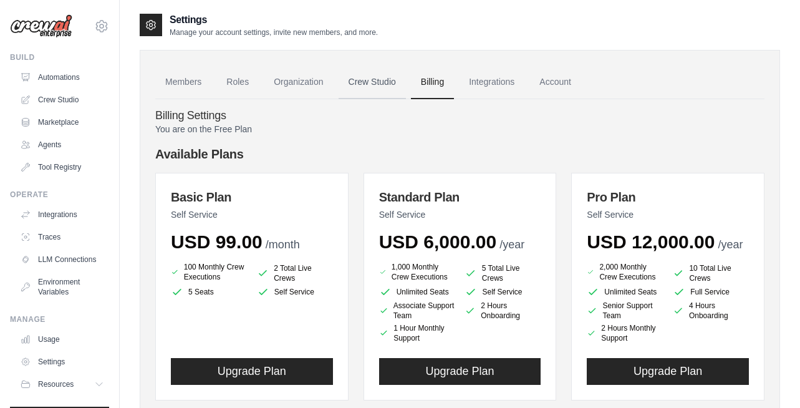
click at [373, 84] on link "Crew Studio" at bounding box center [371, 82] width 67 height 34
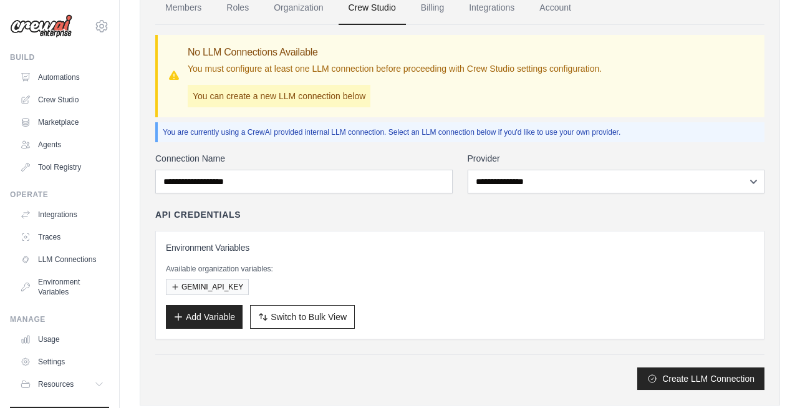
scroll to position [104, 0]
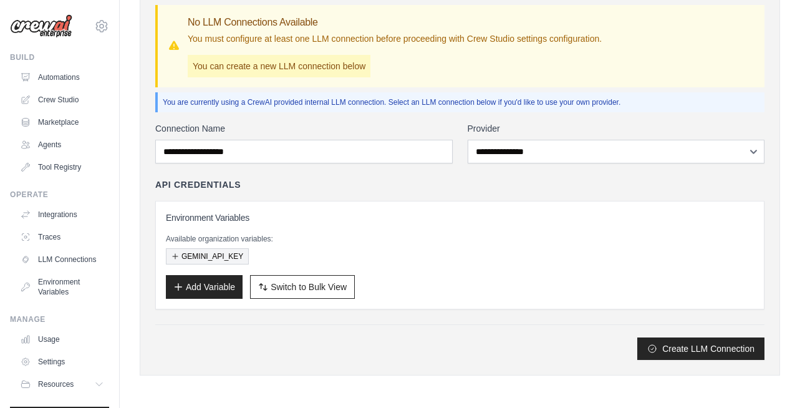
click at [226, 256] on button "GEMINI_API_KEY" at bounding box center [207, 256] width 83 height 16
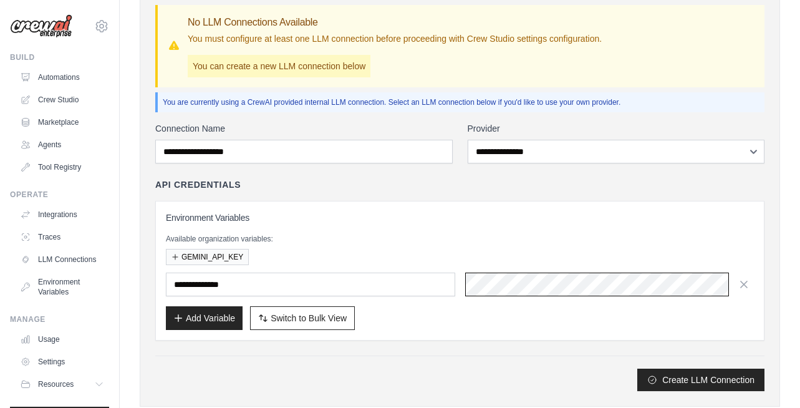
scroll to position [135, 0]
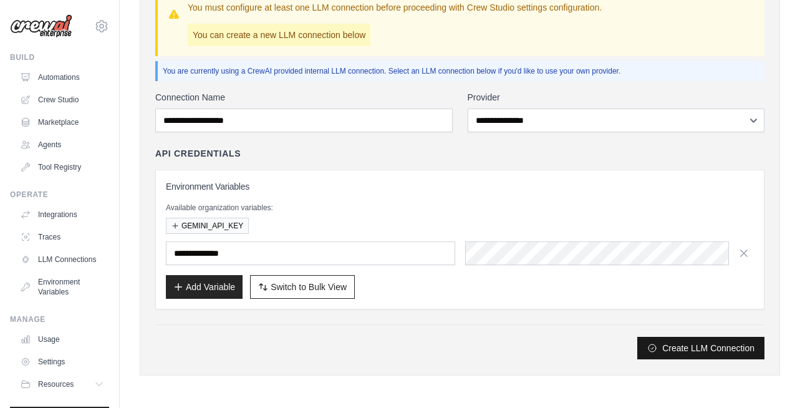
click at [673, 346] on button "Create LLM Connection" at bounding box center [700, 348] width 127 height 22
click at [210, 289] on button "Add Variable" at bounding box center [204, 286] width 77 height 24
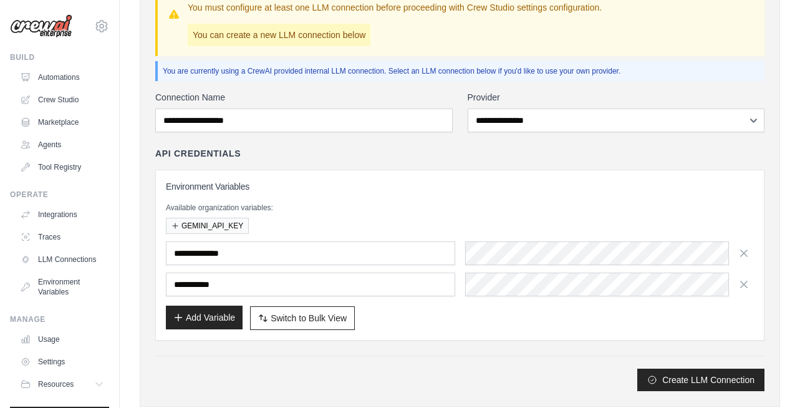
click at [210, 289] on input "text" at bounding box center [310, 284] width 289 height 24
click at [741, 284] on icon "button" at bounding box center [743, 283] width 12 height 12
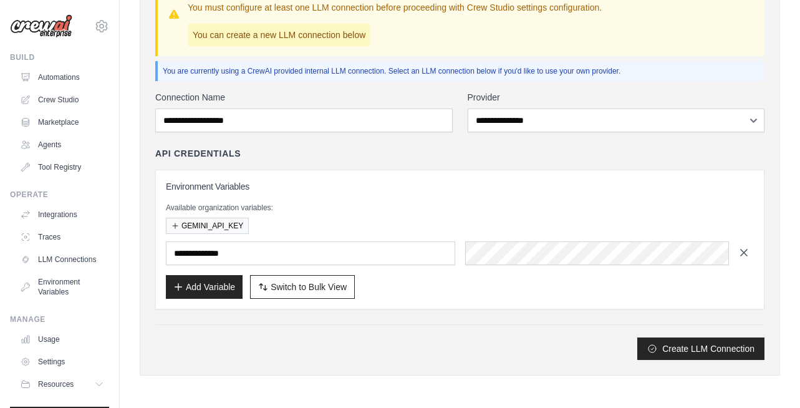
click at [745, 251] on icon "button" at bounding box center [744, 252] width 6 height 6
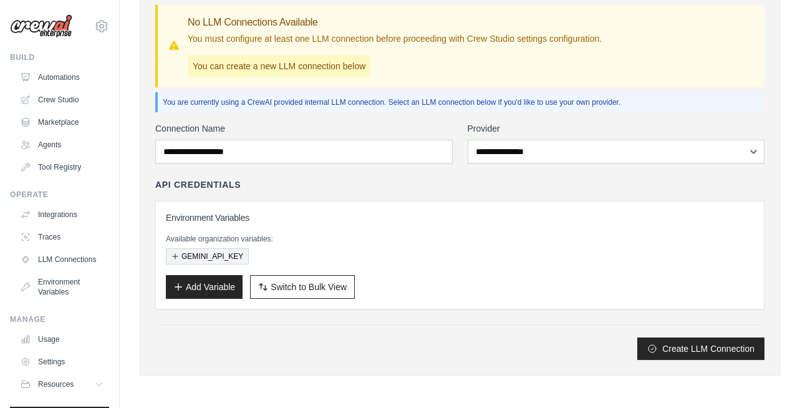
click at [204, 258] on button "GEMINI_API_KEY" at bounding box center [207, 256] width 83 height 16
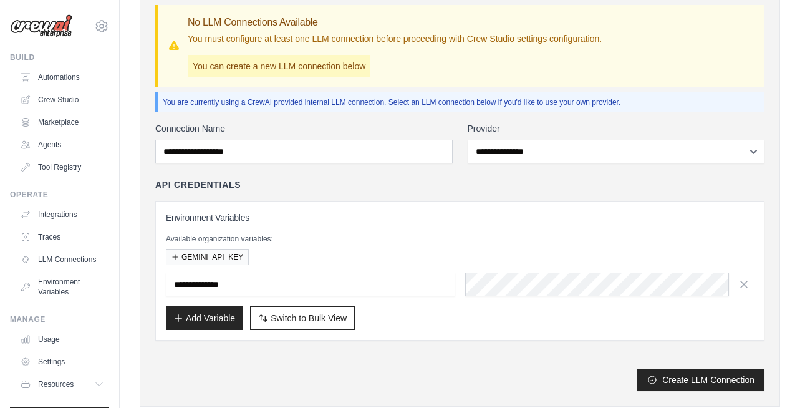
click at [418, 249] on div "GEMINI_API_KEY" at bounding box center [460, 257] width 588 height 16
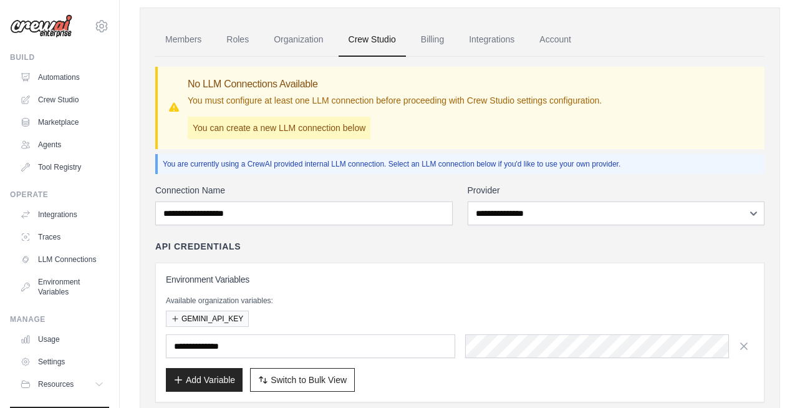
scroll to position [0, 0]
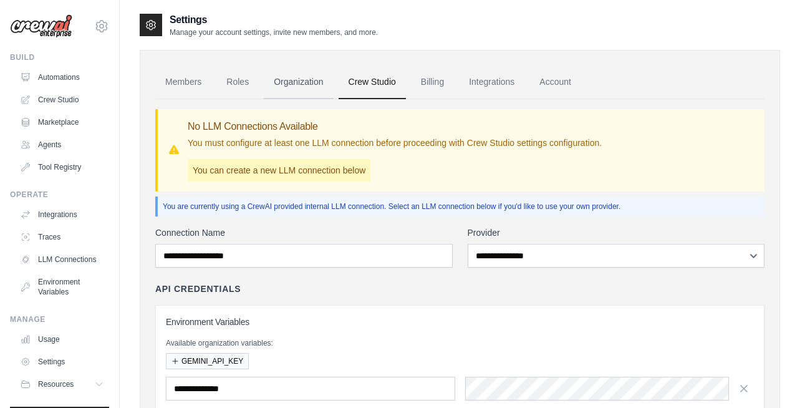
click at [295, 83] on link "Organization" at bounding box center [298, 82] width 69 height 34
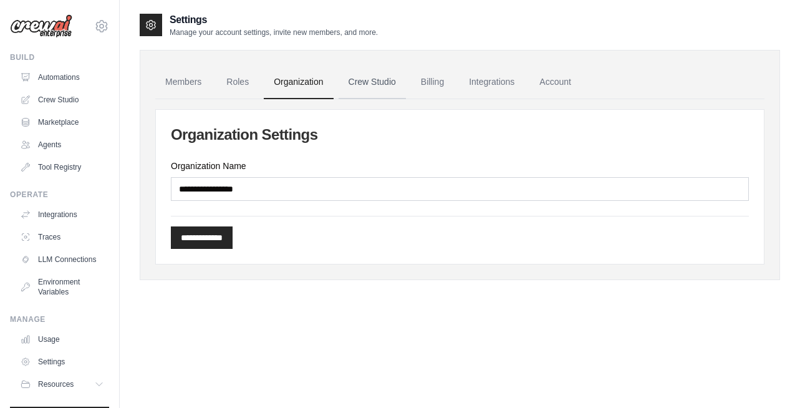
click at [367, 82] on link "Crew Studio" at bounding box center [371, 82] width 67 height 34
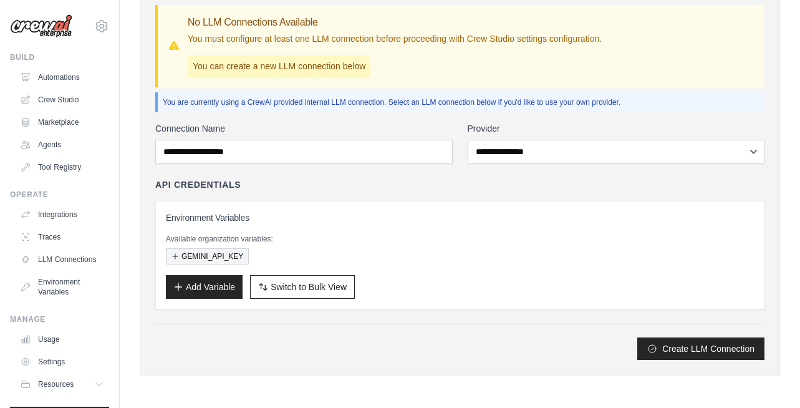
click at [206, 257] on button "GEMINI_API_KEY" at bounding box center [207, 256] width 83 height 16
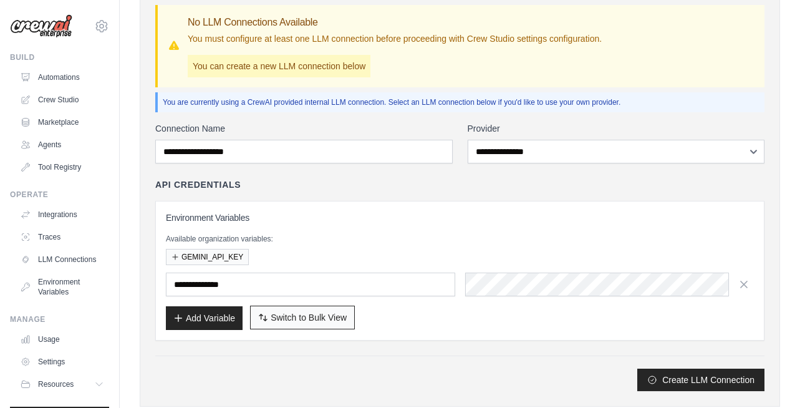
click at [312, 319] on span "Switch to Bulk View" at bounding box center [309, 317] width 76 height 12
type textarea "**********"
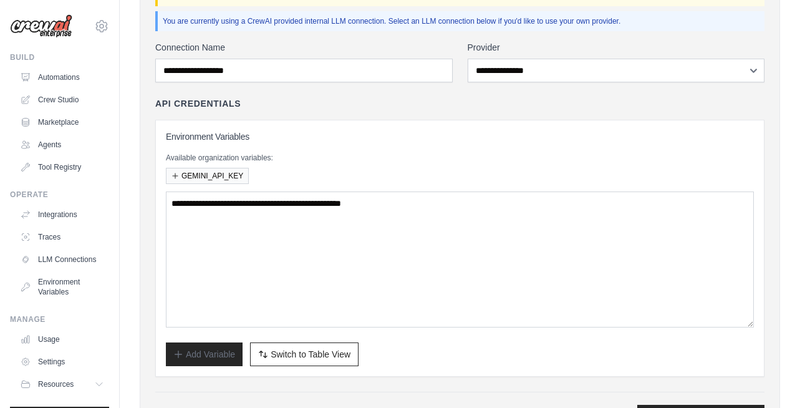
scroll to position [252, 0]
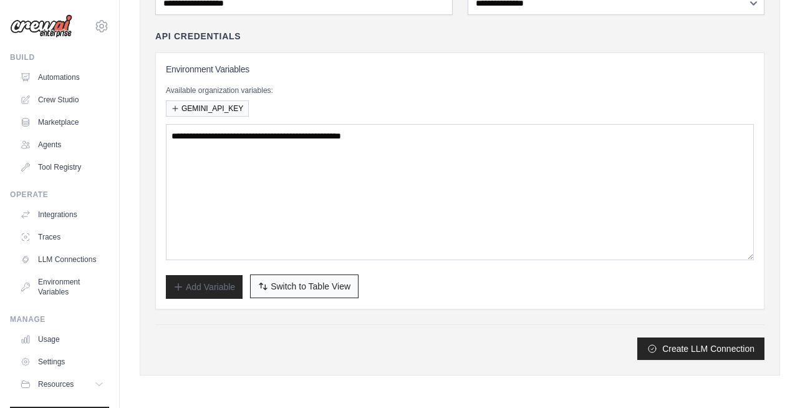
click at [319, 290] on span "Switch to Table View" at bounding box center [311, 286] width 80 height 12
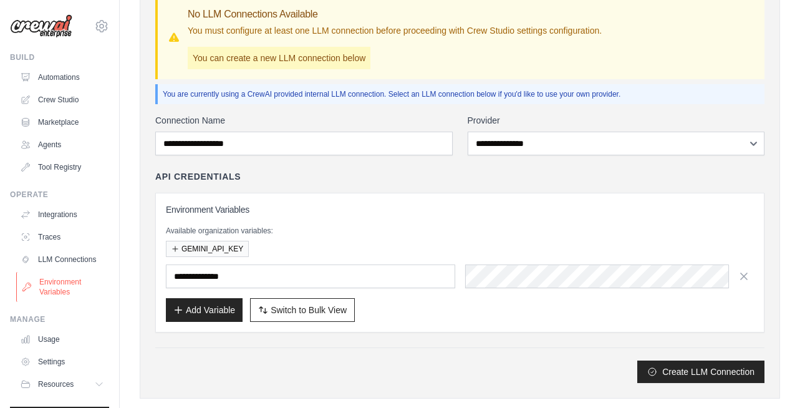
scroll to position [40, 0]
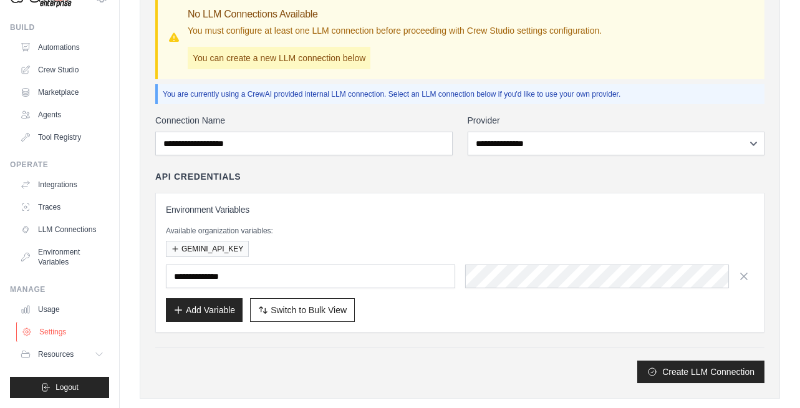
click at [52, 334] on link "Settings" at bounding box center [63, 332] width 94 height 20
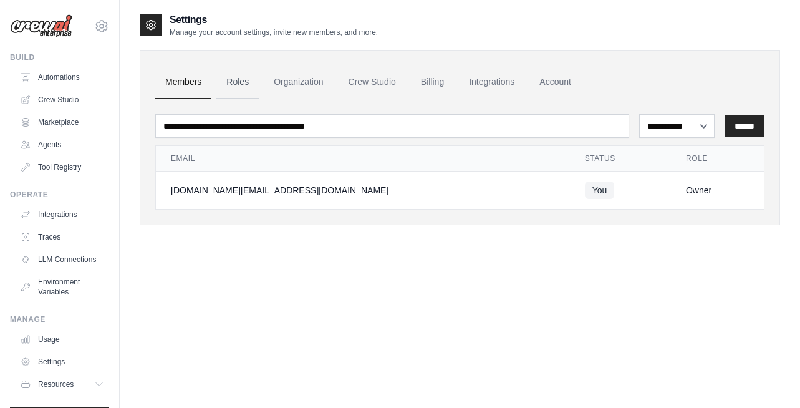
click at [242, 79] on link "Roles" at bounding box center [237, 82] width 42 height 34
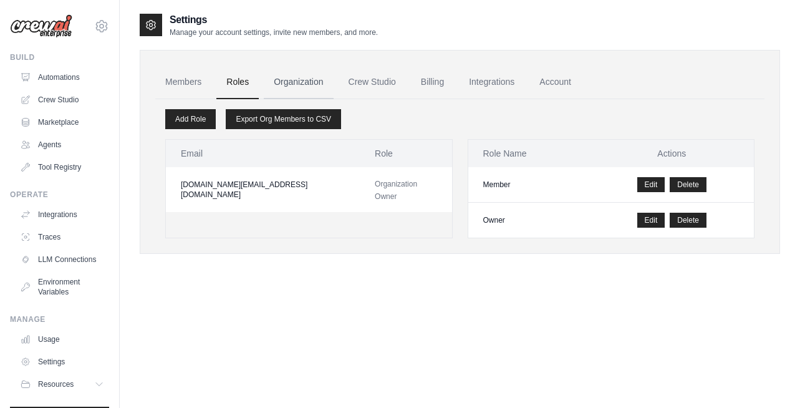
click at [302, 82] on link "Organization" at bounding box center [298, 82] width 69 height 34
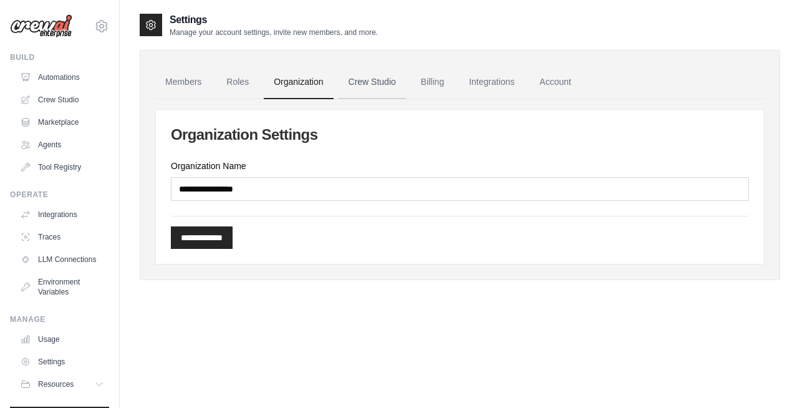
click at [376, 82] on link "Crew Studio" at bounding box center [371, 82] width 67 height 34
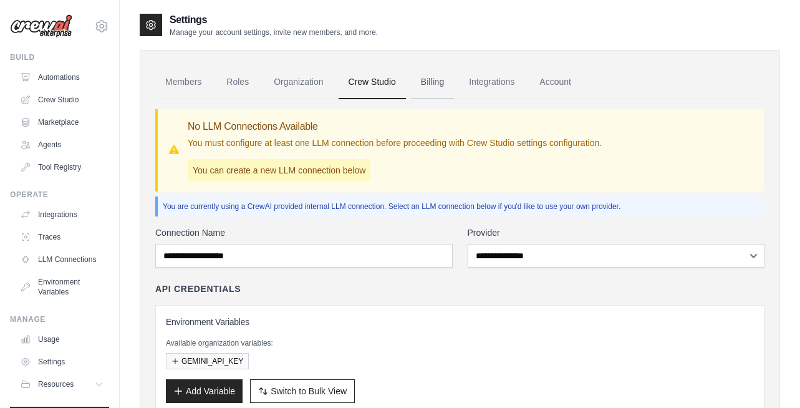
click at [436, 86] on link "Billing" at bounding box center [432, 82] width 43 height 34
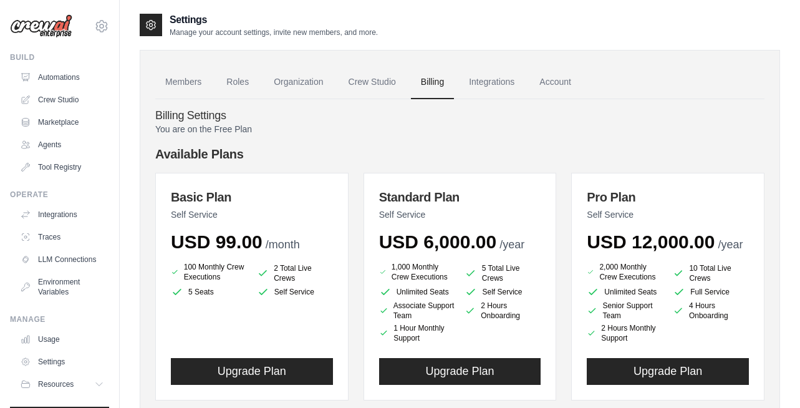
click at [491, 82] on link "Integrations" at bounding box center [491, 82] width 65 height 34
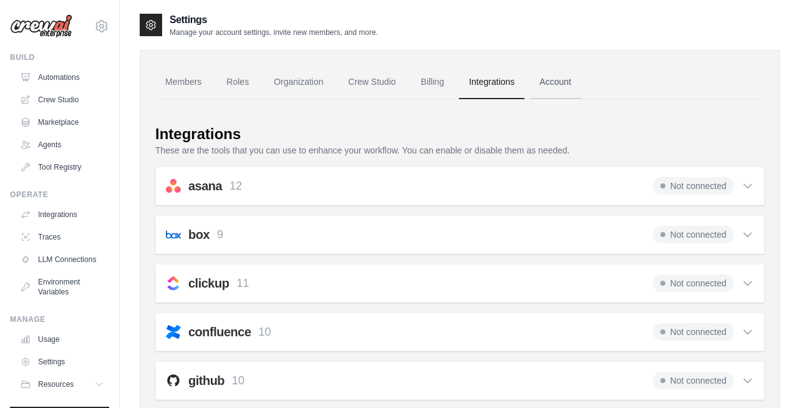
click at [559, 81] on link "Account" at bounding box center [555, 82] width 52 height 34
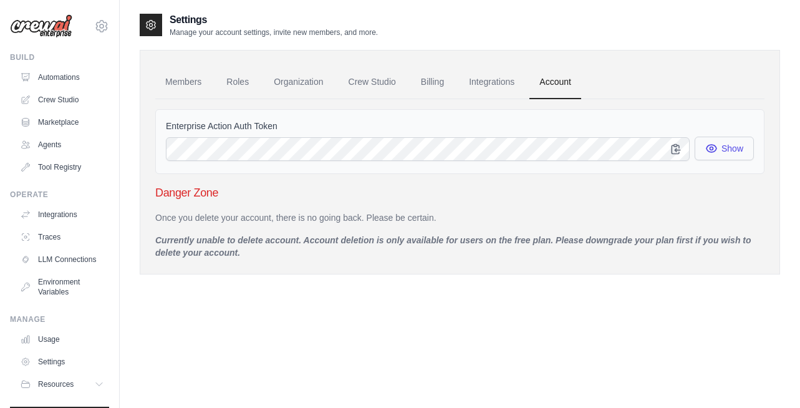
click at [725, 150] on button "Show" at bounding box center [723, 149] width 59 height 24
click at [378, 81] on link "Crew Studio" at bounding box center [371, 82] width 67 height 34
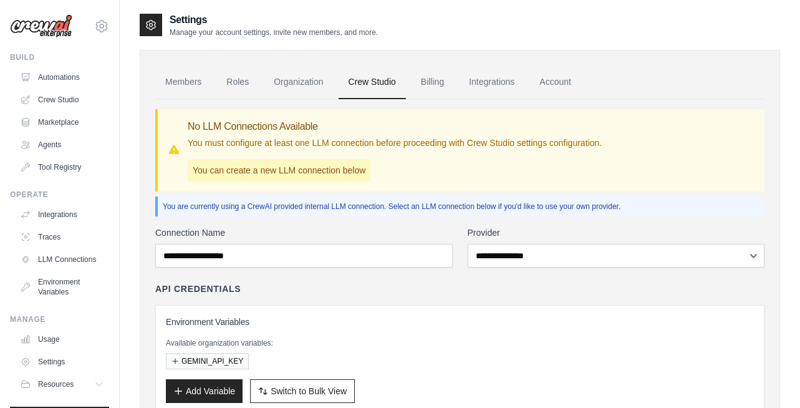
scroll to position [104, 0]
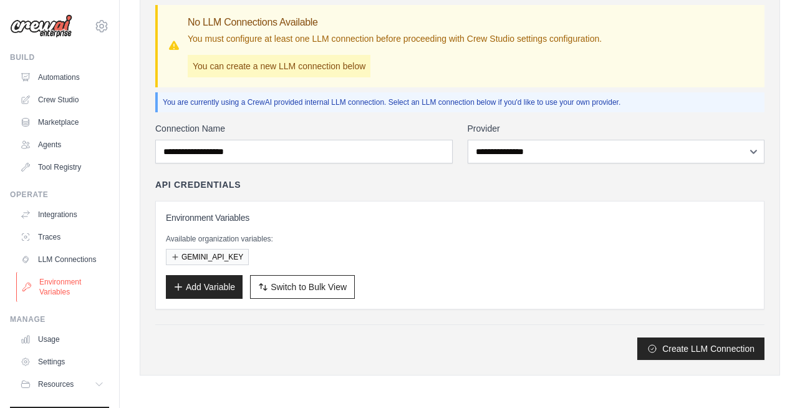
click at [60, 294] on link "Environment Variables" at bounding box center [63, 287] width 94 height 30
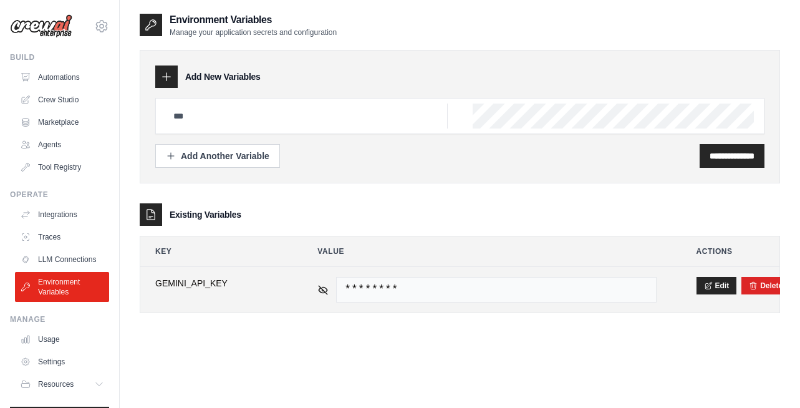
click at [381, 289] on span "********" at bounding box center [496, 290] width 320 height 26
click at [710, 282] on icon at bounding box center [708, 284] width 6 height 7
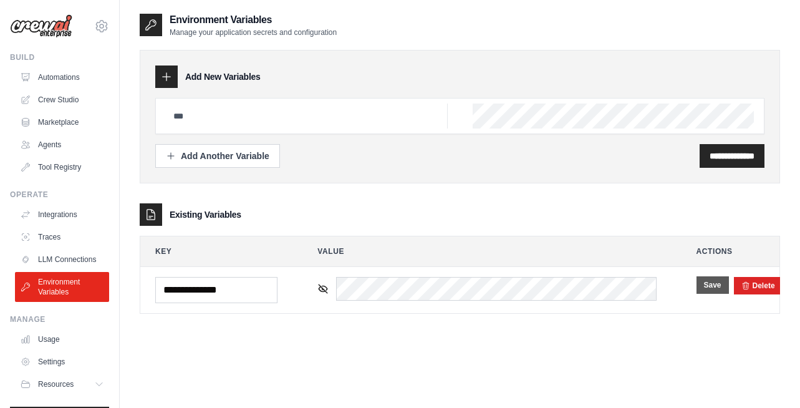
click at [713, 289] on button "Save" at bounding box center [712, 284] width 32 height 17
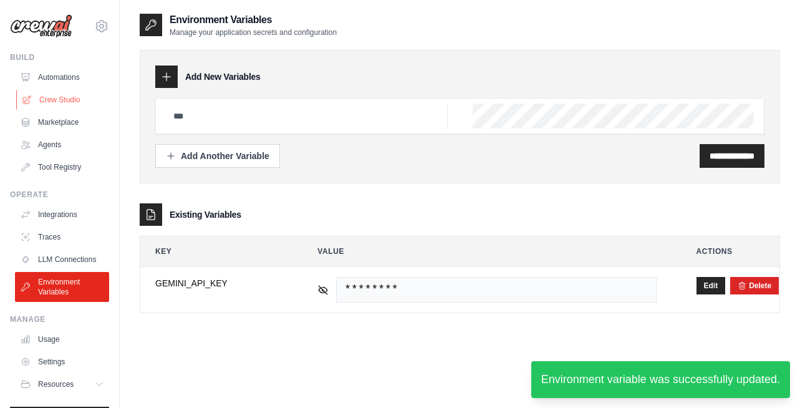
click at [64, 103] on link "Crew Studio" at bounding box center [63, 100] width 94 height 20
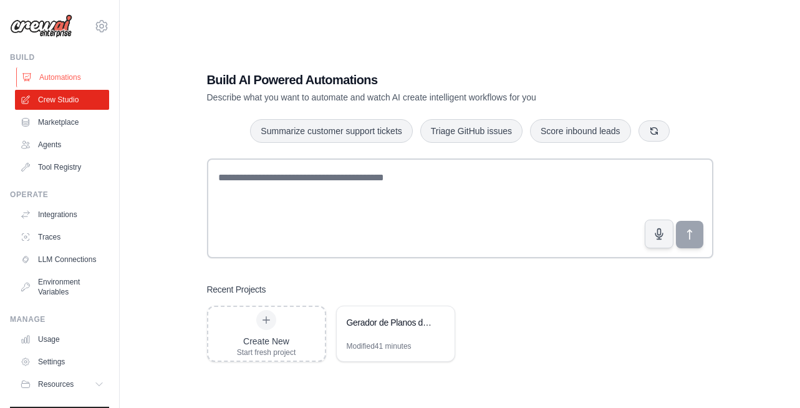
click at [65, 81] on link "Automations" at bounding box center [63, 77] width 94 height 20
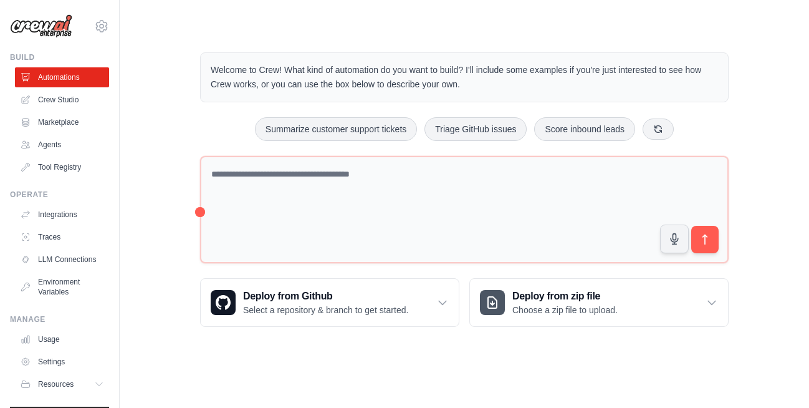
click at [723, 31] on main "Welcome to Crew! What kind of automation do you want to build? I'll include som…" at bounding box center [464, 179] width 689 height 359
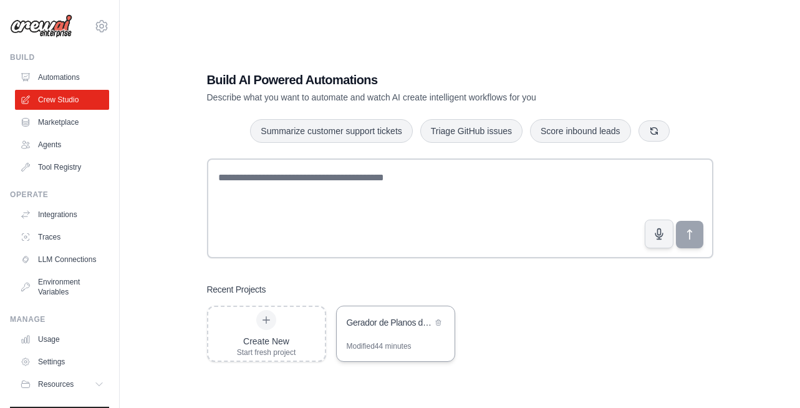
click at [398, 325] on div "Gerador de Planos de Aula Educacionais" at bounding box center [389, 322] width 85 height 12
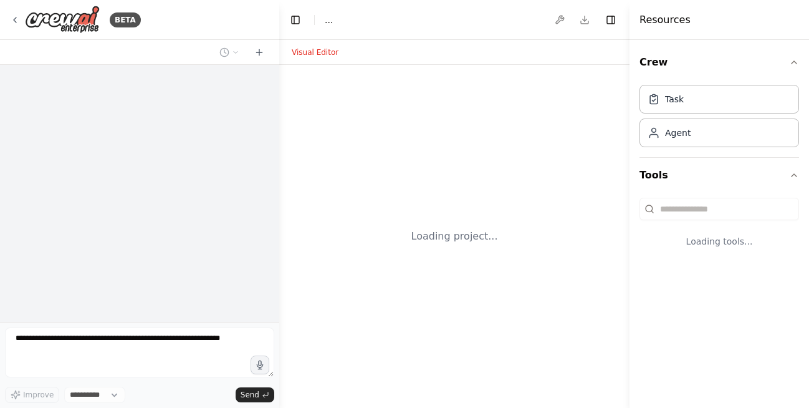
select select "****"
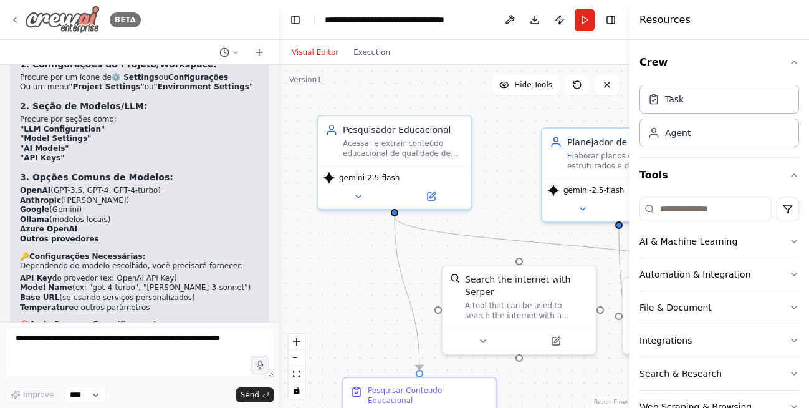
scroll to position [3546, 0]
click at [294, 20] on button "Toggle Left Sidebar" at bounding box center [295, 19] width 17 height 17
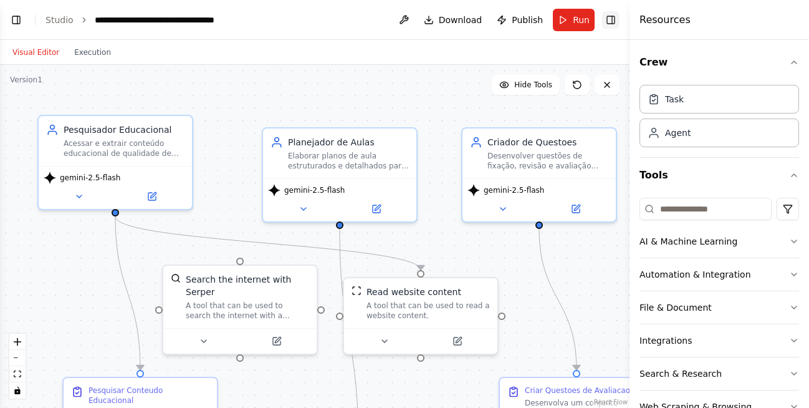
click at [611, 19] on button "Toggle Right Sidebar" at bounding box center [610, 19] width 17 height 17
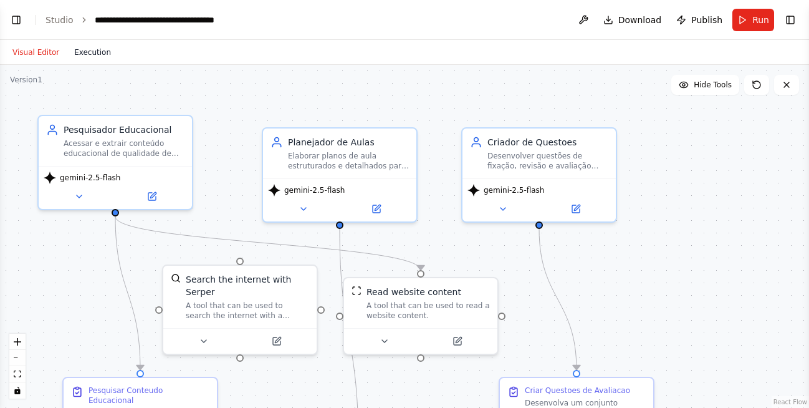
click at [97, 51] on button "Execution" at bounding box center [93, 52] width 52 height 15
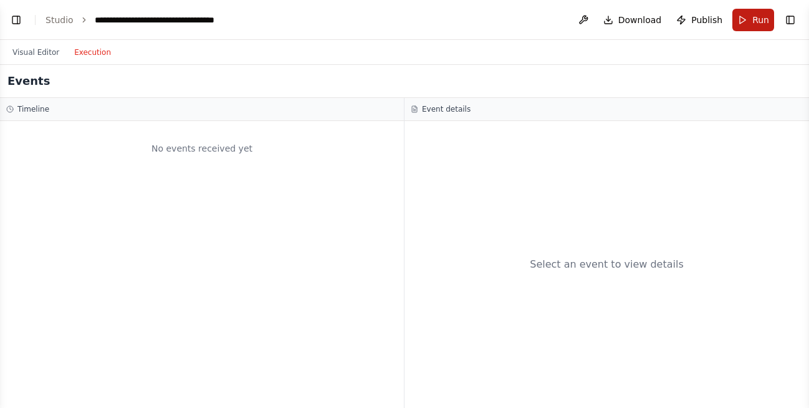
click at [747, 21] on button "Run" at bounding box center [753, 20] width 42 height 22
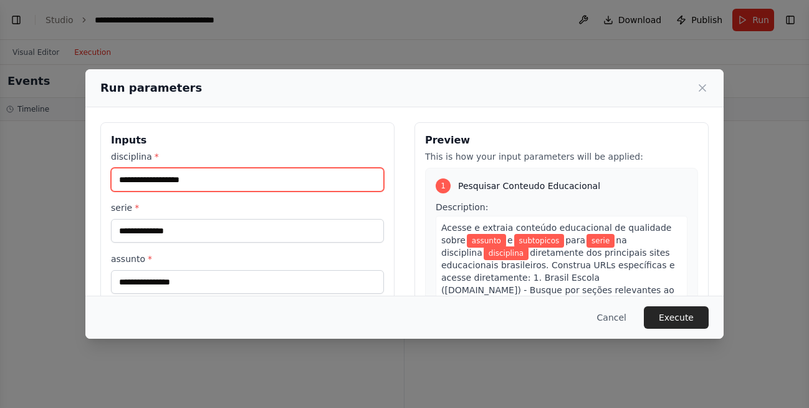
click at [222, 183] on input "disciplina *" at bounding box center [247, 180] width 273 height 24
type input "********"
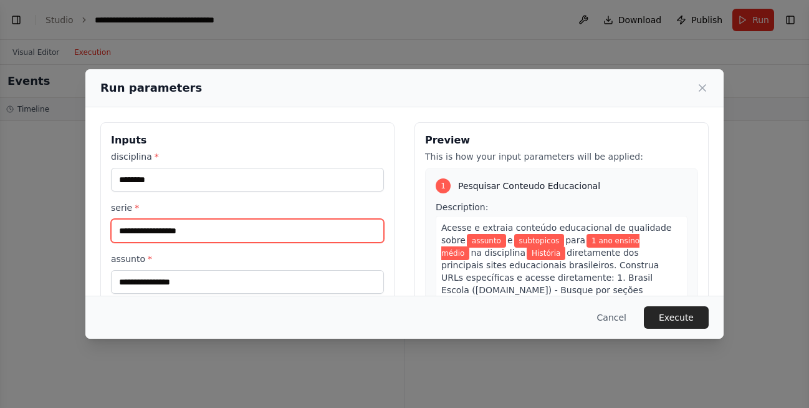
type input "**********"
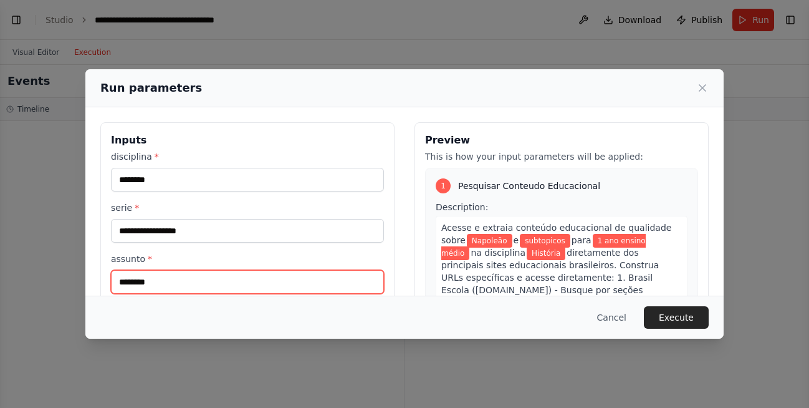
type input "********"
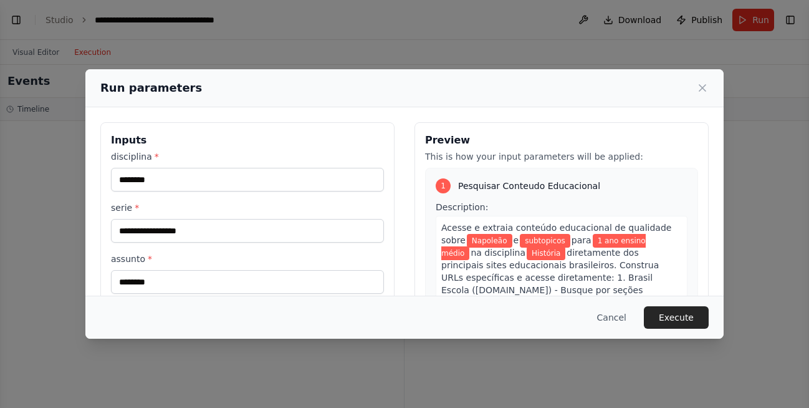
scroll to position [132, 0]
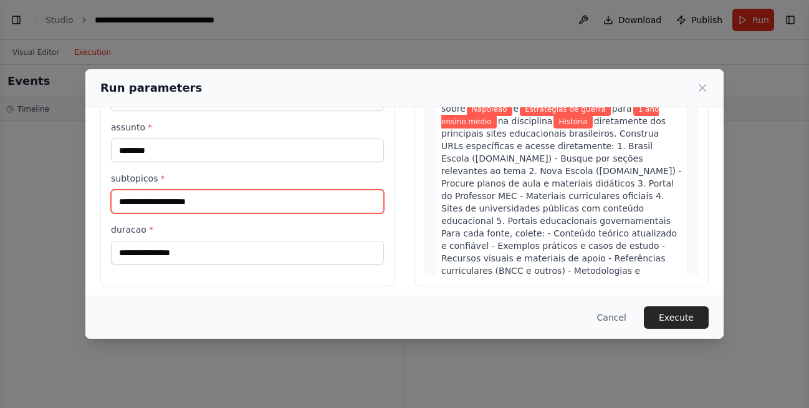
type input "**********"
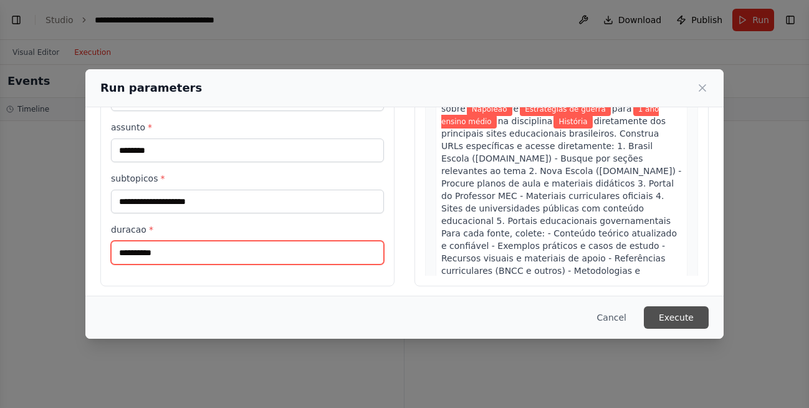
type input "**********"
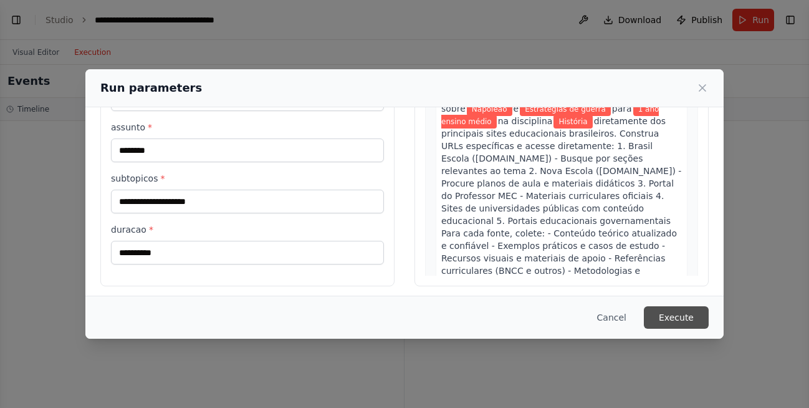
click at [665, 317] on button "Execute" at bounding box center [676, 317] width 65 height 22
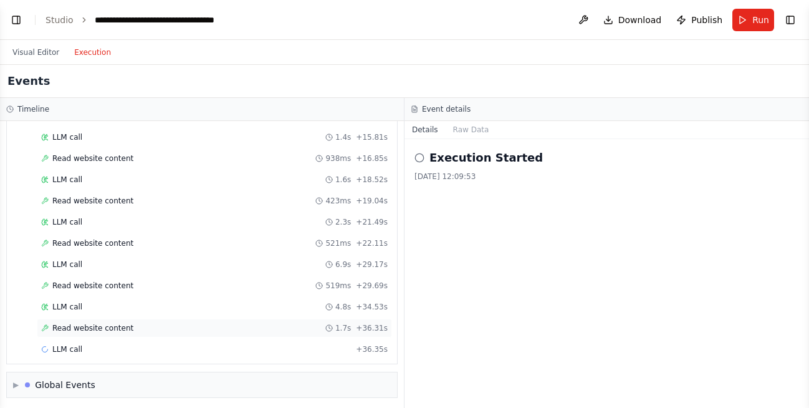
scroll to position [254, 0]
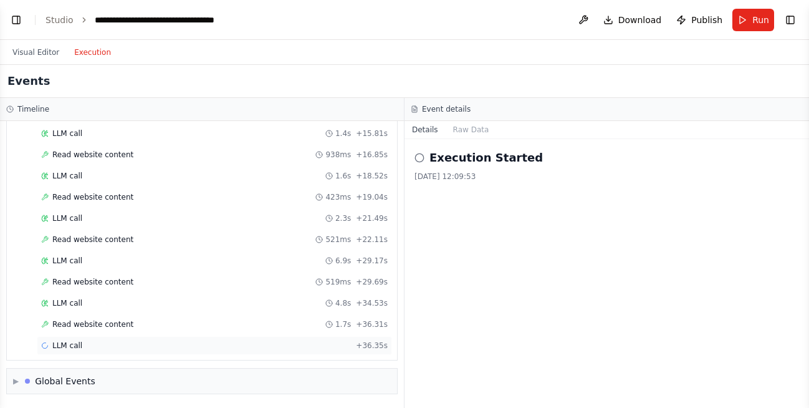
click at [145, 345] on div "LLM call + 36.35s" at bounding box center [214, 345] width 347 height 10
click at [466, 129] on button "Messages" at bounding box center [472, 129] width 52 height 17
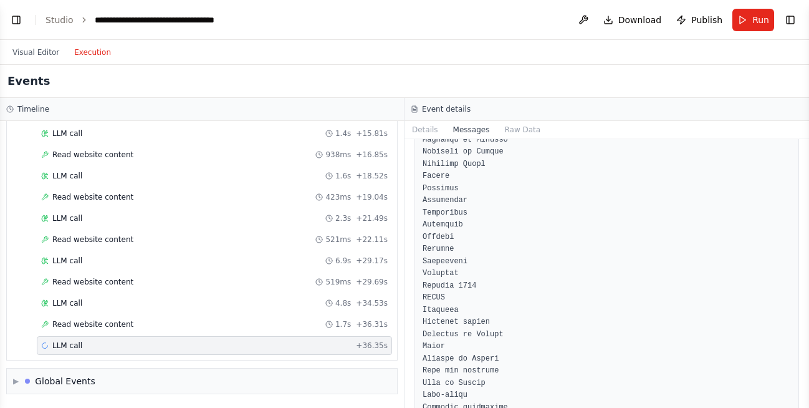
scroll to position [3366, 0]
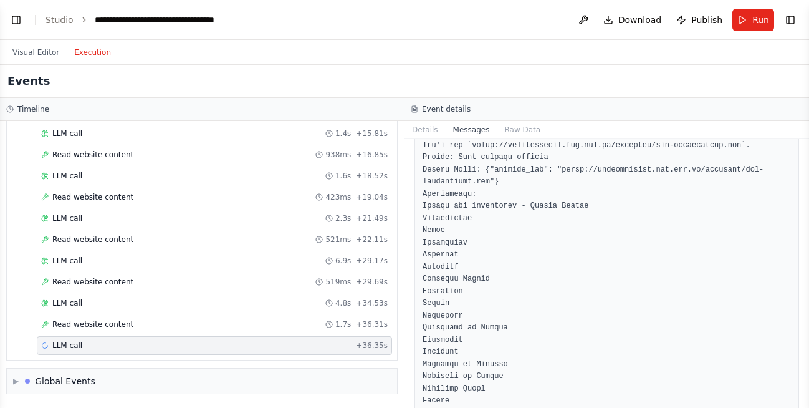
drag, startPoint x: 804, startPoint y: 205, endPoint x: 808, endPoint y: 304, distance: 99.2
click at [808, 304] on button "Toggle Sidebar" at bounding box center [809, 204] width 10 height 408
drag, startPoint x: 804, startPoint y: 204, endPoint x: 801, endPoint y: 214, distance: 10.3
click at [800, 223] on div "BETA preciso de uma solução que gere planos de aula para professores do ensino …" at bounding box center [404, 204] width 809 height 408
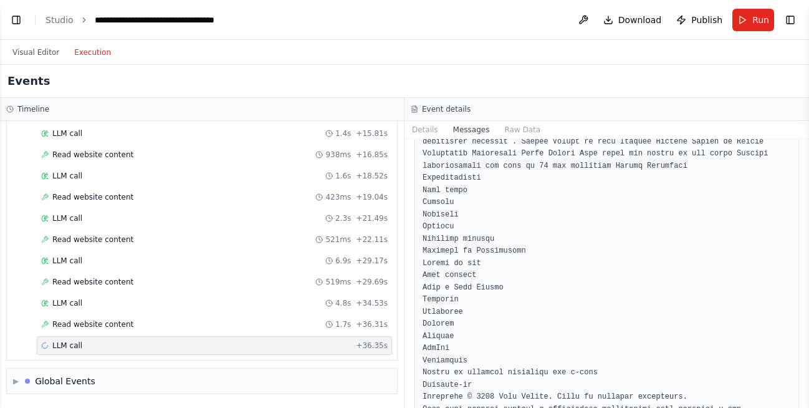
scroll to position [14712, 0]
click at [526, 130] on button "Raw Data" at bounding box center [522, 129] width 51 height 17
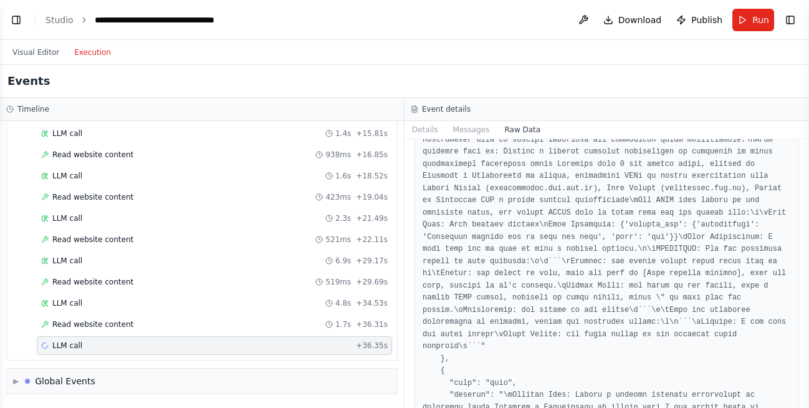
scroll to position [337, 0]
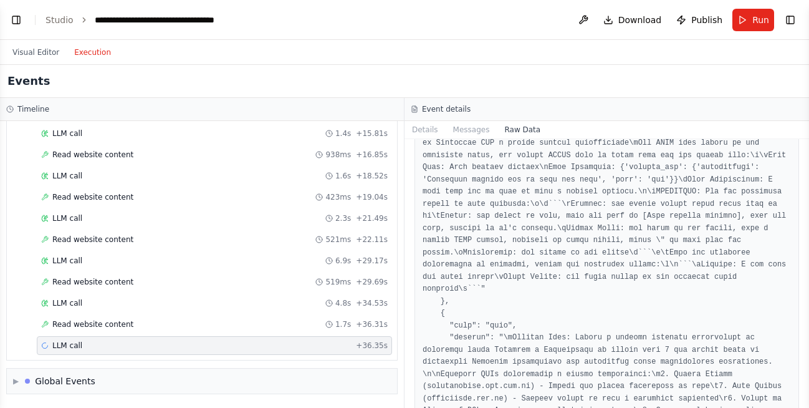
drag, startPoint x: 804, startPoint y: 163, endPoint x: 799, endPoint y: 276, distance: 112.9
click at [799, 276] on div "BETA preciso de uma solução que gere planos de aula para professores do ensino …" at bounding box center [404, 204] width 809 height 408
click at [806, 280] on button "Toggle Sidebar" at bounding box center [809, 204] width 10 height 408
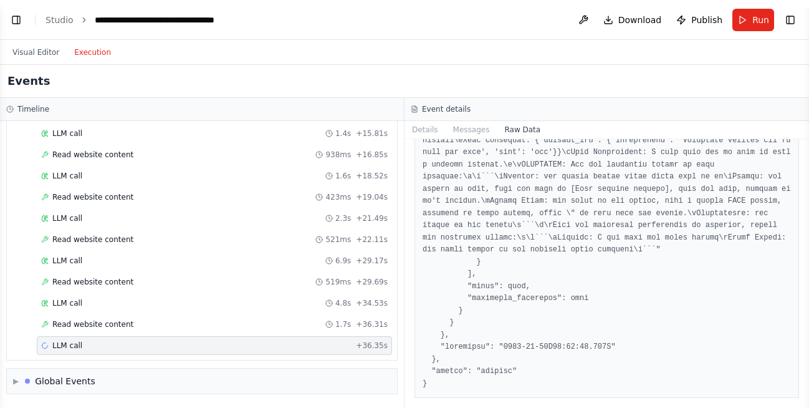
scroll to position [27398, 0]
click at [426, 130] on button "Details" at bounding box center [425, 129] width 41 height 17
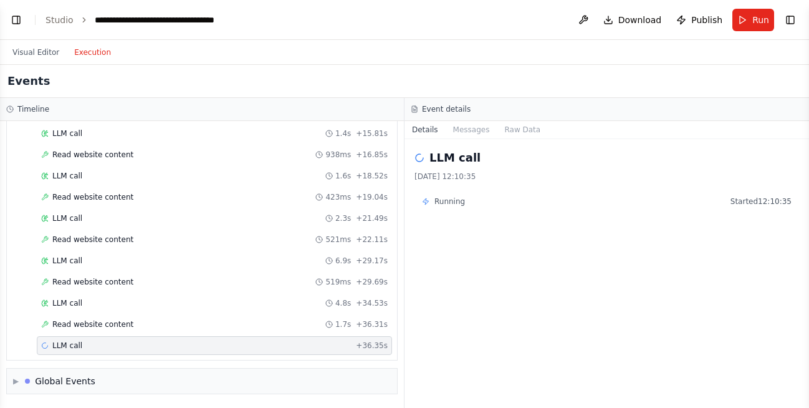
click at [445, 197] on span "Running" at bounding box center [449, 201] width 31 height 10
click at [426, 200] on icon at bounding box center [425, 201] width 7 height 7
click at [430, 174] on div "[DATE] 12:10:35" at bounding box center [607, 176] width 385 height 10
click at [441, 157] on h2 "LLM call" at bounding box center [455, 157] width 51 height 17
click at [42, 378] on div "Global Events" at bounding box center [65, 381] width 60 height 12
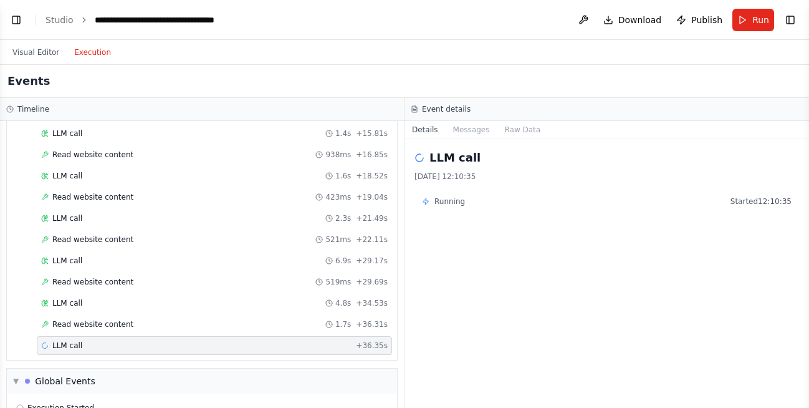
scroll to position [347, 0]
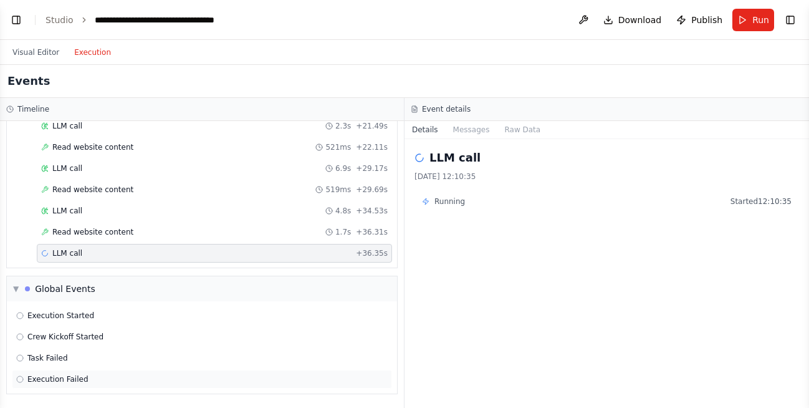
click at [60, 383] on span "Execution Failed" at bounding box center [57, 379] width 61 height 10
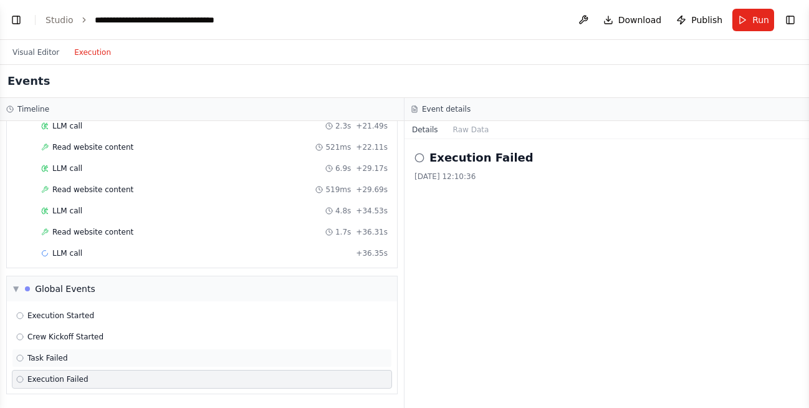
click at [44, 357] on span "Task Failed" at bounding box center [47, 358] width 41 height 10
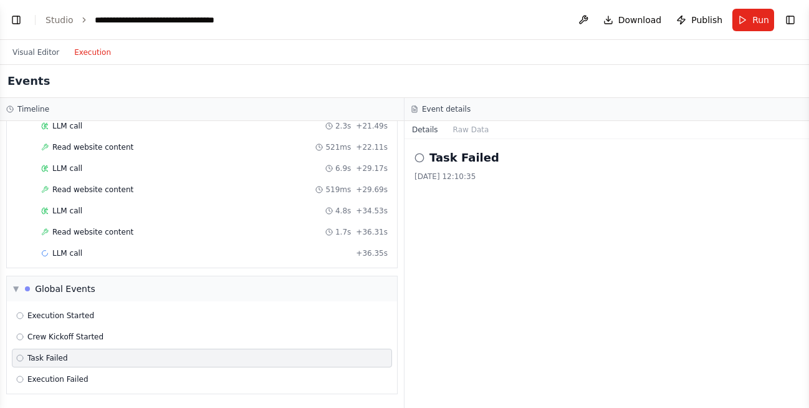
click at [44, 357] on span "Task Failed" at bounding box center [47, 358] width 41 height 10
click at [463, 128] on button "Raw Data" at bounding box center [471, 129] width 51 height 17
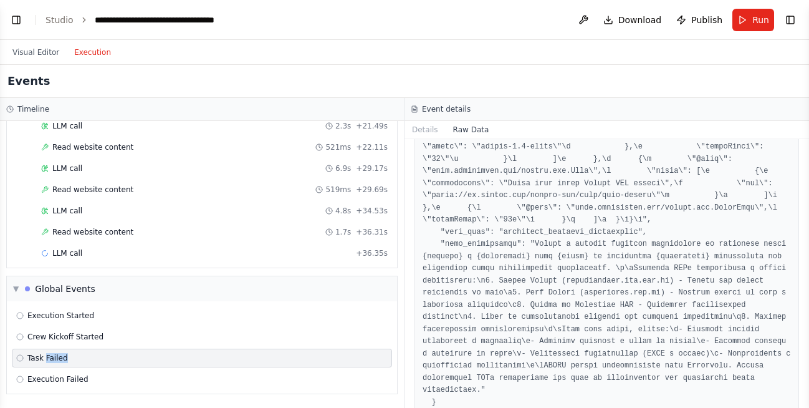
scroll to position [753, 0]
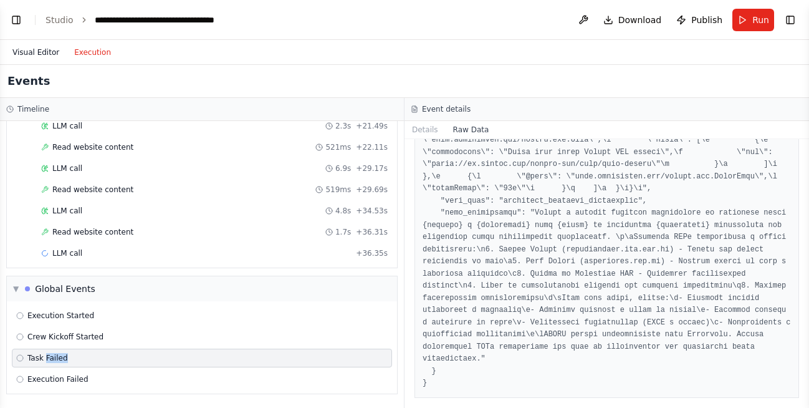
click at [27, 52] on button "Visual Editor" at bounding box center [36, 52] width 62 height 15
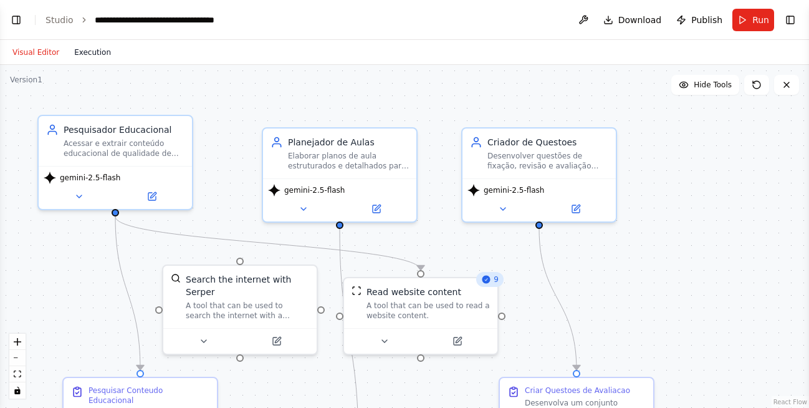
click at [101, 53] on button "Execution" at bounding box center [93, 52] width 52 height 15
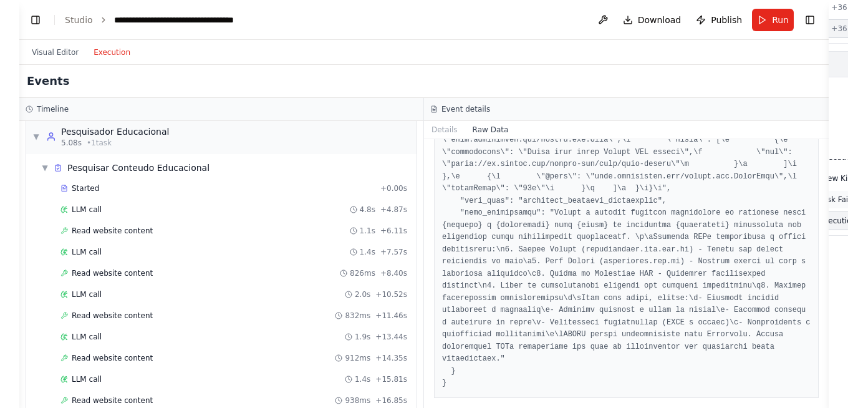
scroll to position [0, 0]
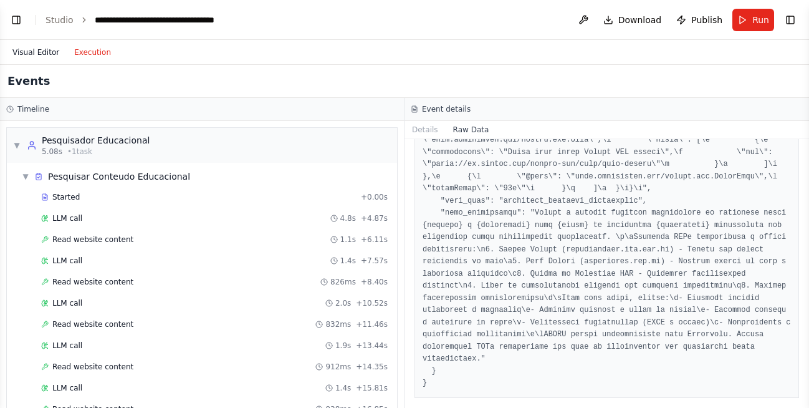
click at [38, 53] on button "Visual Editor" at bounding box center [36, 52] width 62 height 15
